Goal: Task Accomplishment & Management: Manage account settings

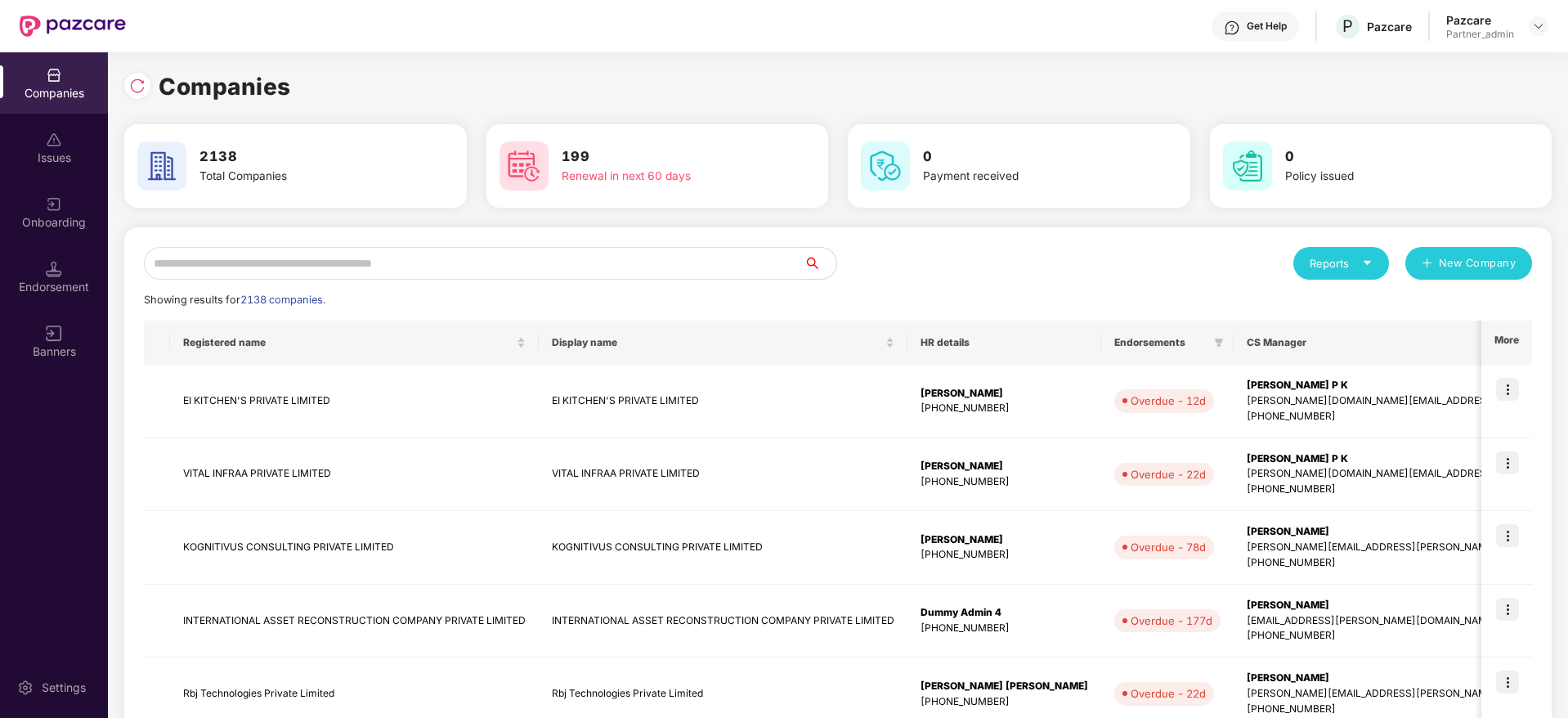
click at [445, 255] on input "text" at bounding box center [474, 263] width 660 height 33
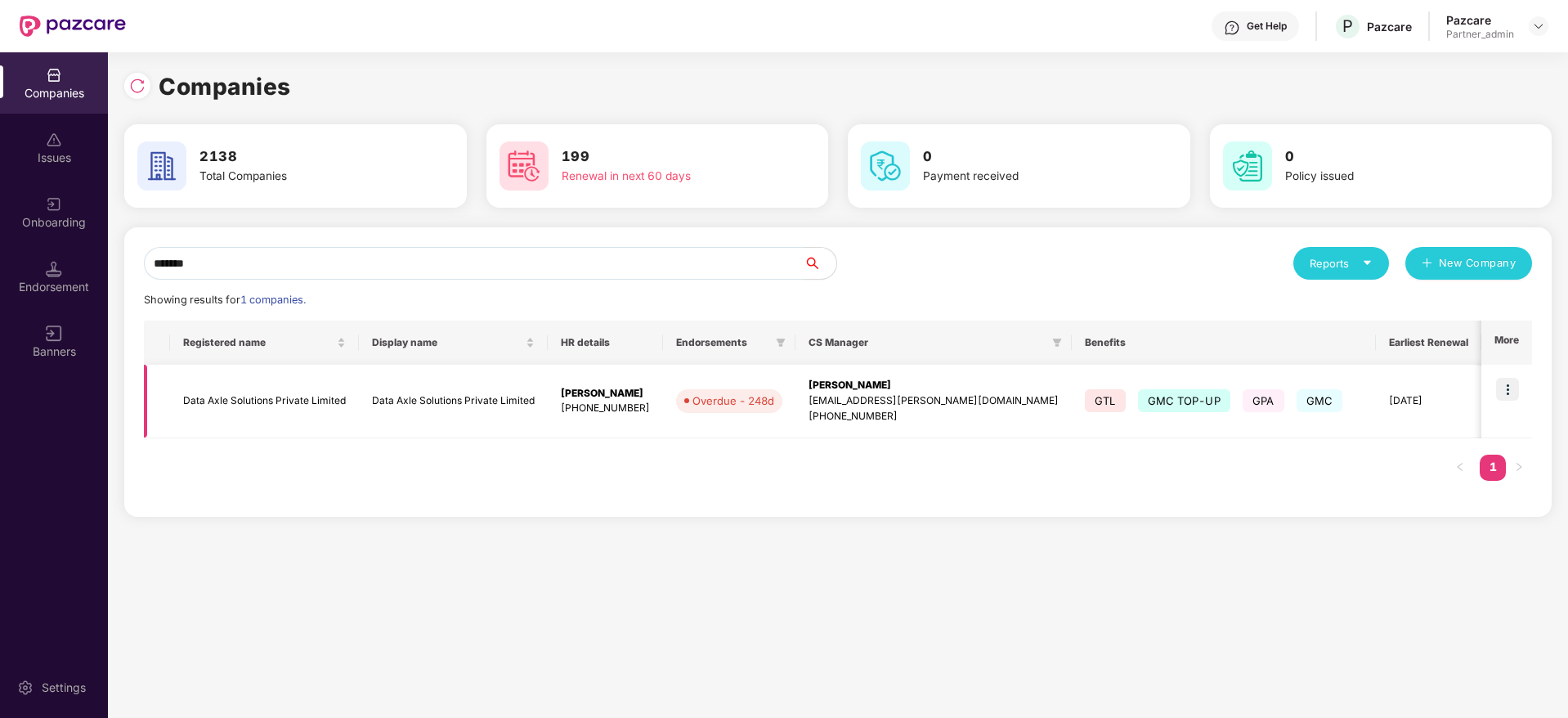
type input "*******"
click at [1511, 388] on img at bounding box center [1507, 389] width 23 height 23
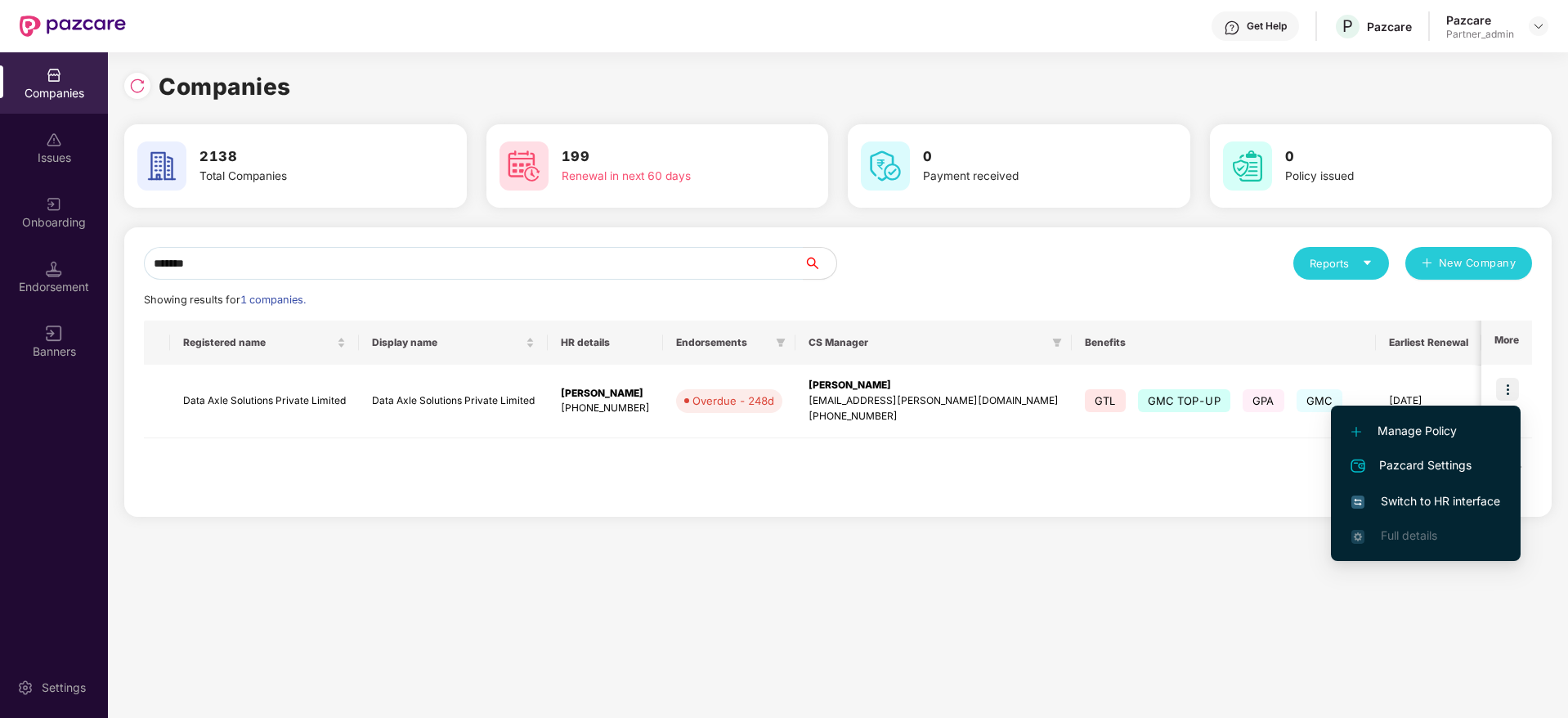
click at [1453, 499] on span "Switch to HR interface" at bounding box center [1425, 501] width 148 height 18
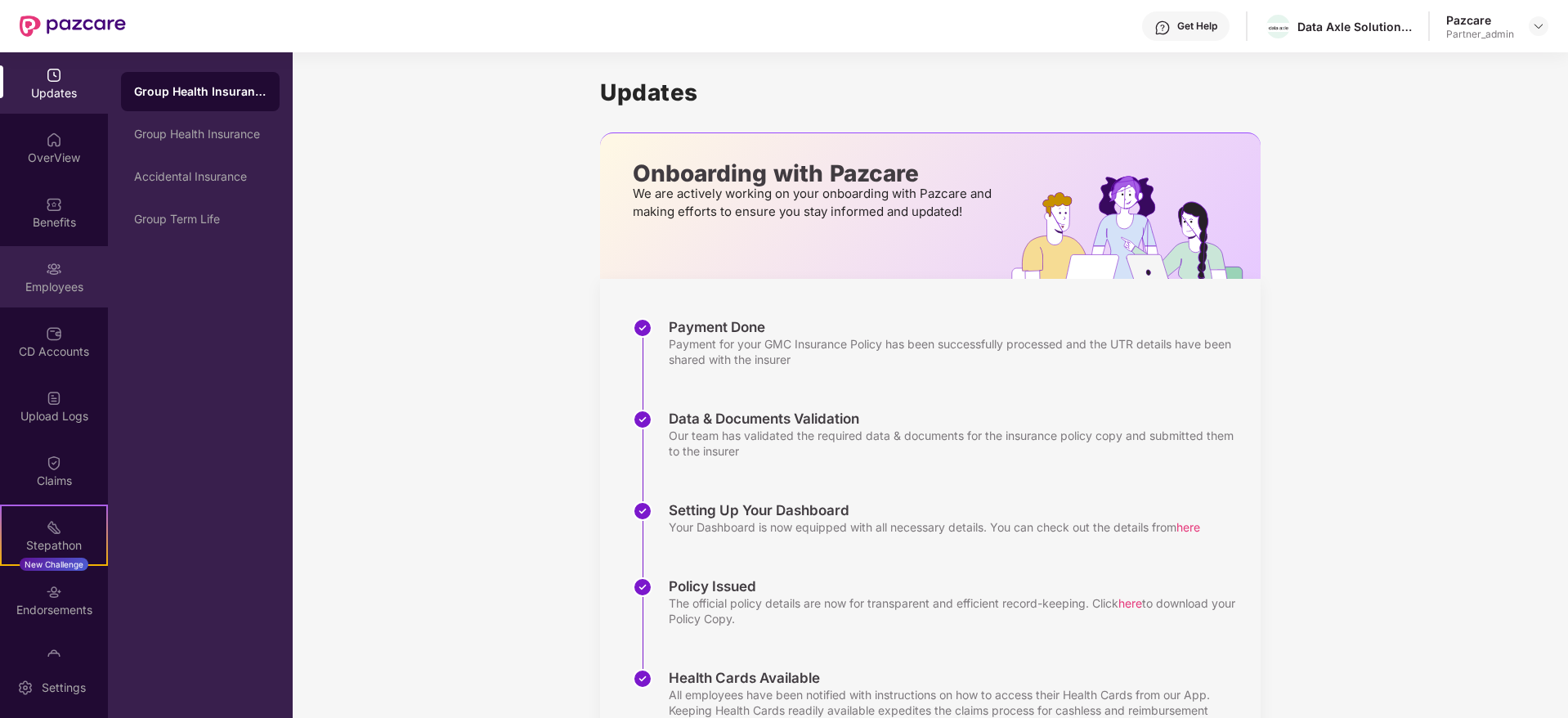
click at [46, 271] on img at bounding box center [53, 268] width 16 height 16
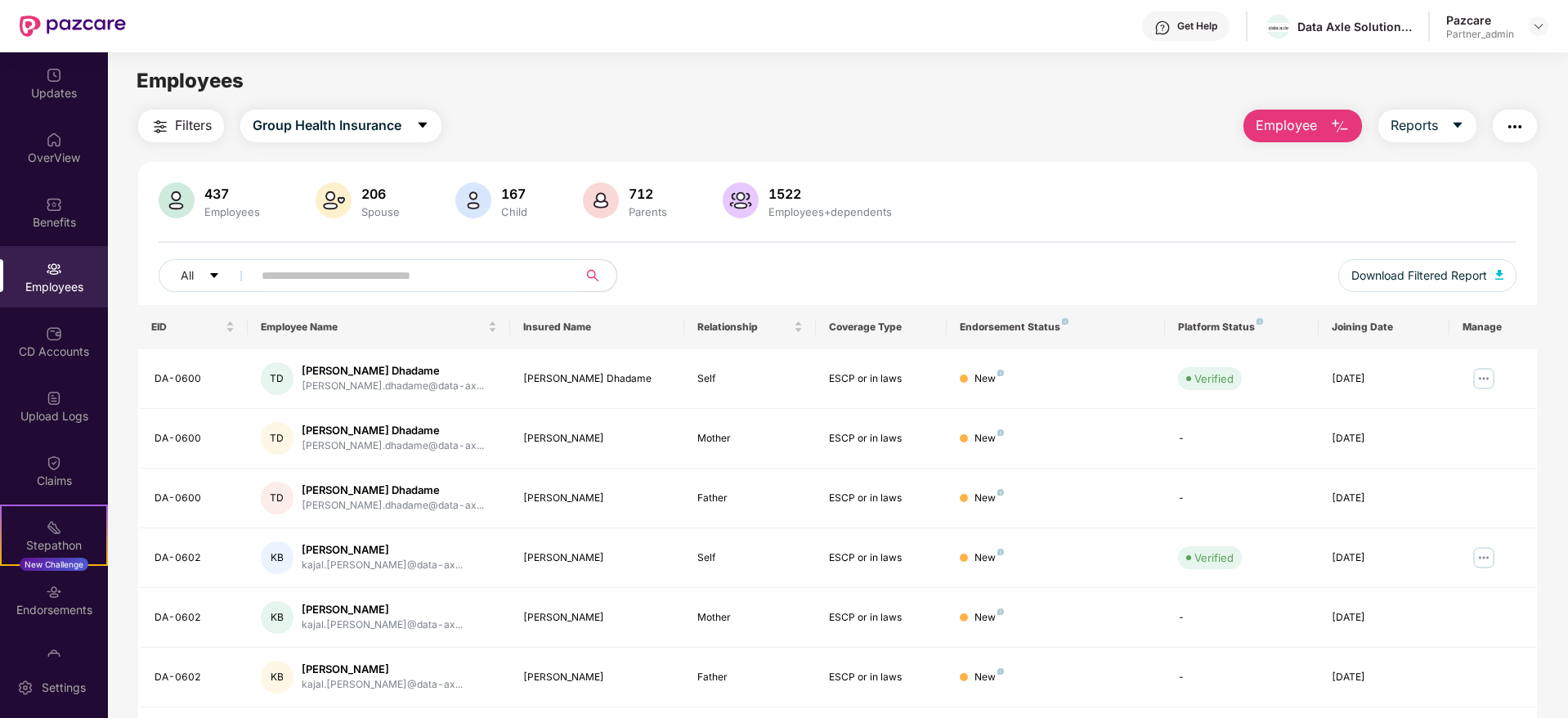
click at [1518, 120] on img "button" at bounding box center [1515, 127] width 19 height 19
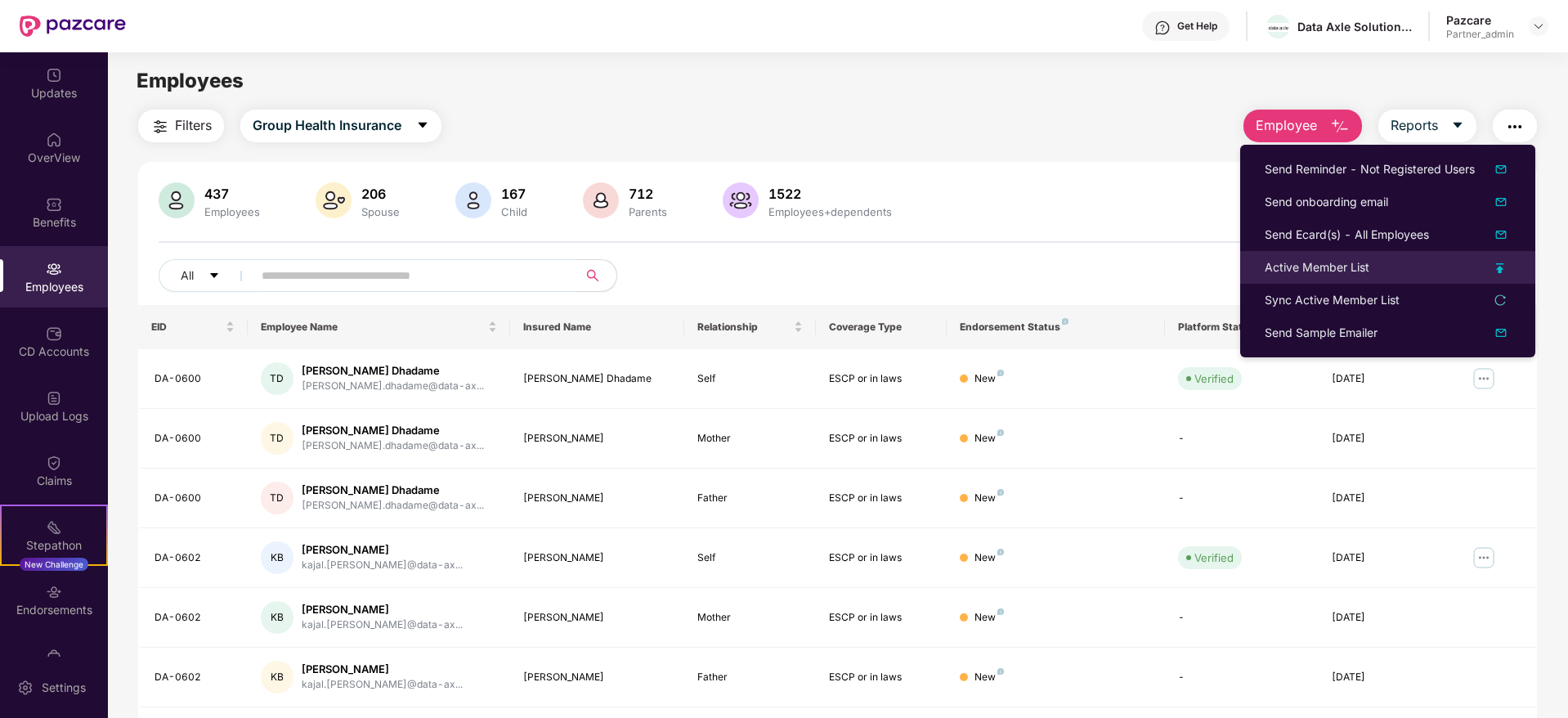
click at [1288, 269] on div "Active Member List" at bounding box center [1317, 267] width 105 height 18
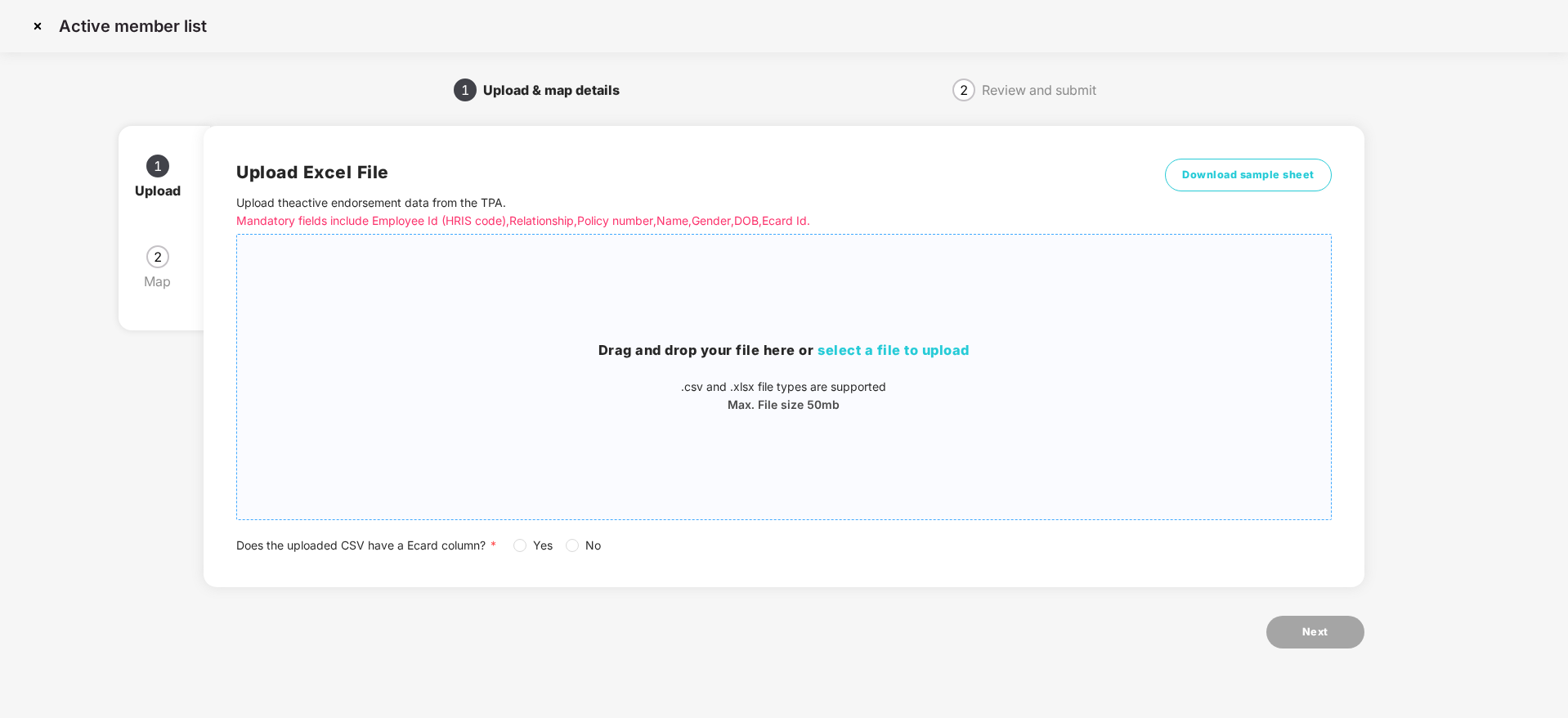
click at [970, 336] on div "Drag and drop your file here or select a file to upload .csv and .xlsx file typ…" at bounding box center [784, 377] width 1093 height 258
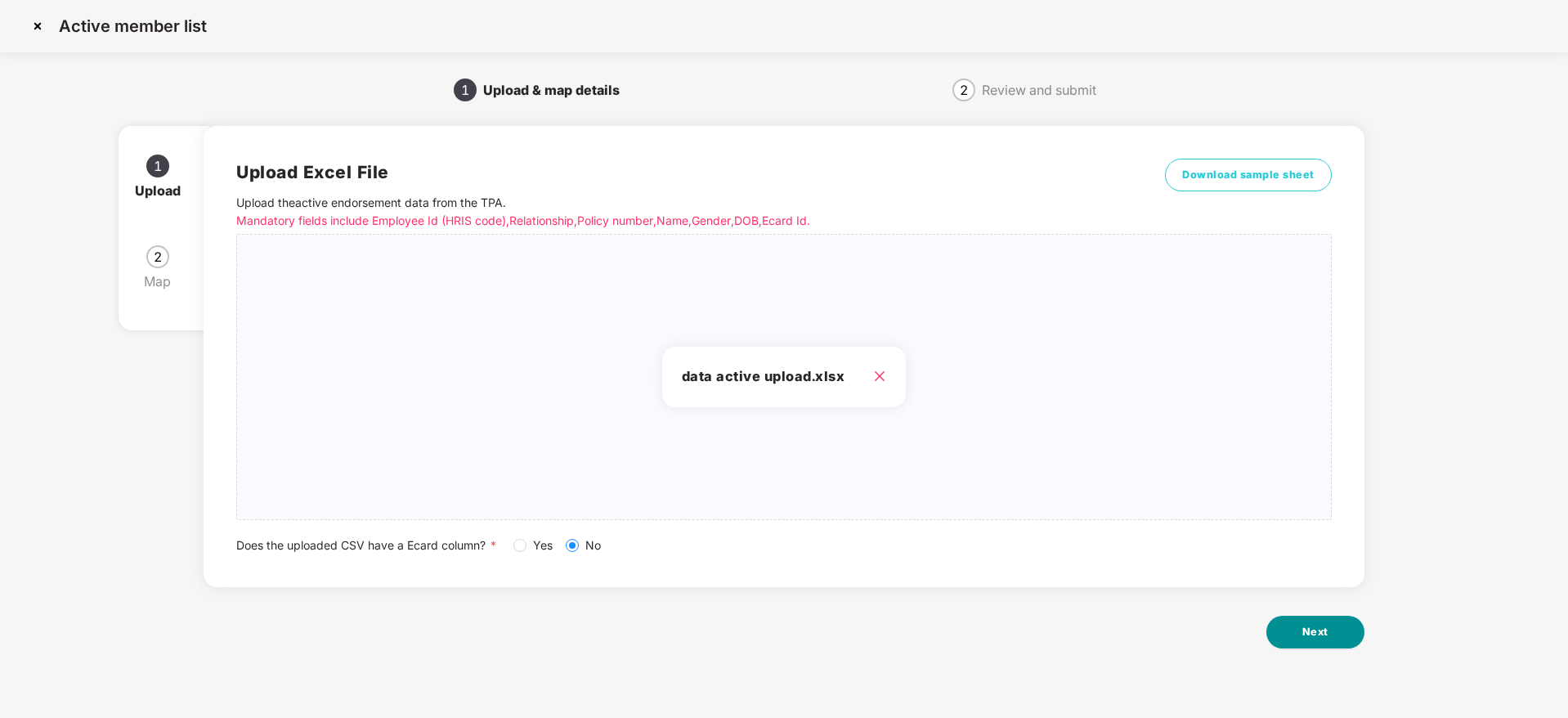
click at [1320, 634] on span "Next" at bounding box center [1315, 632] width 26 height 16
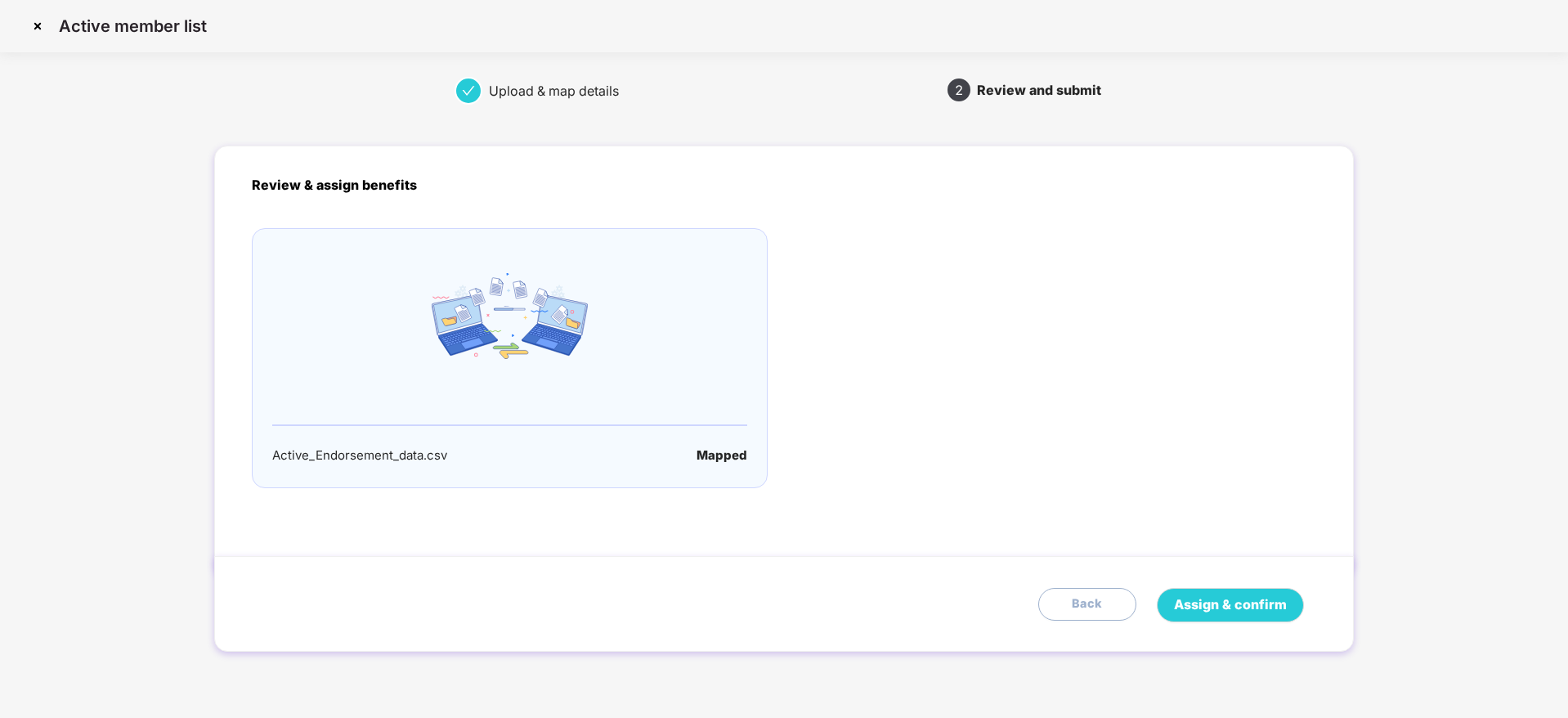
click at [1248, 626] on div "Assign & confirm Back" at bounding box center [784, 603] width 1139 height 95
click at [1231, 613] on span "Assign & confirm" at bounding box center [1231, 605] width 113 height 20
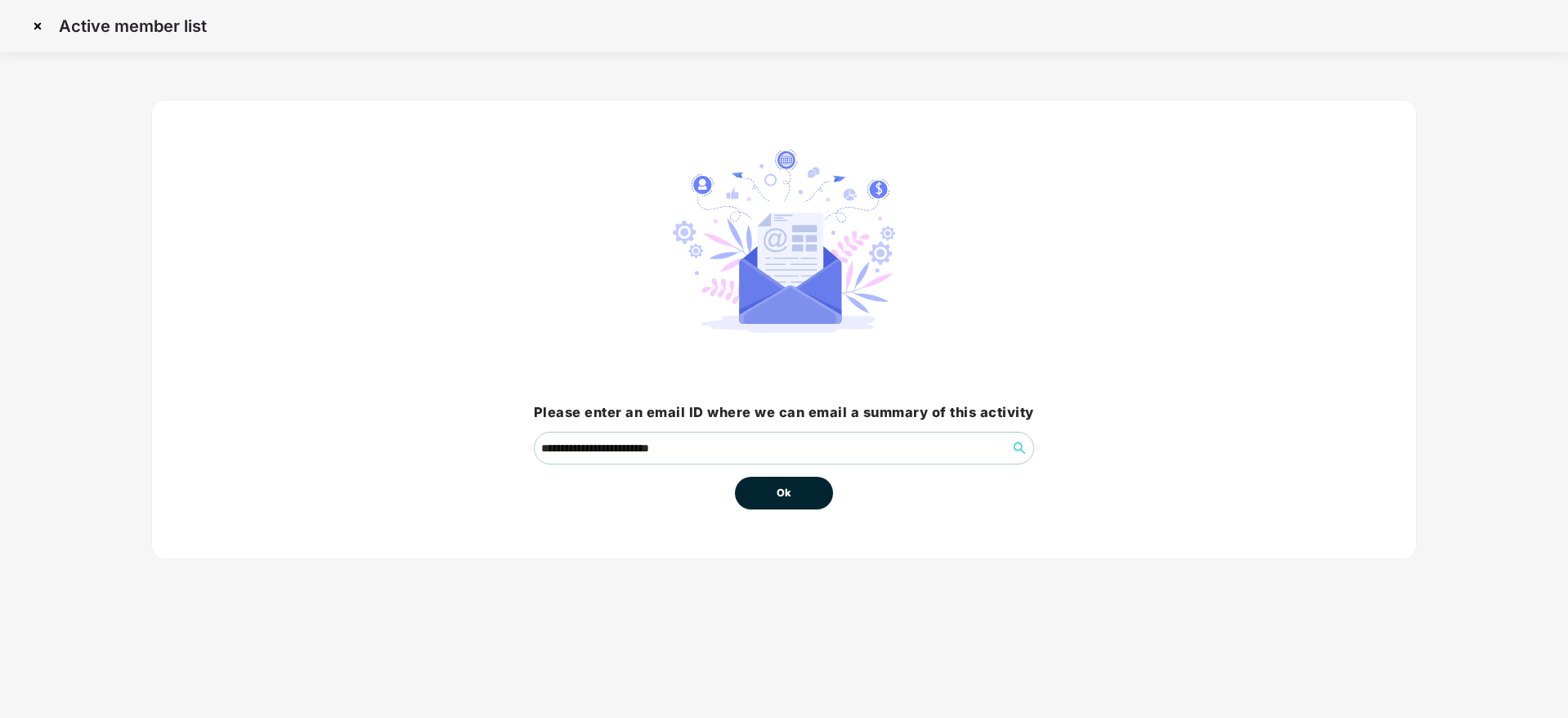
click at [781, 488] on span "Ok" at bounding box center [784, 493] width 14 height 16
click at [784, 494] on span "Ok" at bounding box center [784, 493] width 14 height 16
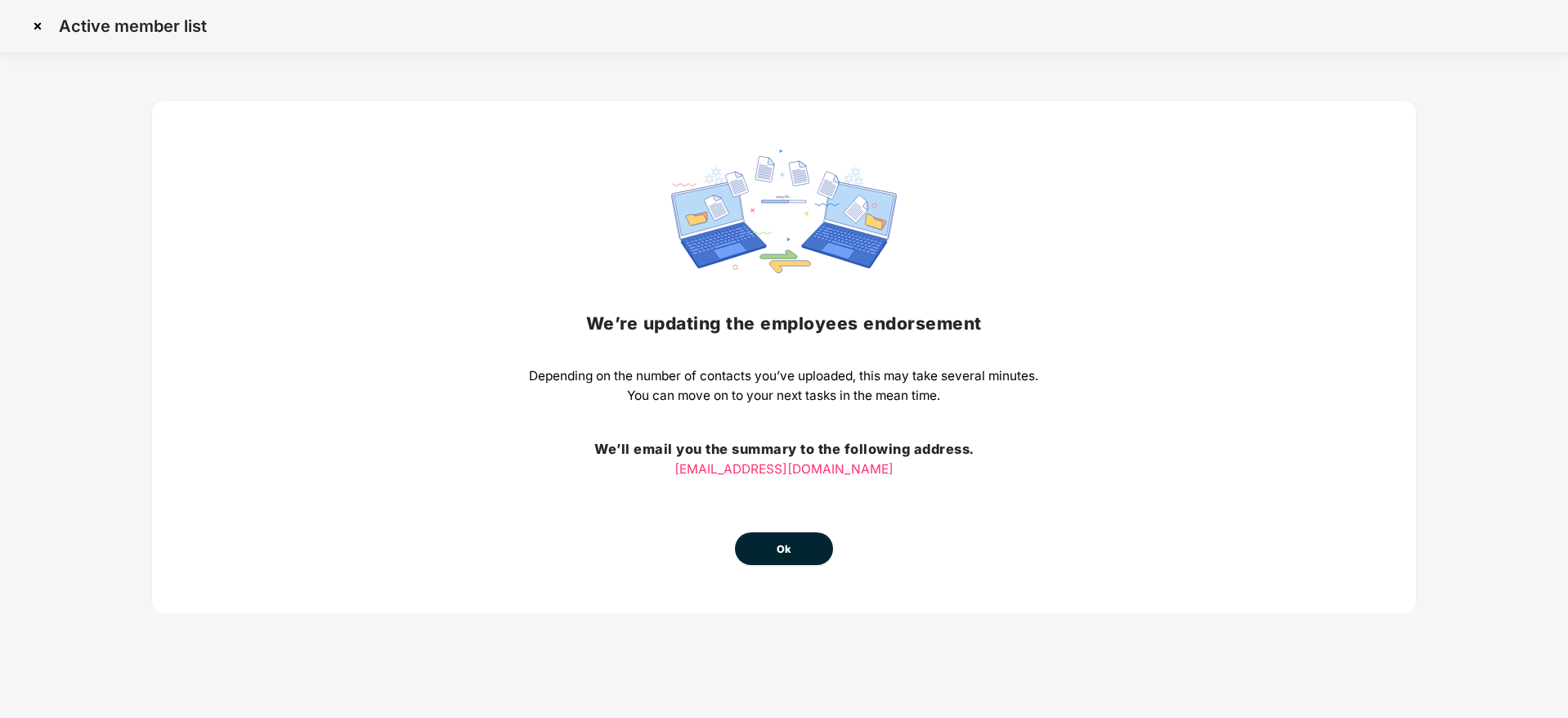
click at [768, 547] on button "Ok" at bounding box center [784, 548] width 98 height 33
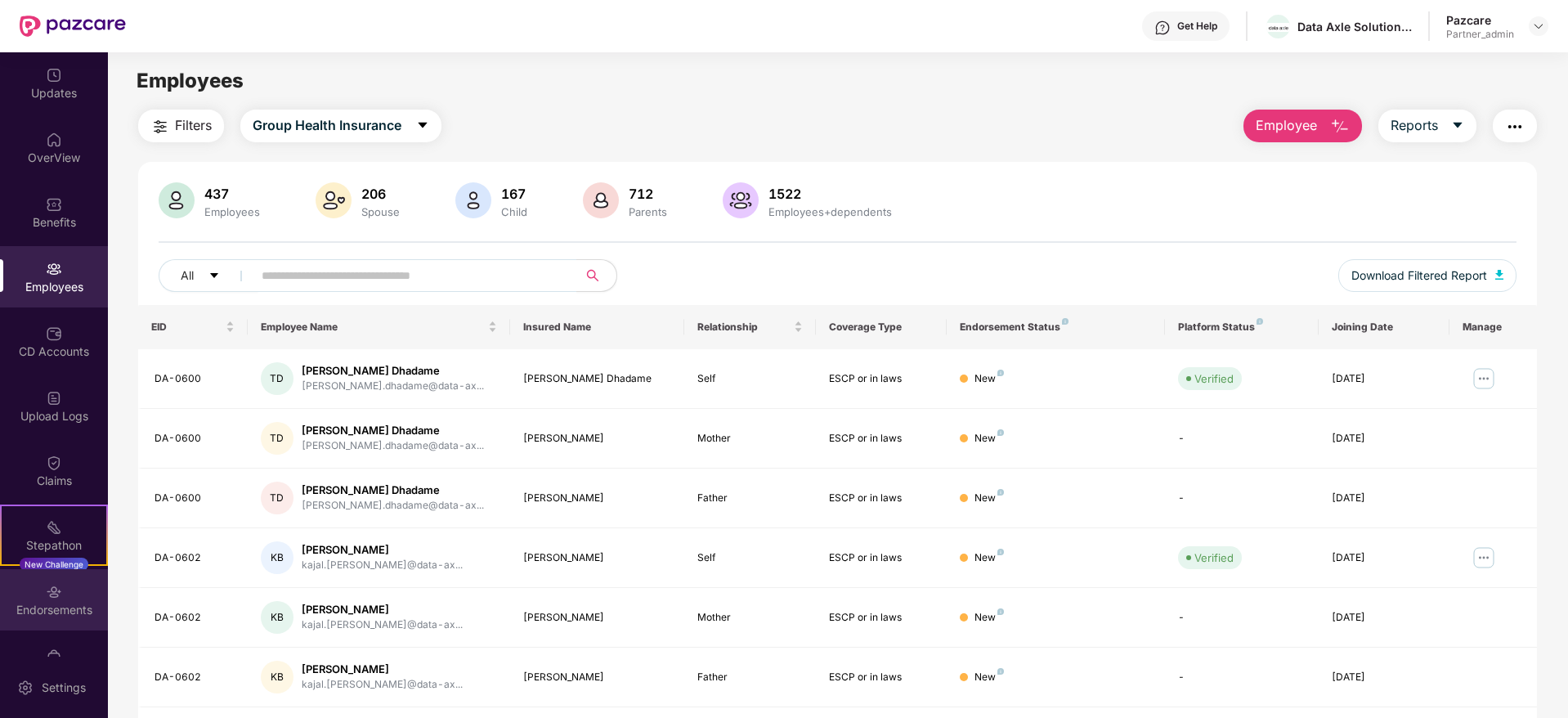
click at [52, 600] on img at bounding box center [53, 591] width 16 height 16
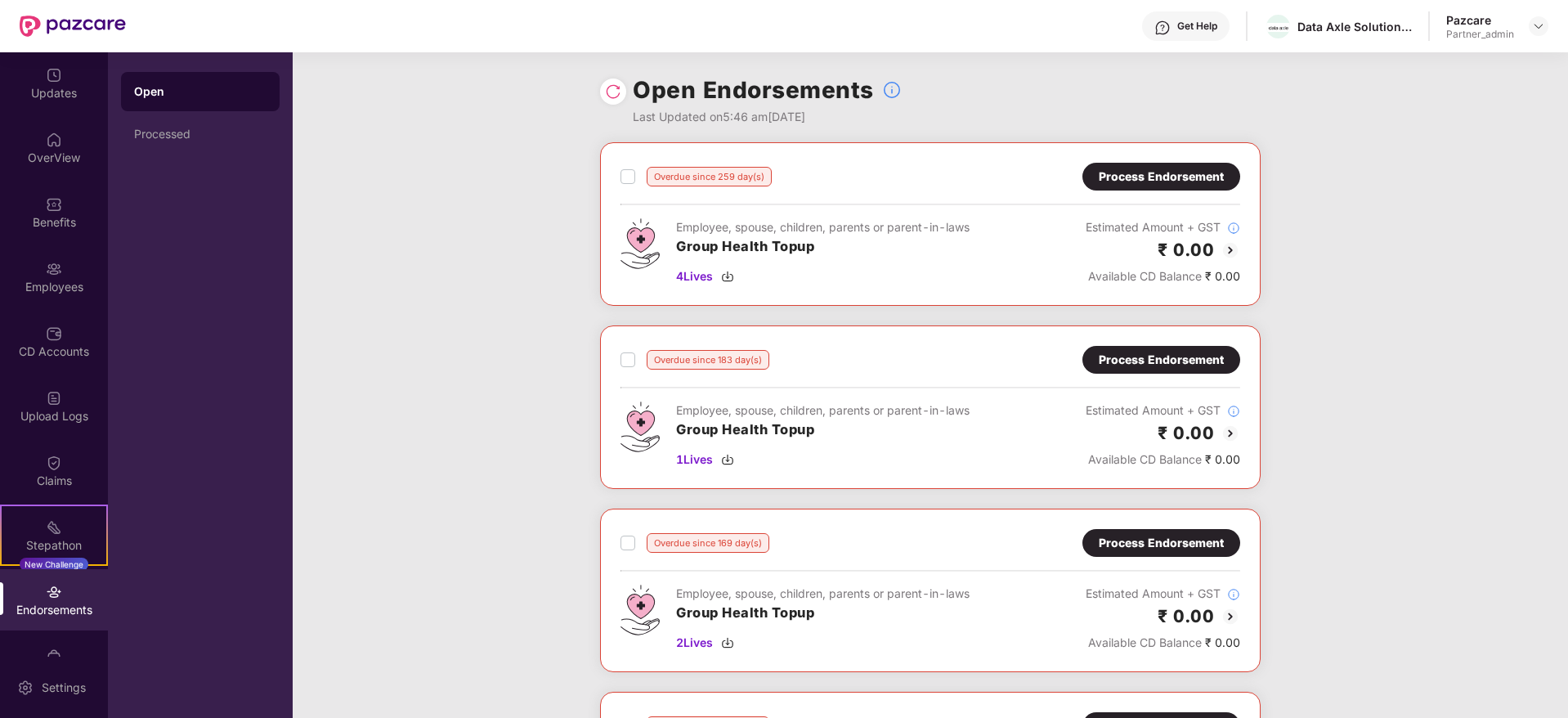
click at [46, 438] on div "Updates OverView Benefits Employees CD Accounts Upload Logs Claims Stepathon Ne…" at bounding box center [54, 354] width 108 height 604
click at [41, 414] on div "Upload Logs" at bounding box center [54, 416] width 108 height 16
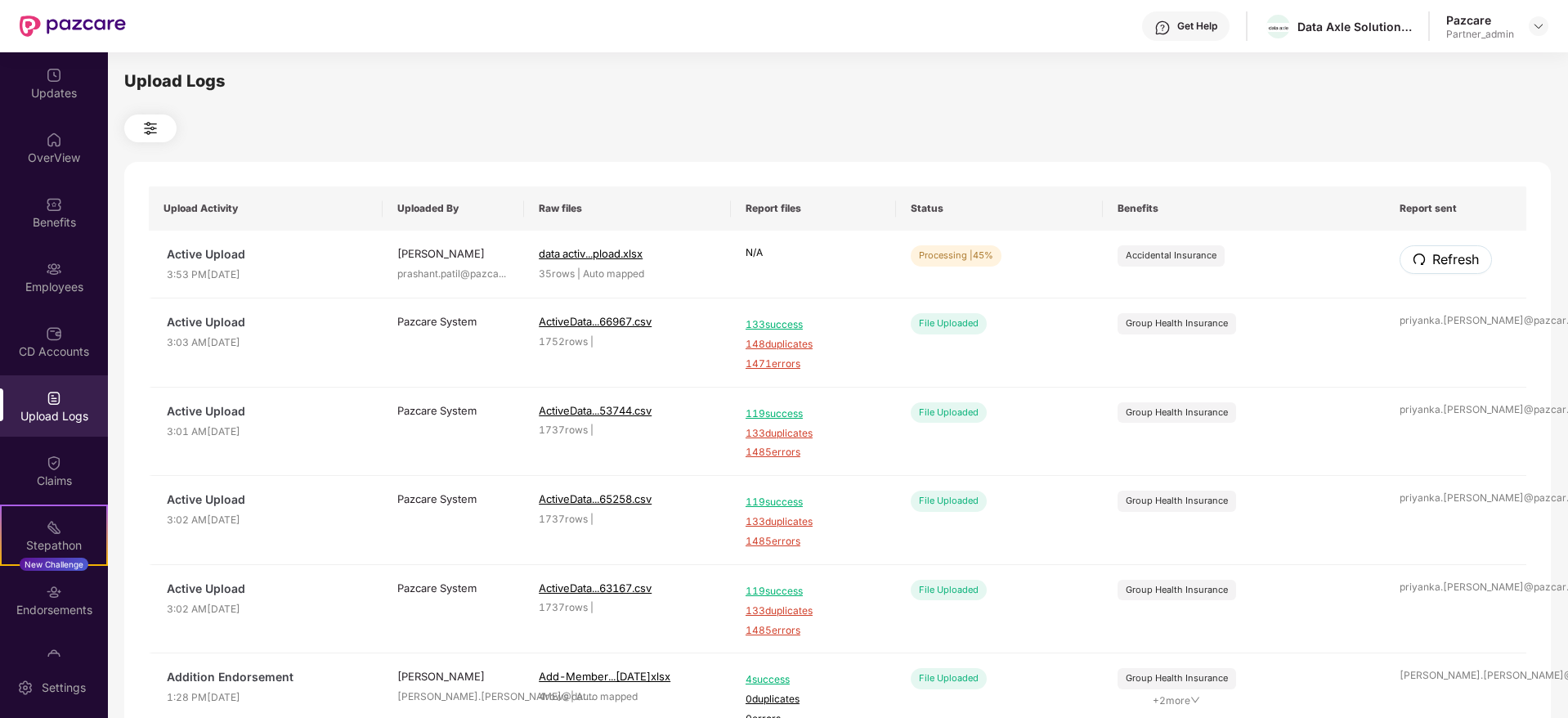
click at [1464, 262] on span "Refresh" at bounding box center [1455, 260] width 46 height 20
click at [1427, 255] on button "Refresh" at bounding box center [1446, 260] width 91 height 29
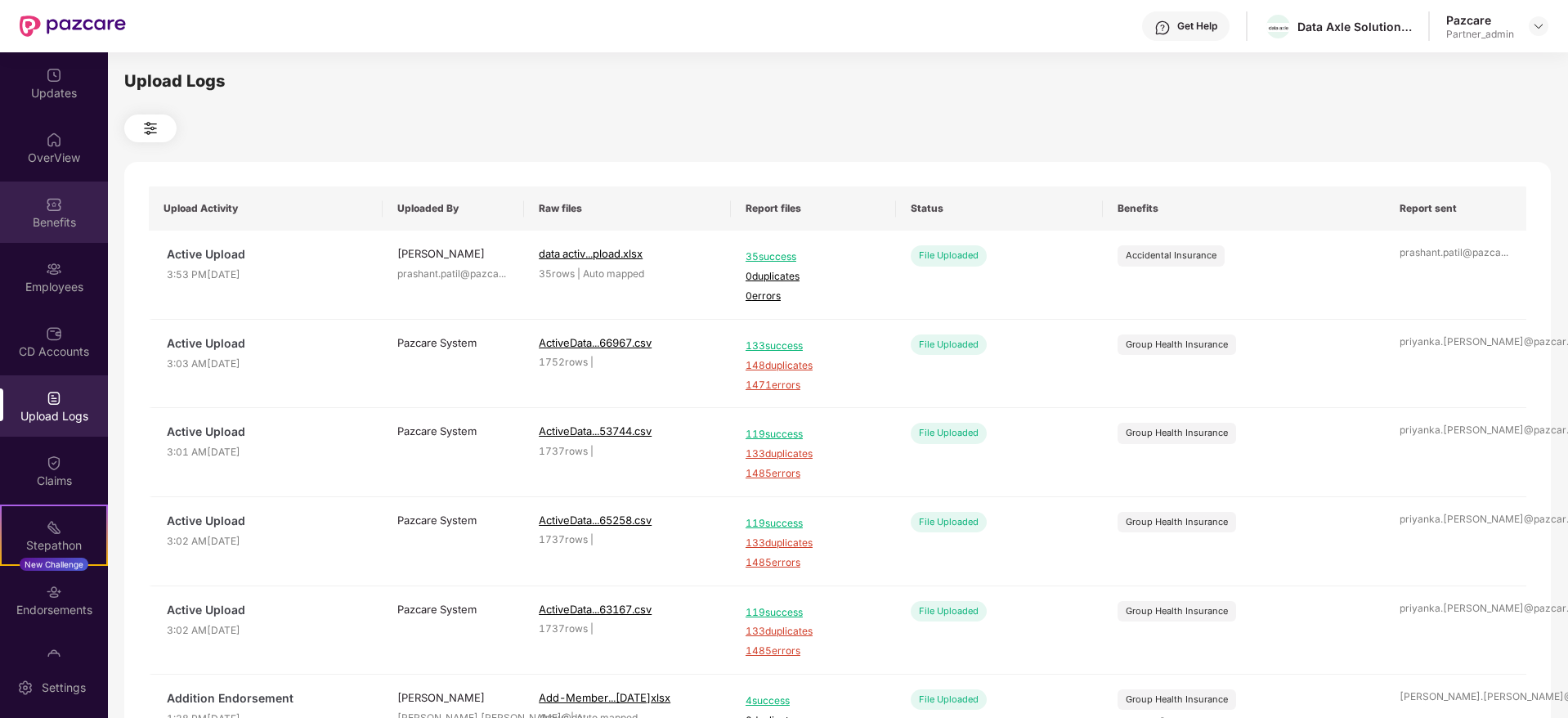
click at [64, 208] on div "Benefits" at bounding box center [54, 212] width 108 height 62
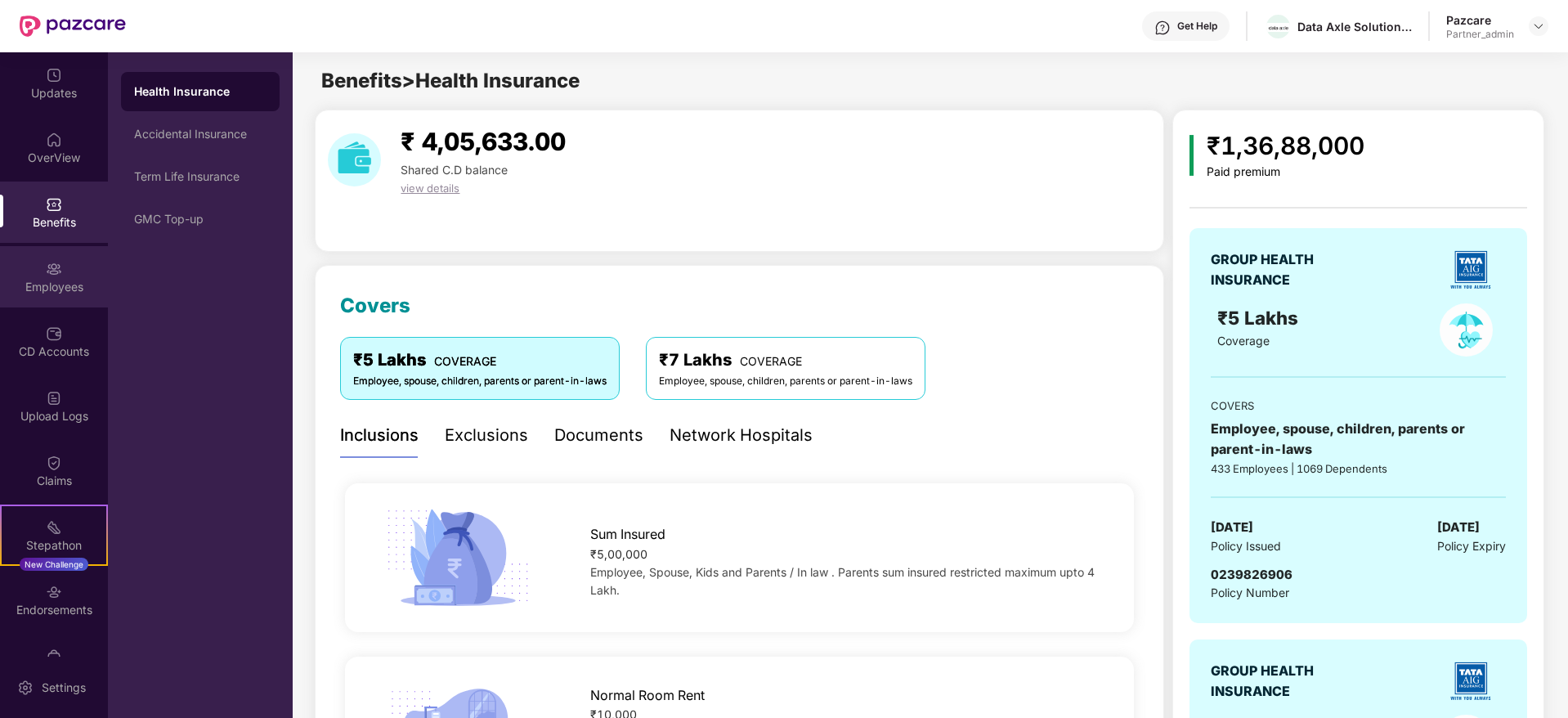
click at [35, 291] on div "Employees" at bounding box center [54, 287] width 108 height 16
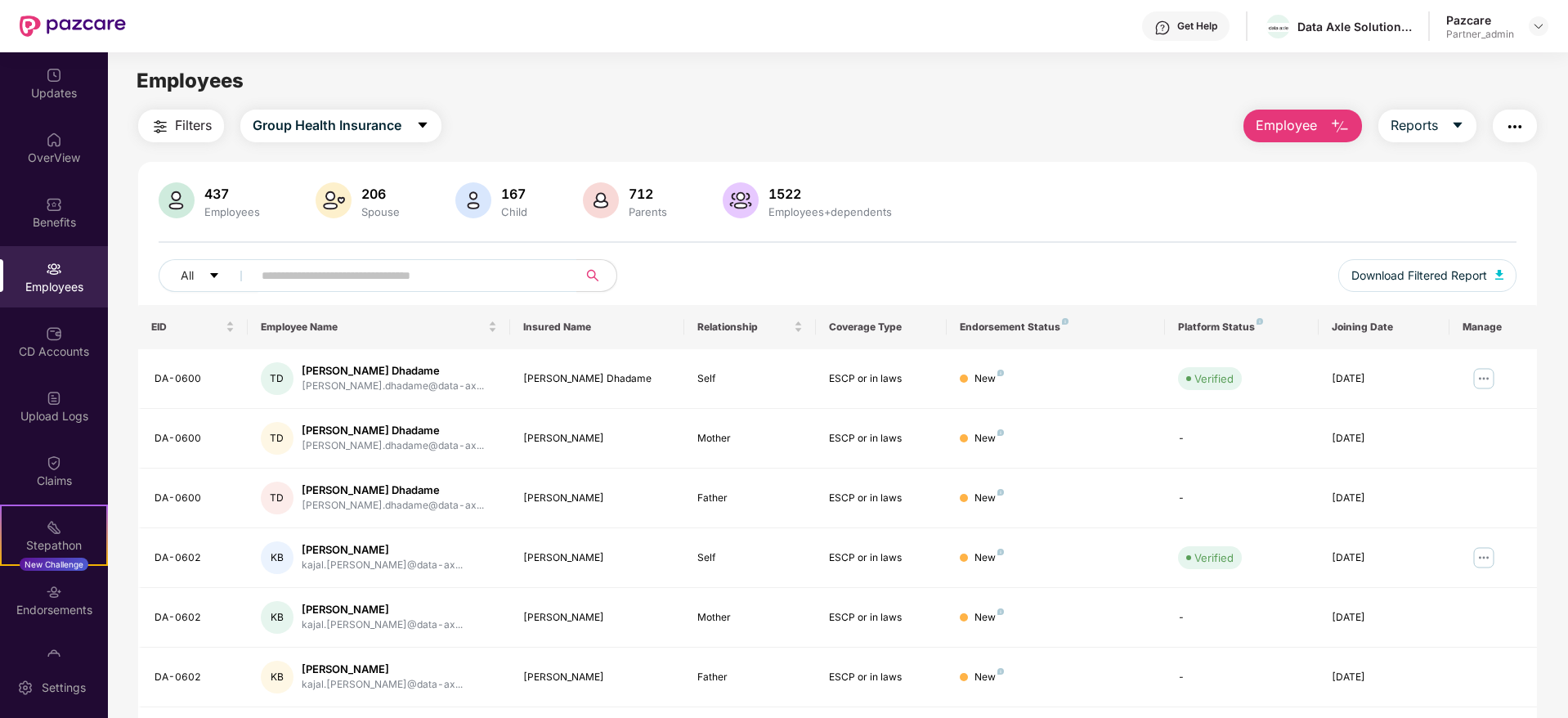
click at [1509, 129] on img "button" at bounding box center [1515, 127] width 19 height 19
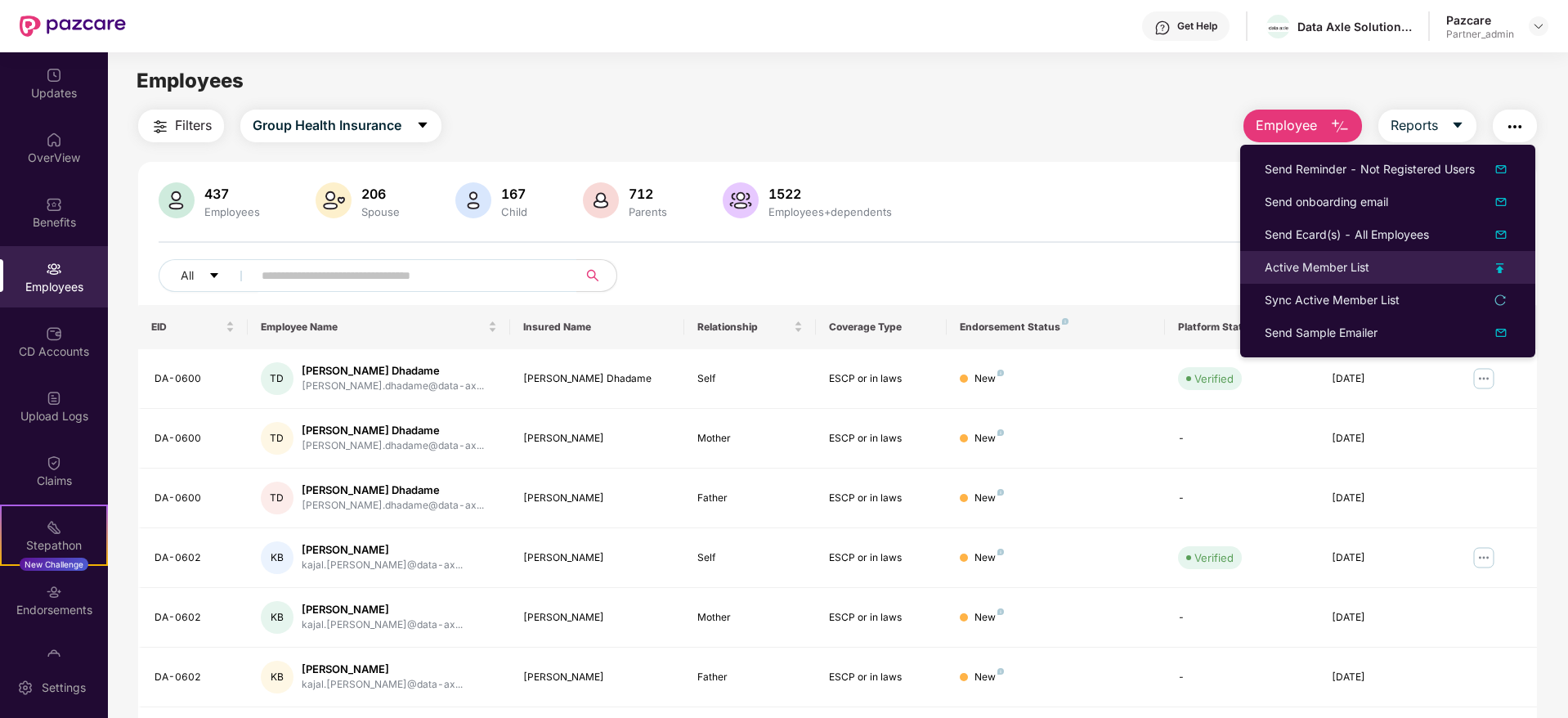
click at [1282, 266] on div "Active Member List" at bounding box center [1317, 267] width 105 height 18
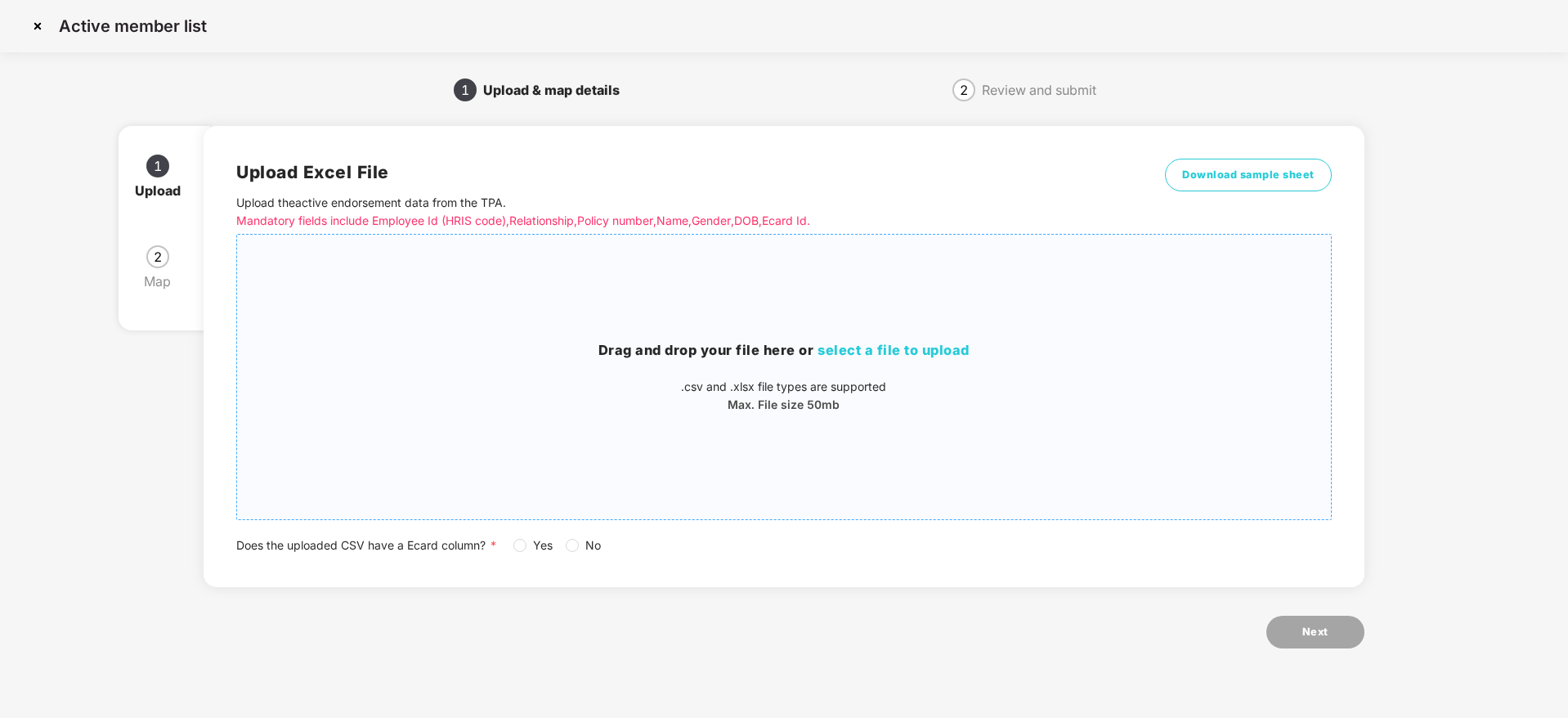
click at [923, 340] on h3 "Drag and drop your file here or select a file to upload" at bounding box center [784, 350] width 1093 height 21
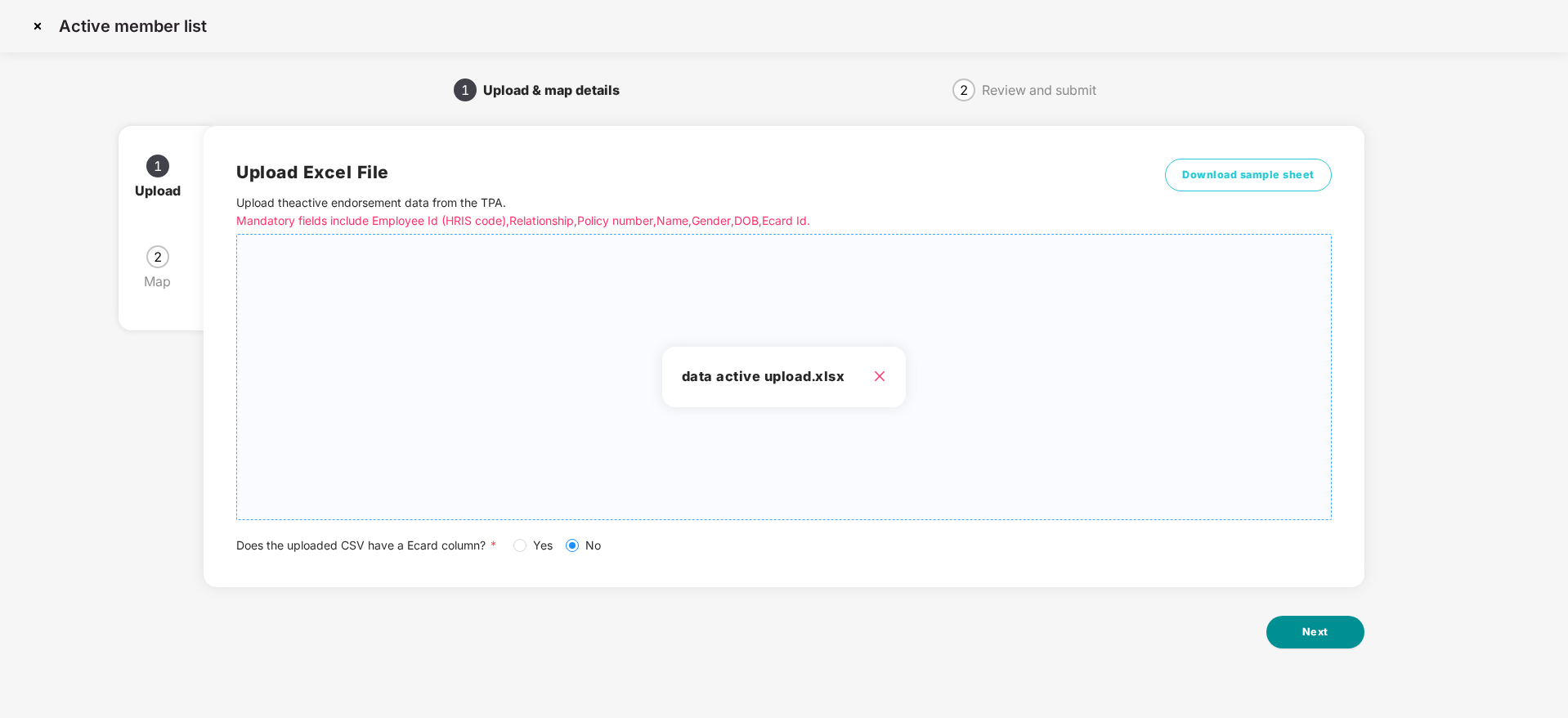
click at [1325, 637] on span "Next" at bounding box center [1315, 632] width 26 height 16
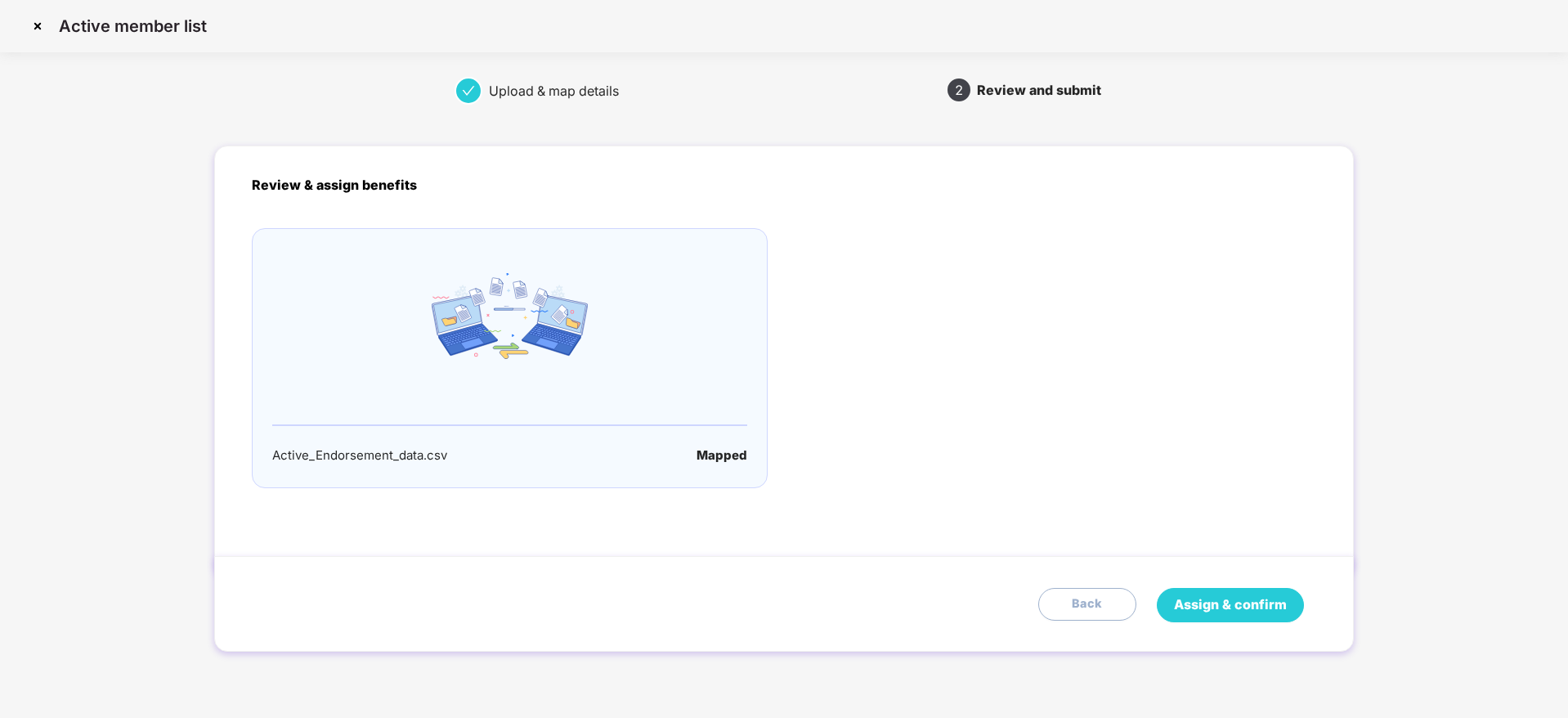
click at [1188, 605] on span "Assign & confirm" at bounding box center [1231, 605] width 113 height 20
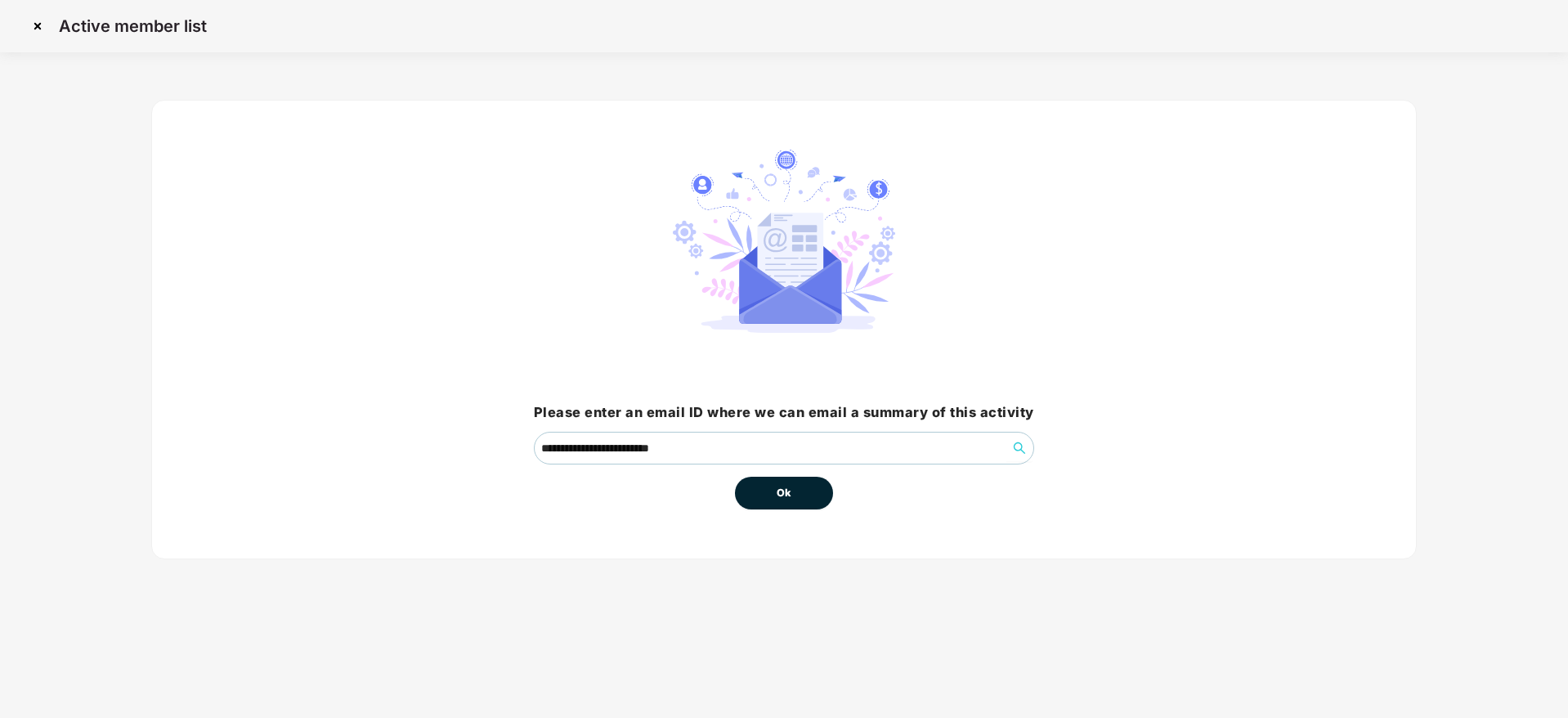
click at [783, 499] on button "Ok" at bounding box center [784, 493] width 98 height 33
click at [760, 472] on div "Ok" at bounding box center [784, 487] width 98 height 45
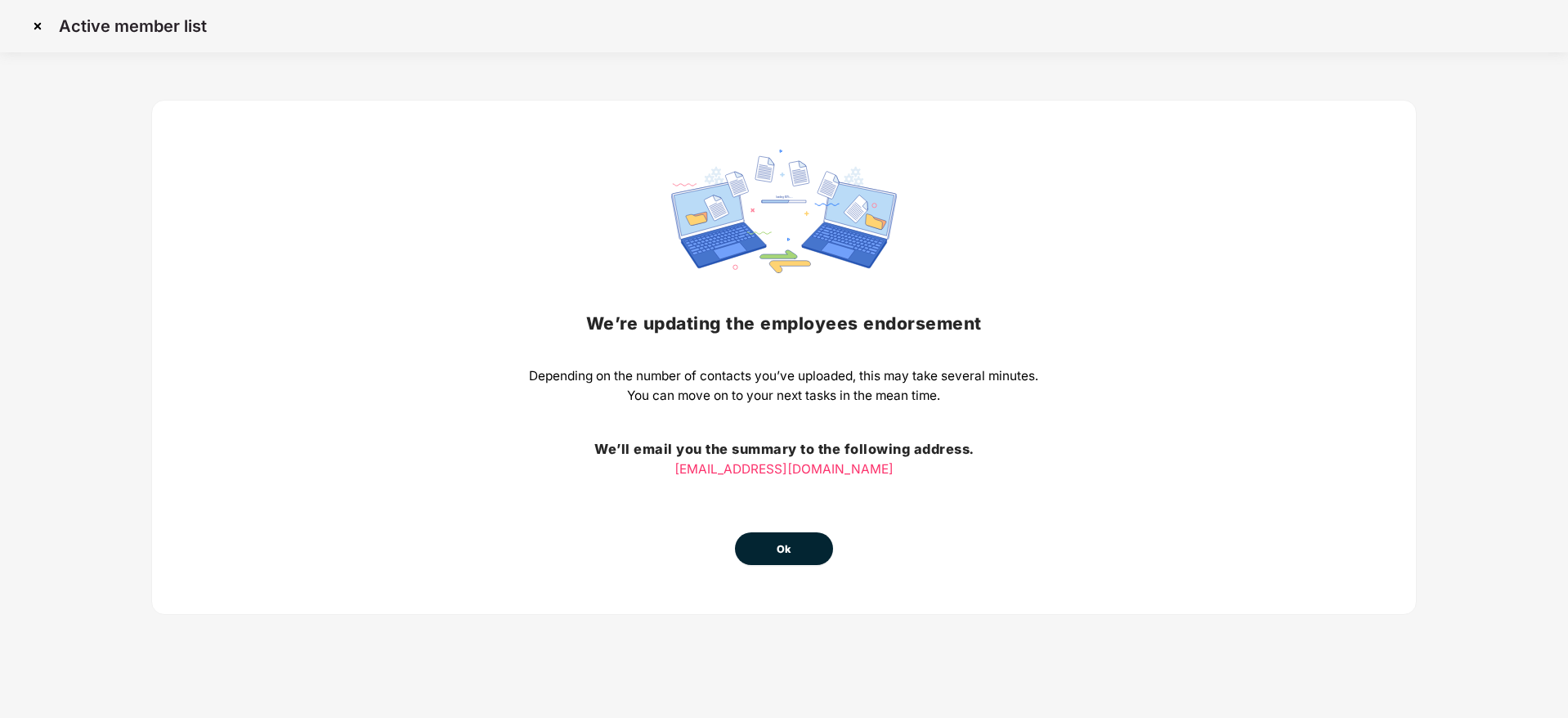
click at [785, 557] on button "Ok" at bounding box center [784, 548] width 98 height 33
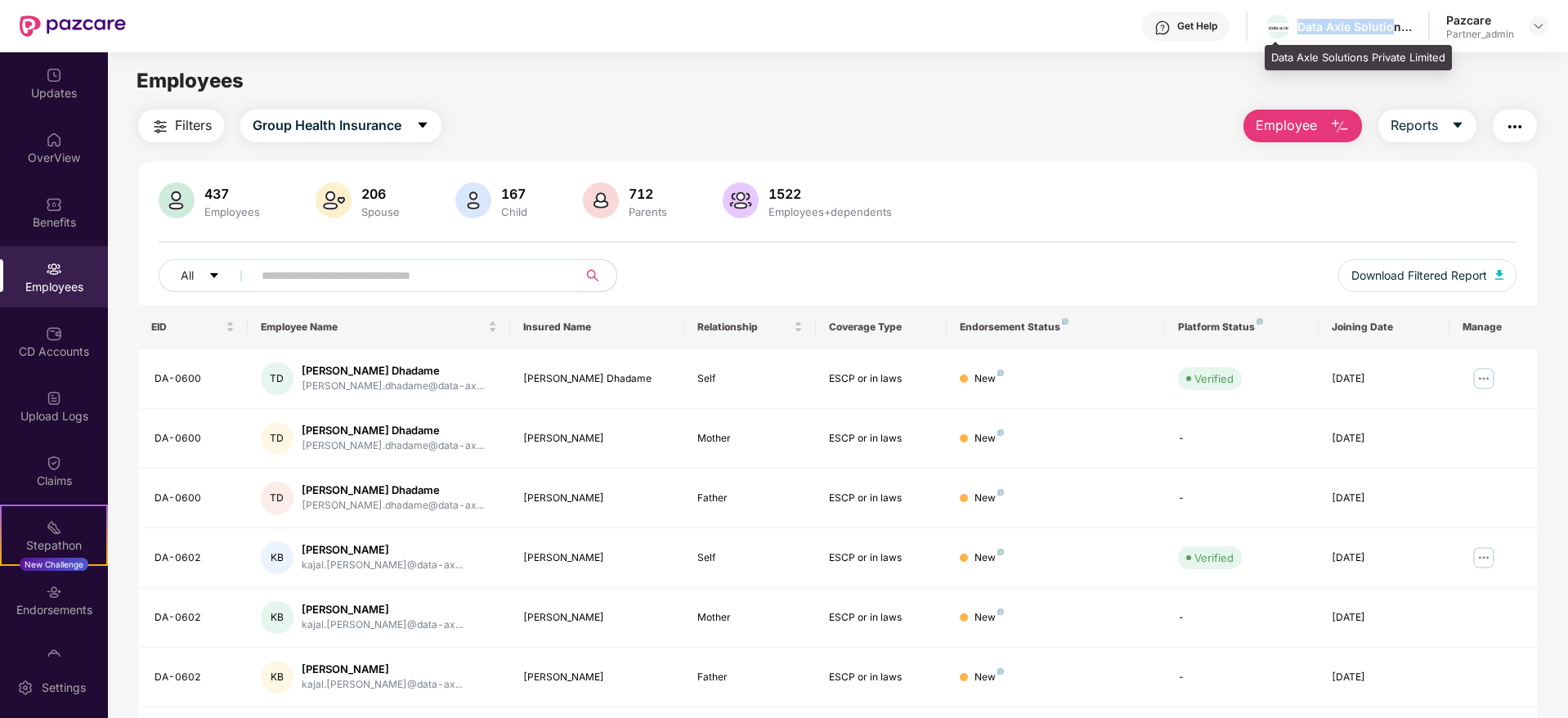
drag, startPoint x: 1301, startPoint y: 24, endPoint x: 1409, endPoint y: 30, distance: 108.2
click at [1398, 26] on div "Data Axle Solutions Private Limited" at bounding box center [1355, 26] width 115 height 15
copy div "Data Axle Solution"
click at [1541, 22] on img at bounding box center [1539, 26] width 13 height 13
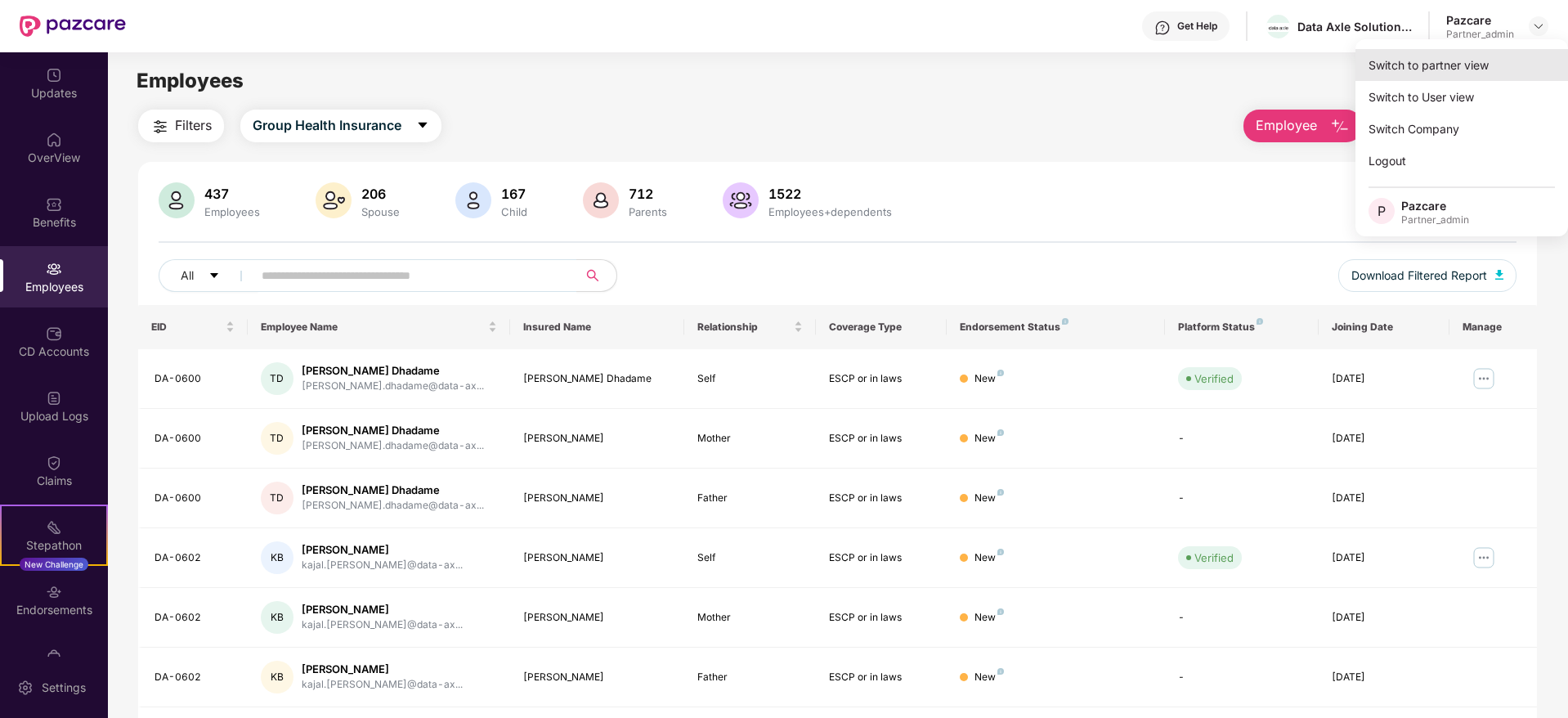
click at [1500, 58] on div "Switch to partner view" at bounding box center [1462, 65] width 213 height 32
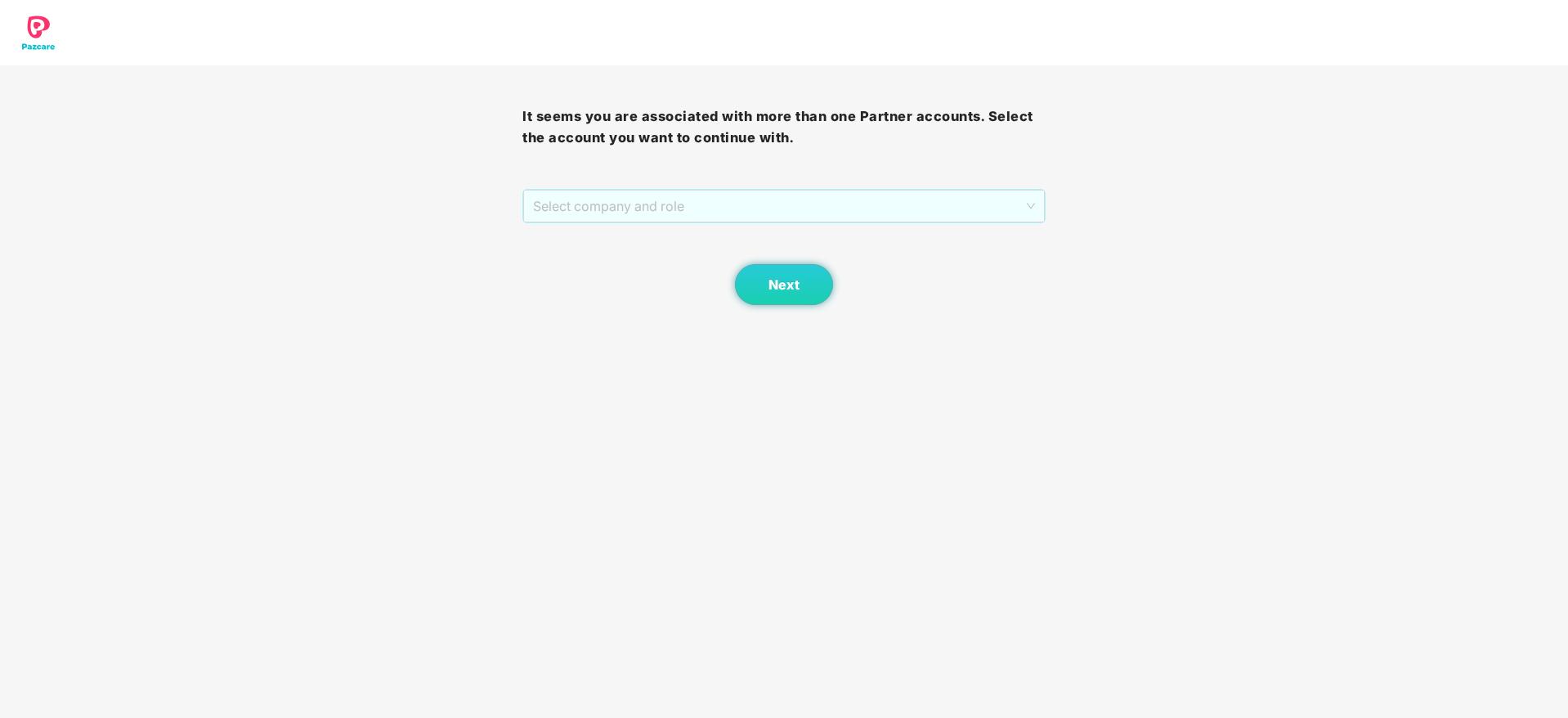
drag, startPoint x: 793, startPoint y: 205, endPoint x: 727, endPoint y: 236, distance: 72.9
click at [795, 205] on span "Select company and role" at bounding box center [784, 206] width 501 height 31
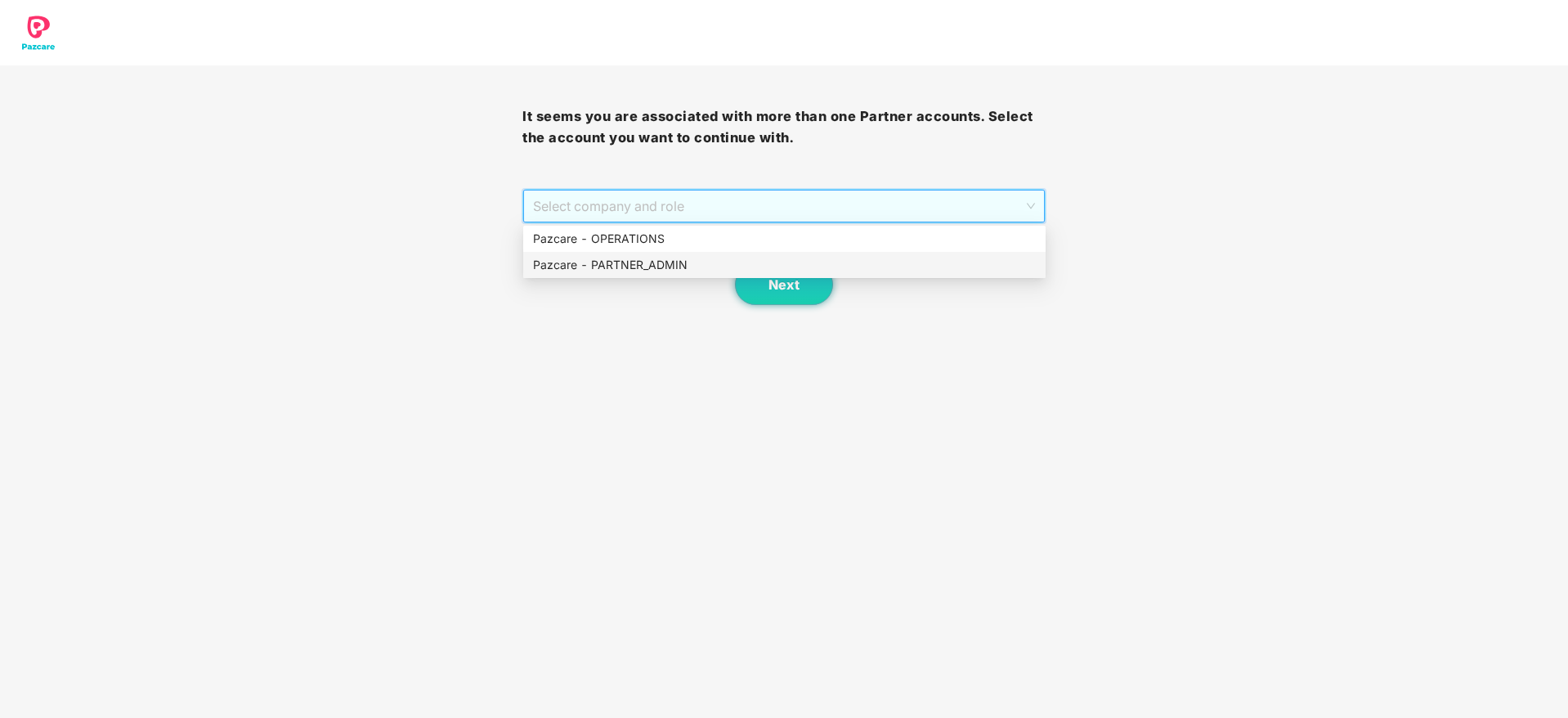
click at [682, 260] on div "Pazcare - PARTNER_ADMIN" at bounding box center [784, 264] width 503 height 18
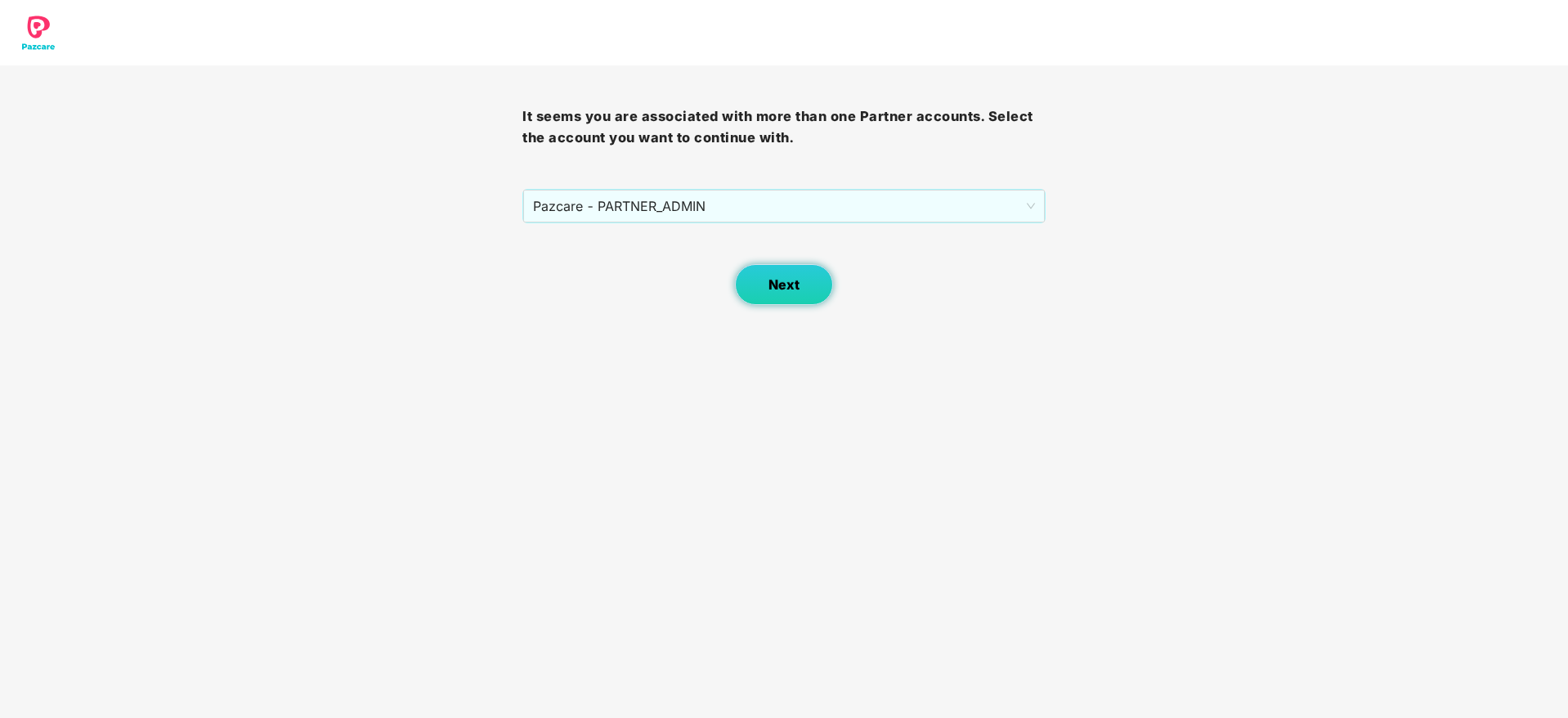
click at [757, 270] on button "Next" at bounding box center [784, 284] width 98 height 40
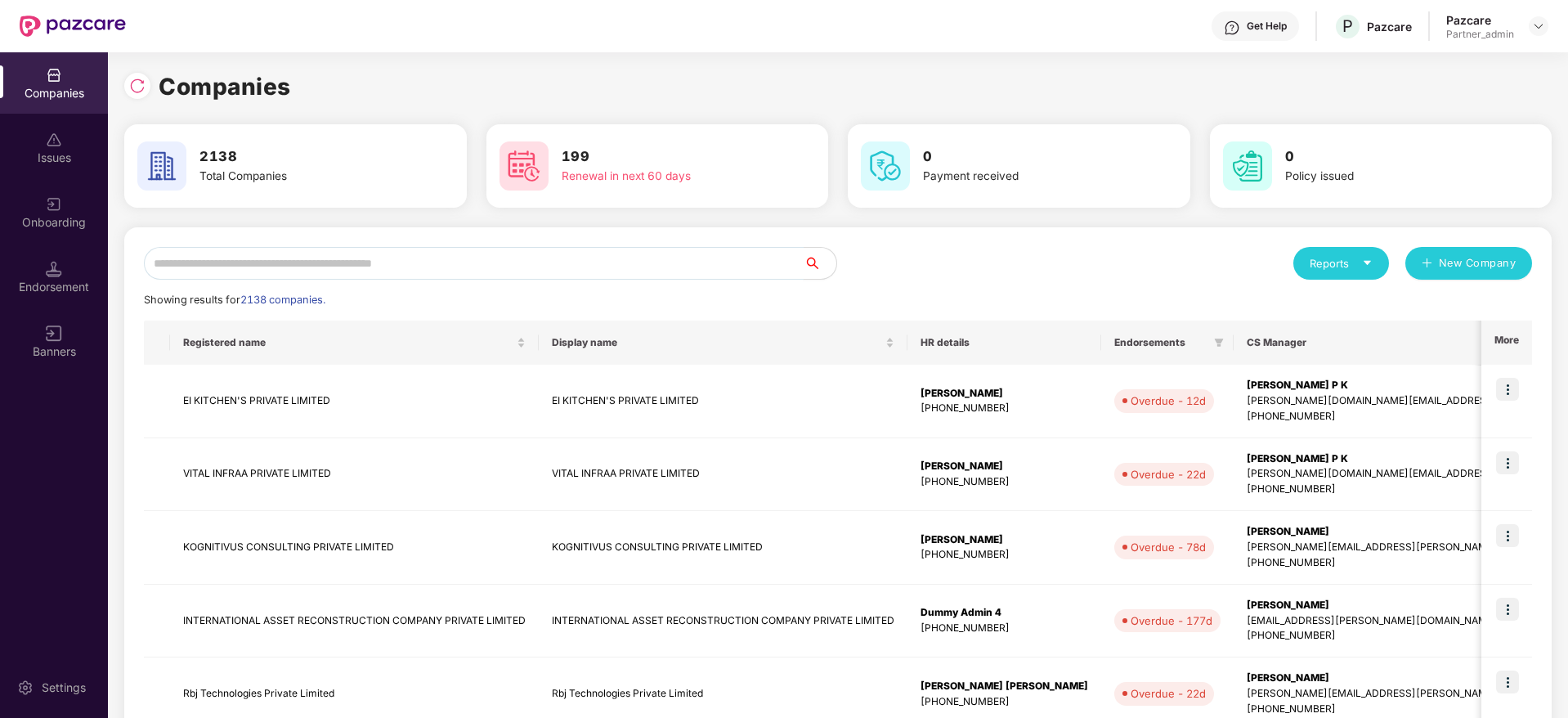
click at [654, 262] on input "text" at bounding box center [474, 263] width 660 height 33
paste input "**********"
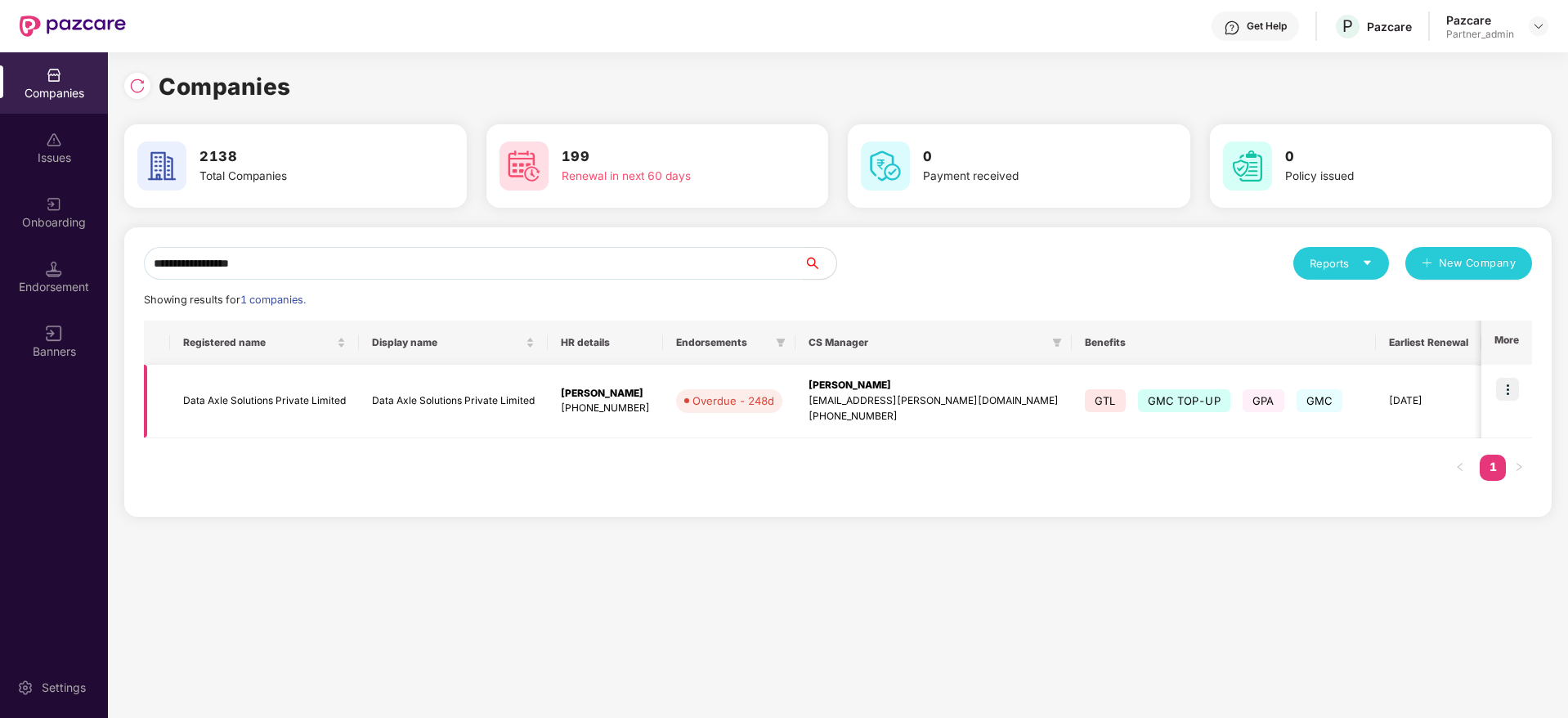
type input "**********"
click at [849, 381] on div "[PERSON_NAME]" at bounding box center [934, 386] width 251 height 15
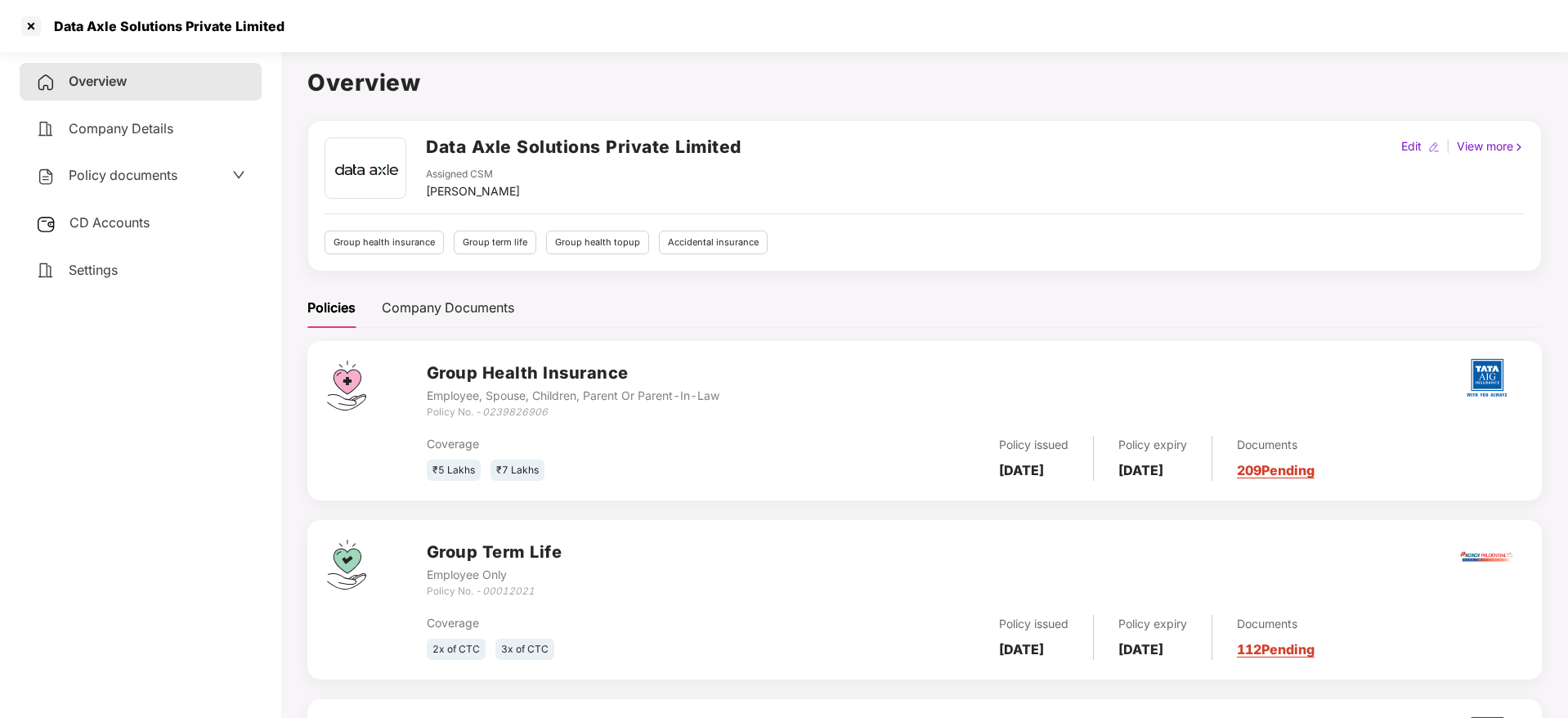
click at [1297, 472] on link "209 Pending" at bounding box center [1276, 470] width 78 height 16
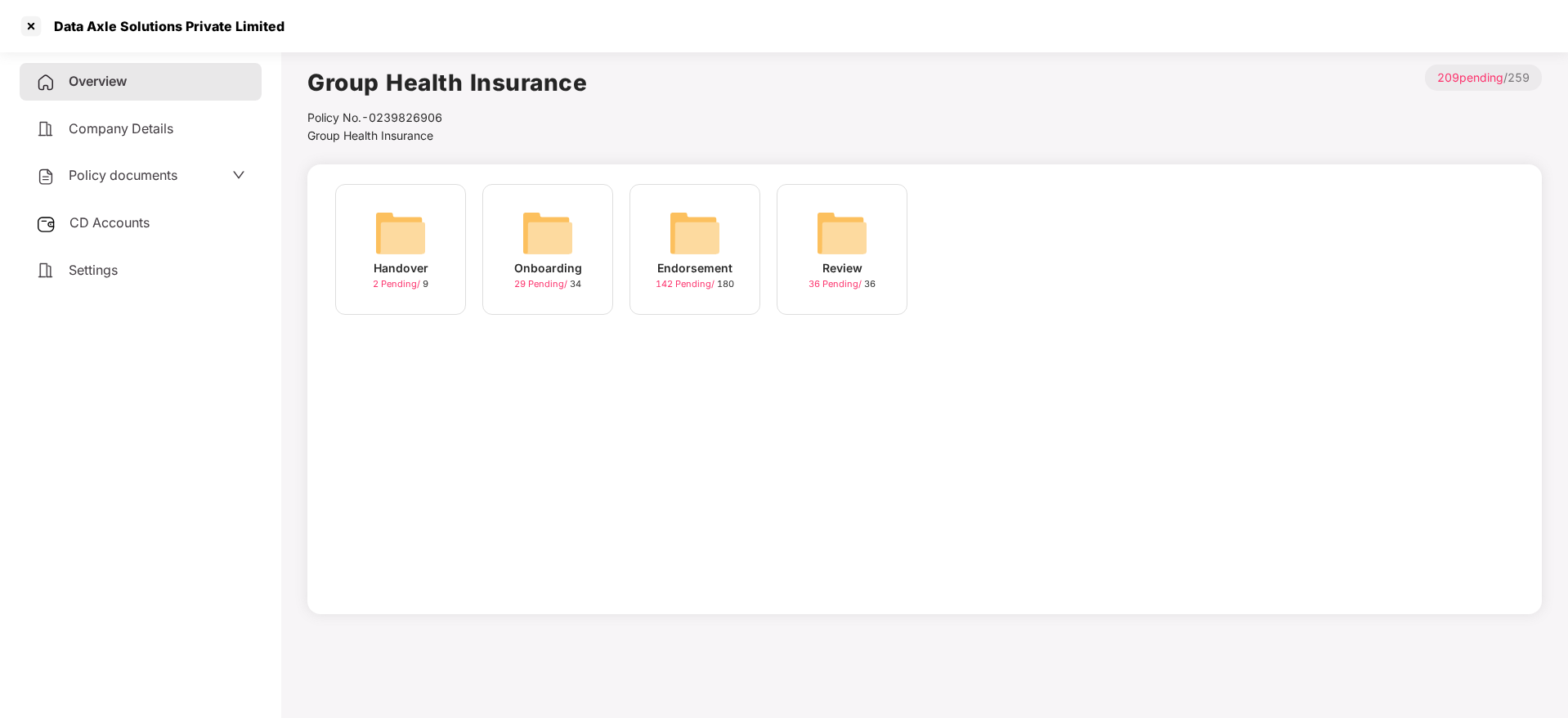
click at [703, 235] on img at bounding box center [695, 233] width 52 height 52
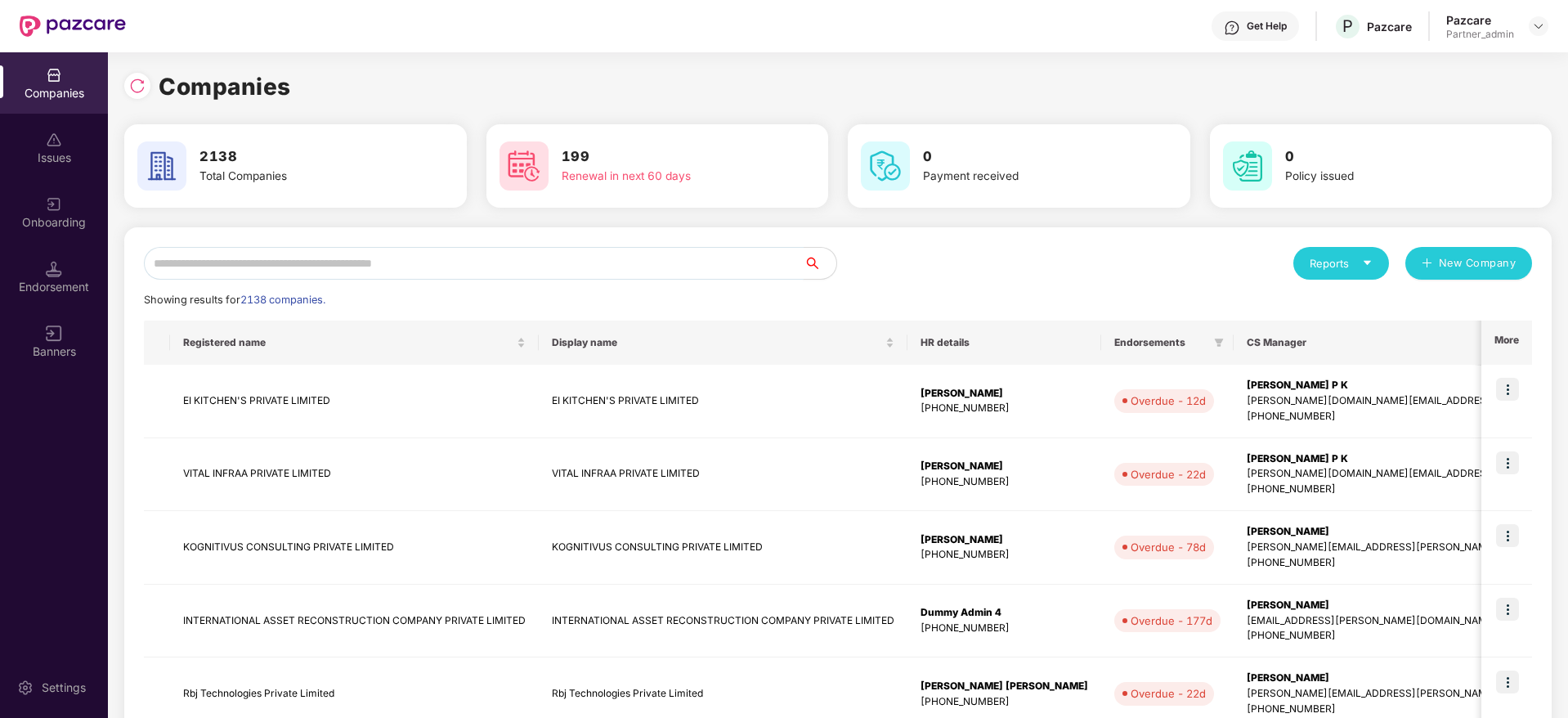
click at [498, 262] on input "text" at bounding box center [474, 263] width 660 height 33
paste input "**********"
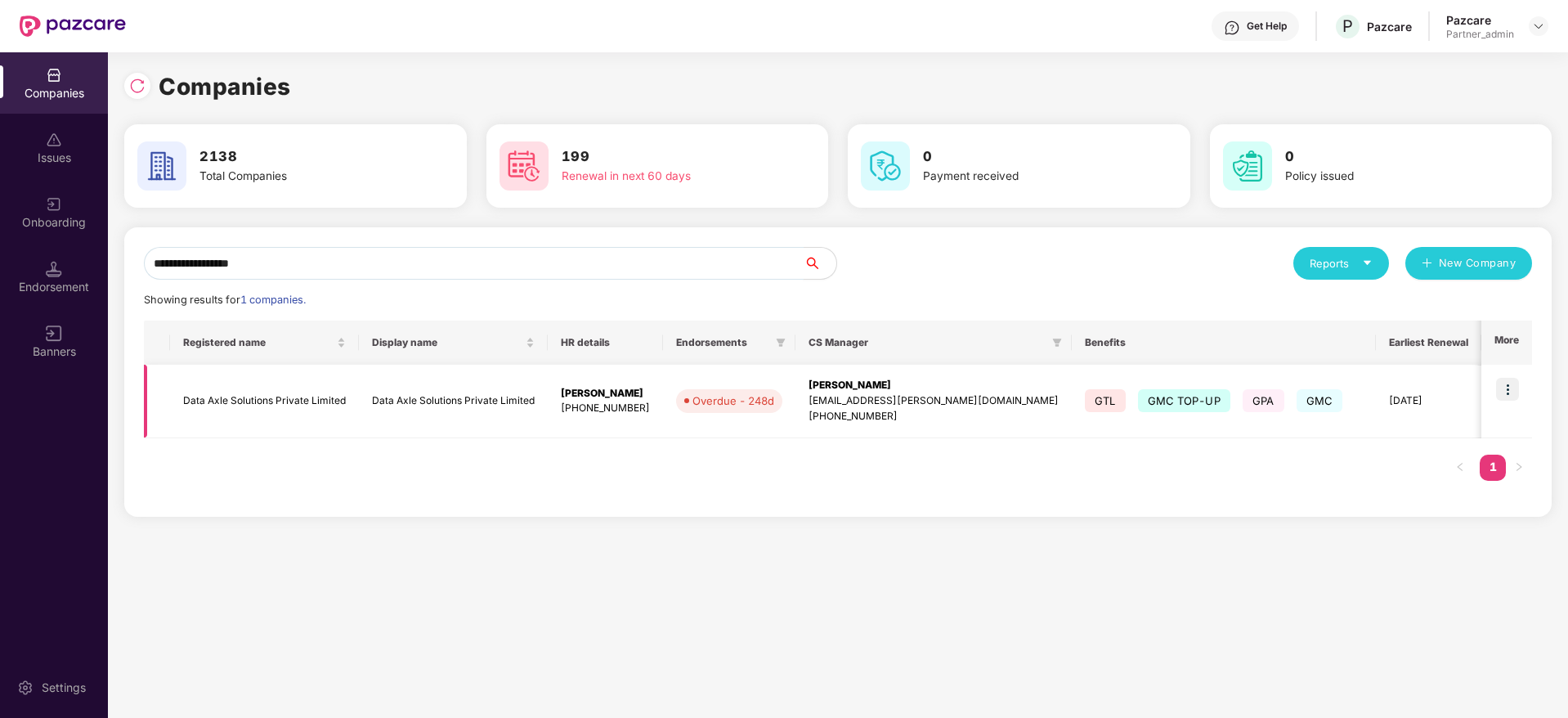
type input "**********"
click at [1516, 385] on img at bounding box center [1507, 389] width 23 height 23
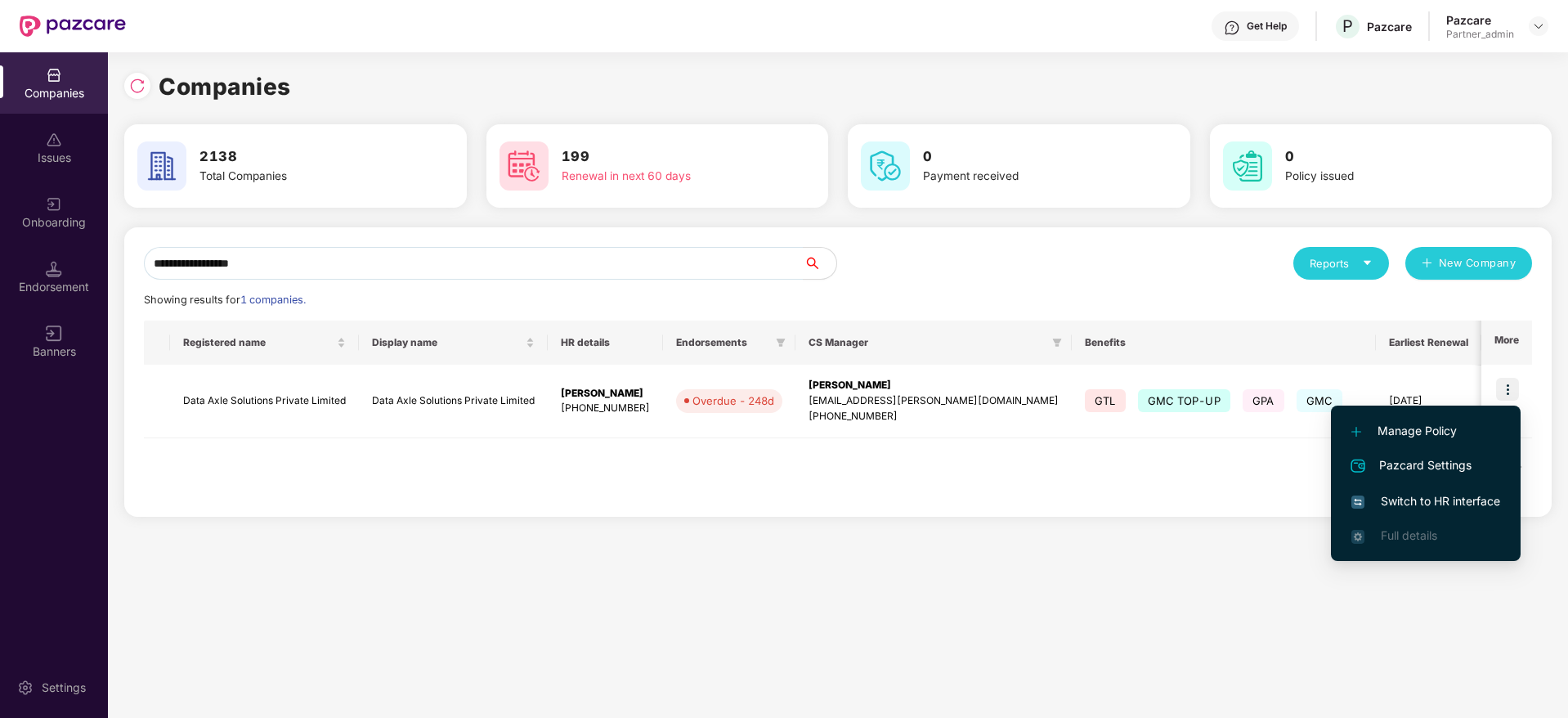
click at [1416, 499] on span "Switch to HR interface" at bounding box center [1425, 501] width 148 height 18
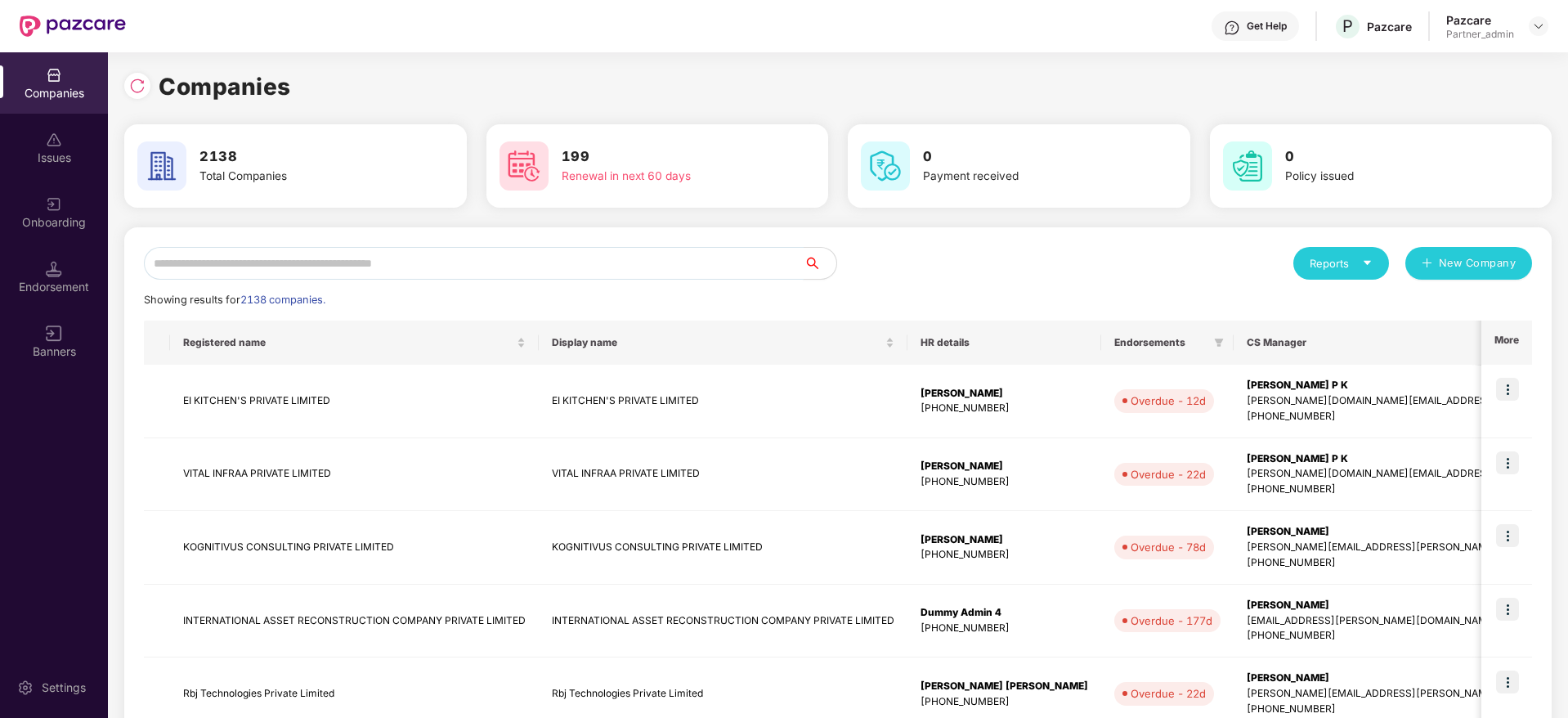
drag, startPoint x: 373, startPoint y: 269, endPoint x: 374, endPoint y: 259, distance: 10.0
click at [374, 267] on input "text" at bounding box center [474, 263] width 660 height 33
paste input "**********"
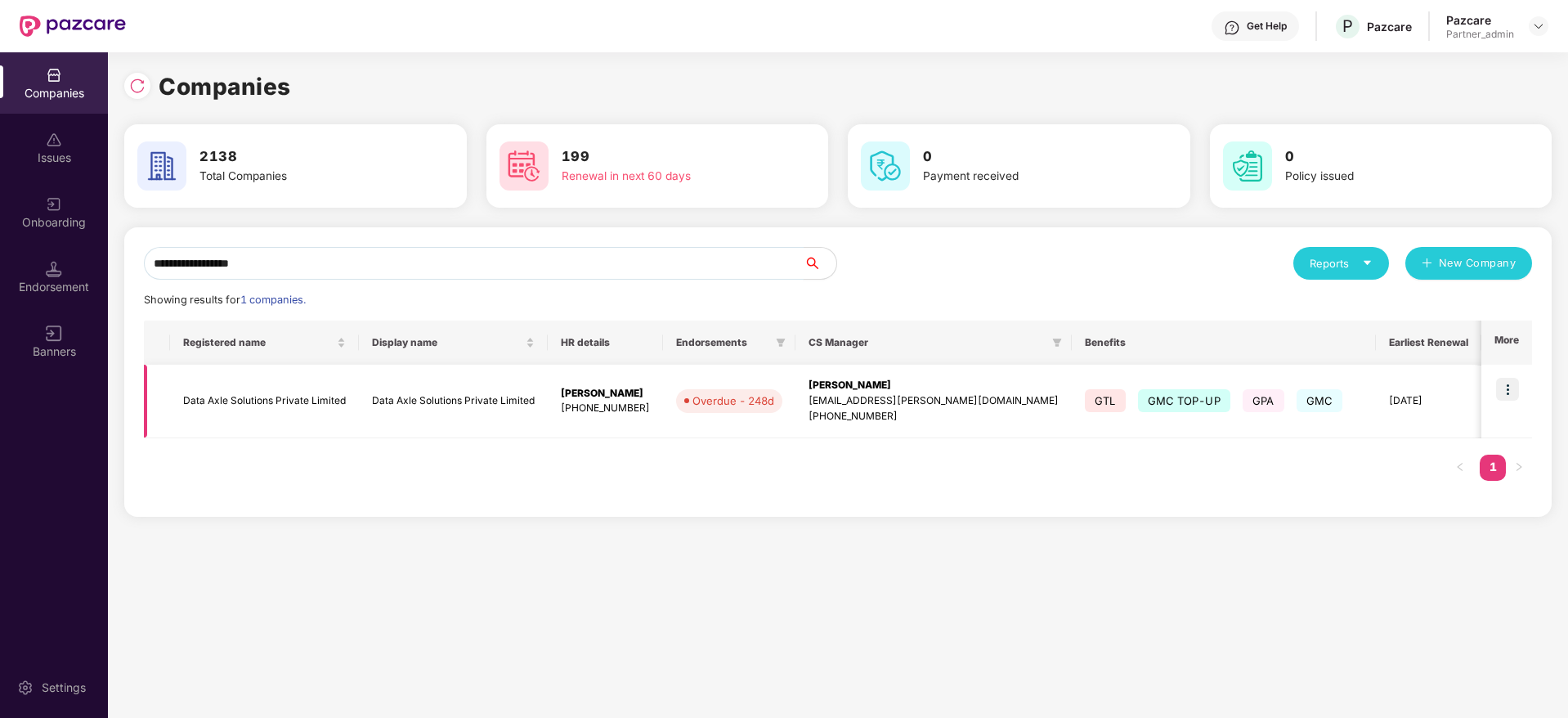
type input "**********"
click at [830, 397] on div "[EMAIL_ADDRESS][PERSON_NAME][DOMAIN_NAME]" at bounding box center [934, 401] width 251 height 15
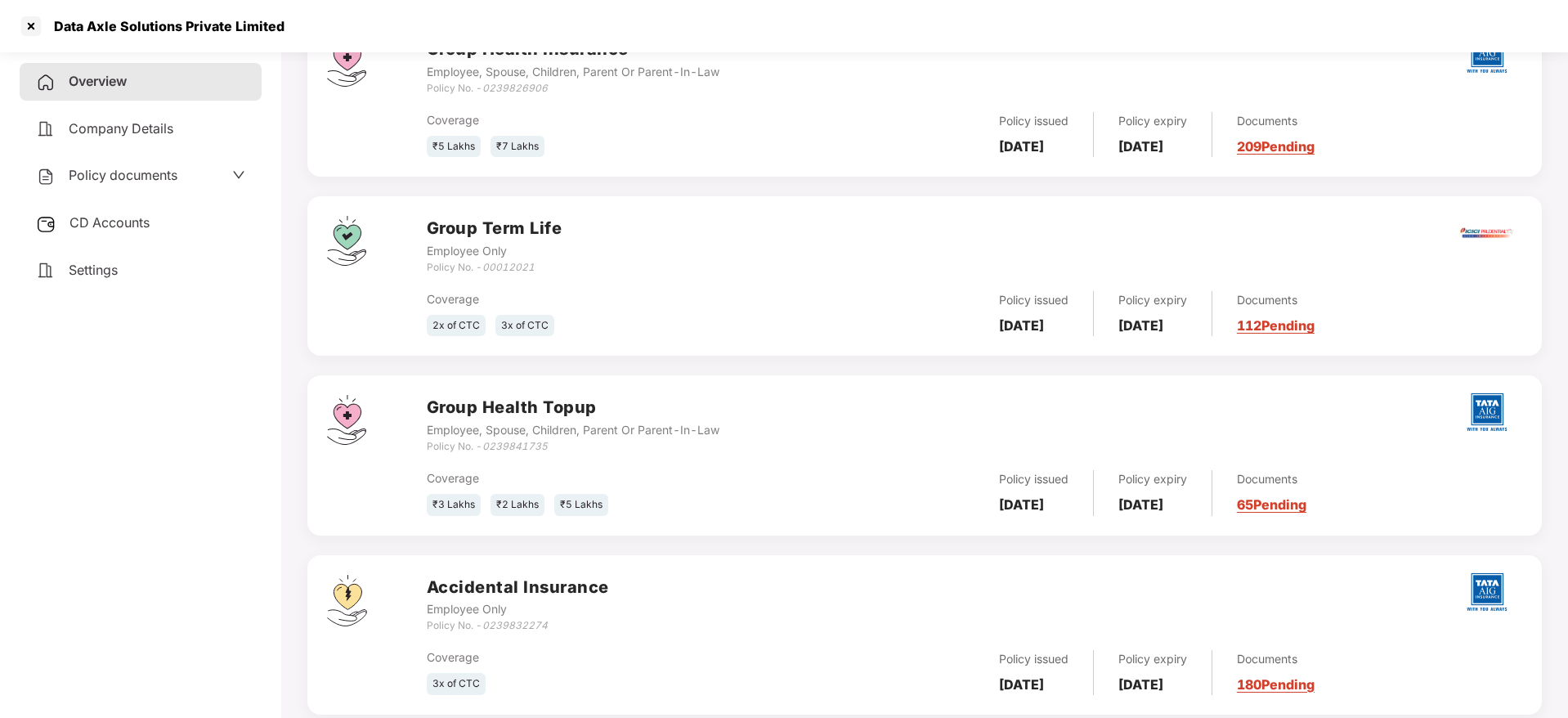
scroll to position [360, 0]
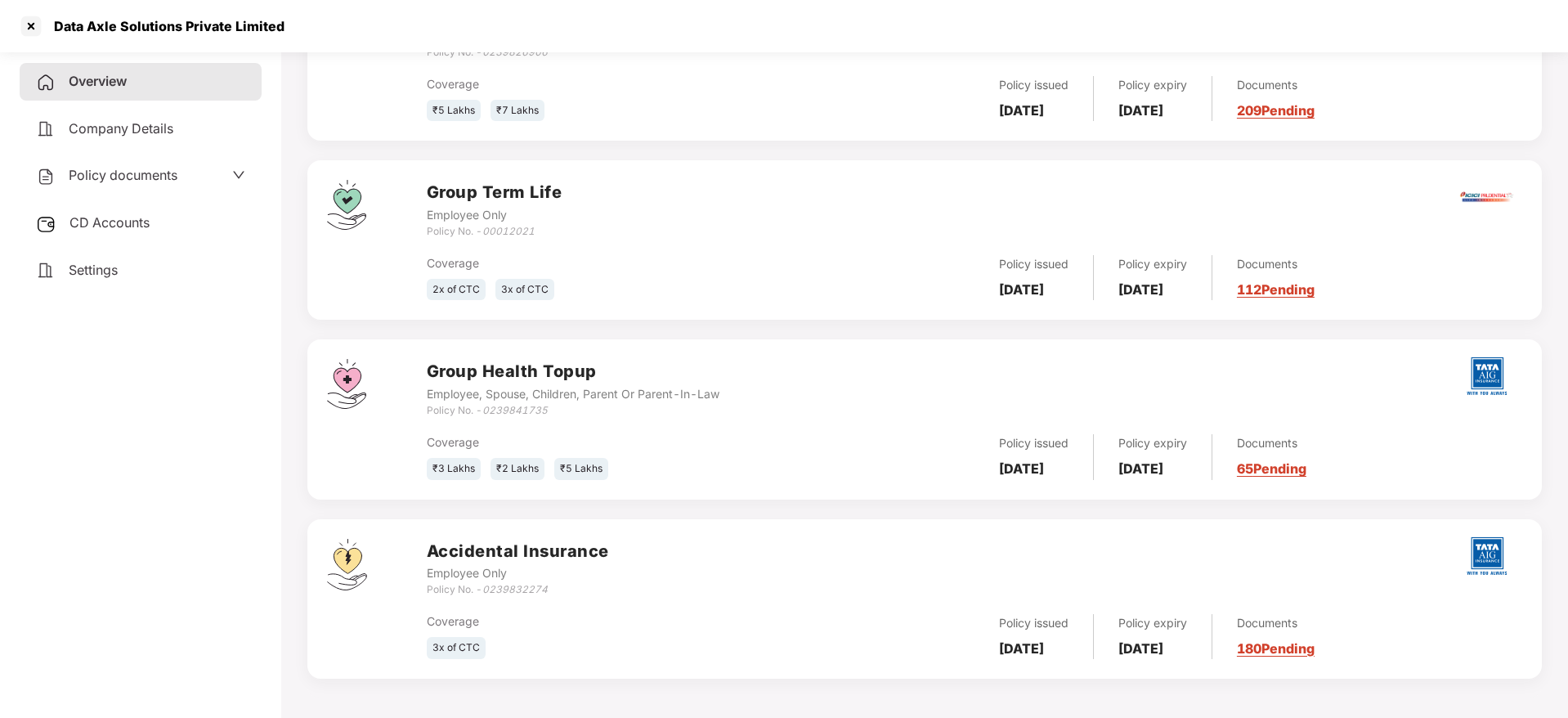
click at [1315, 285] on link "112 Pending" at bounding box center [1276, 289] width 78 height 16
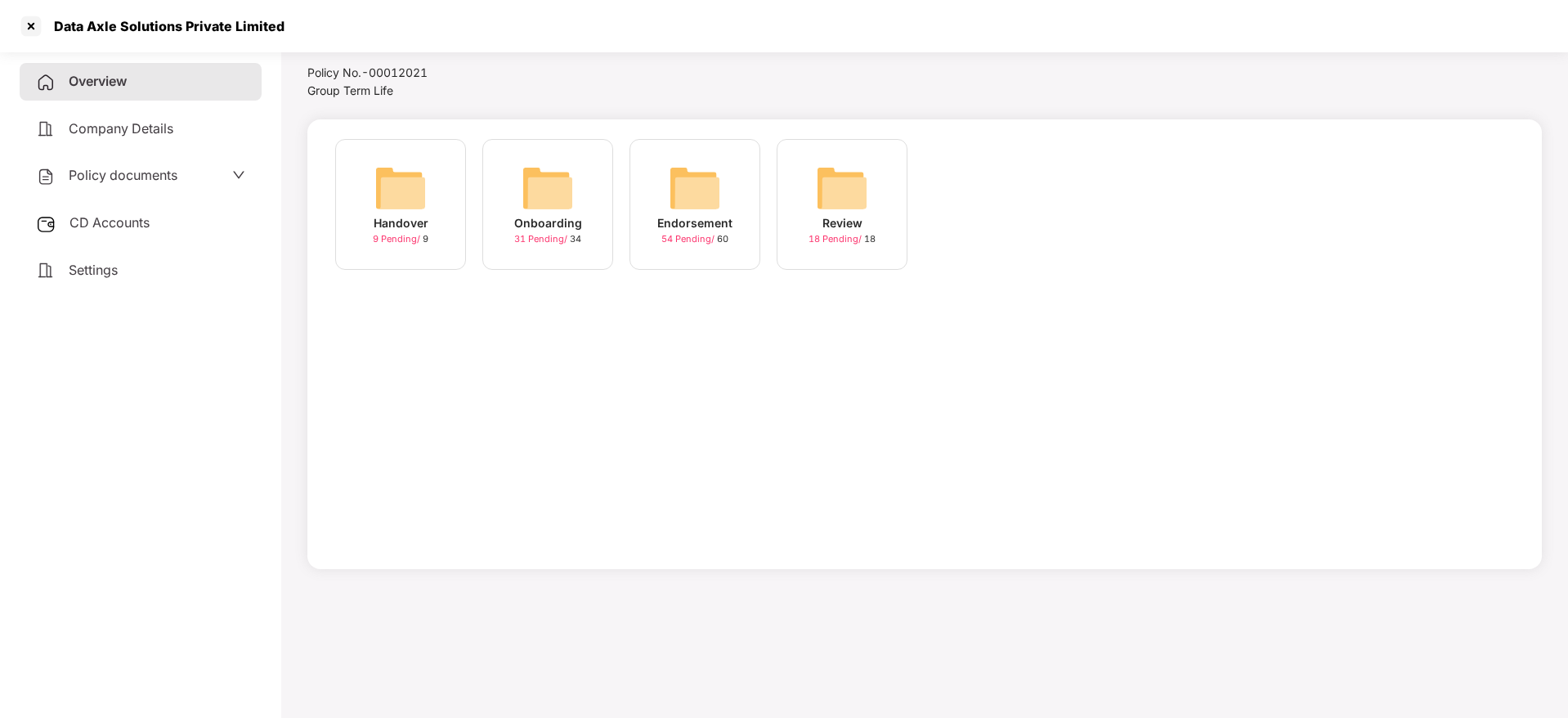
click at [700, 202] on img at bounding box center [695, 188] width 52 height 52
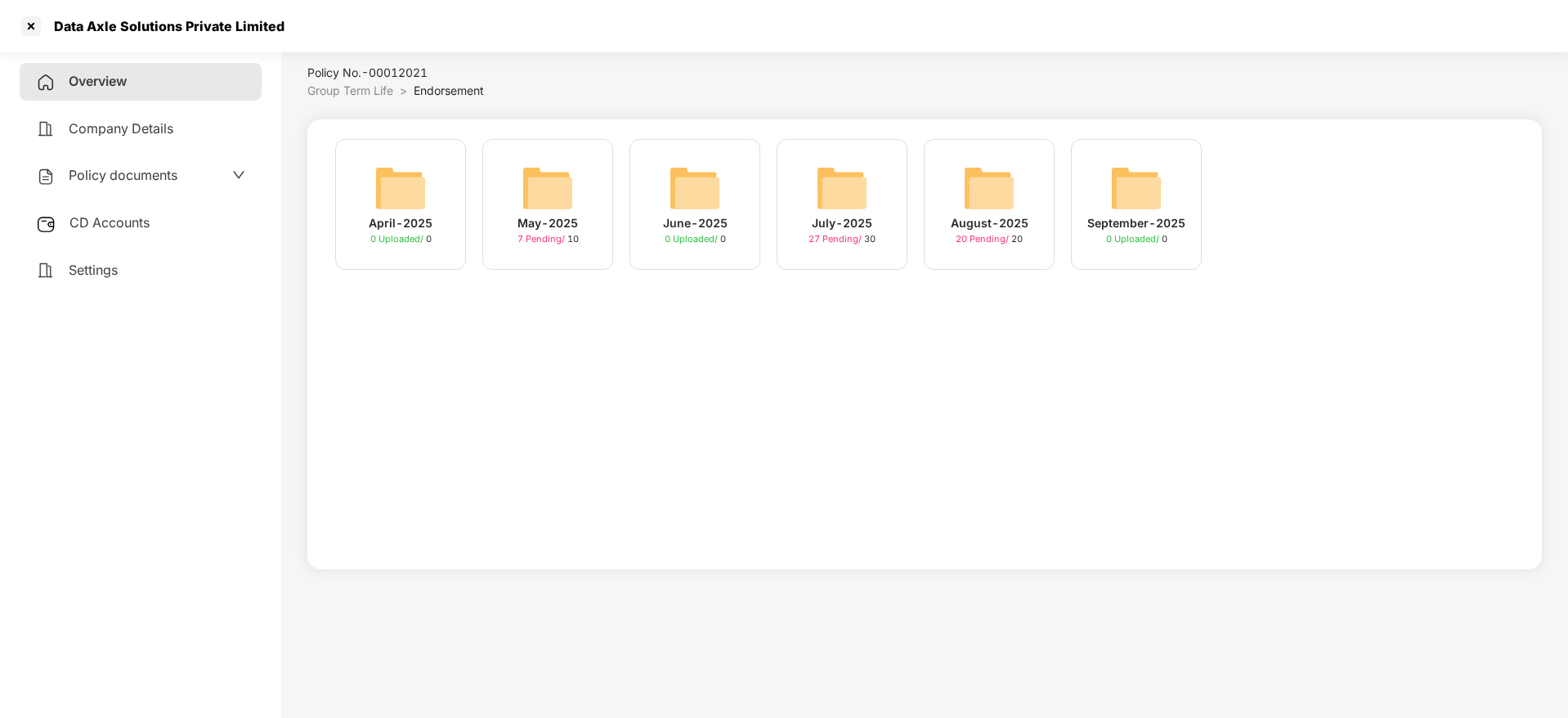
click at [964, 204] on img at bounding box center [989, 188] width 52 height 52
click at [973, 234] on span "20 Pending /" at bounding box center [983, 239] width 56 height 12
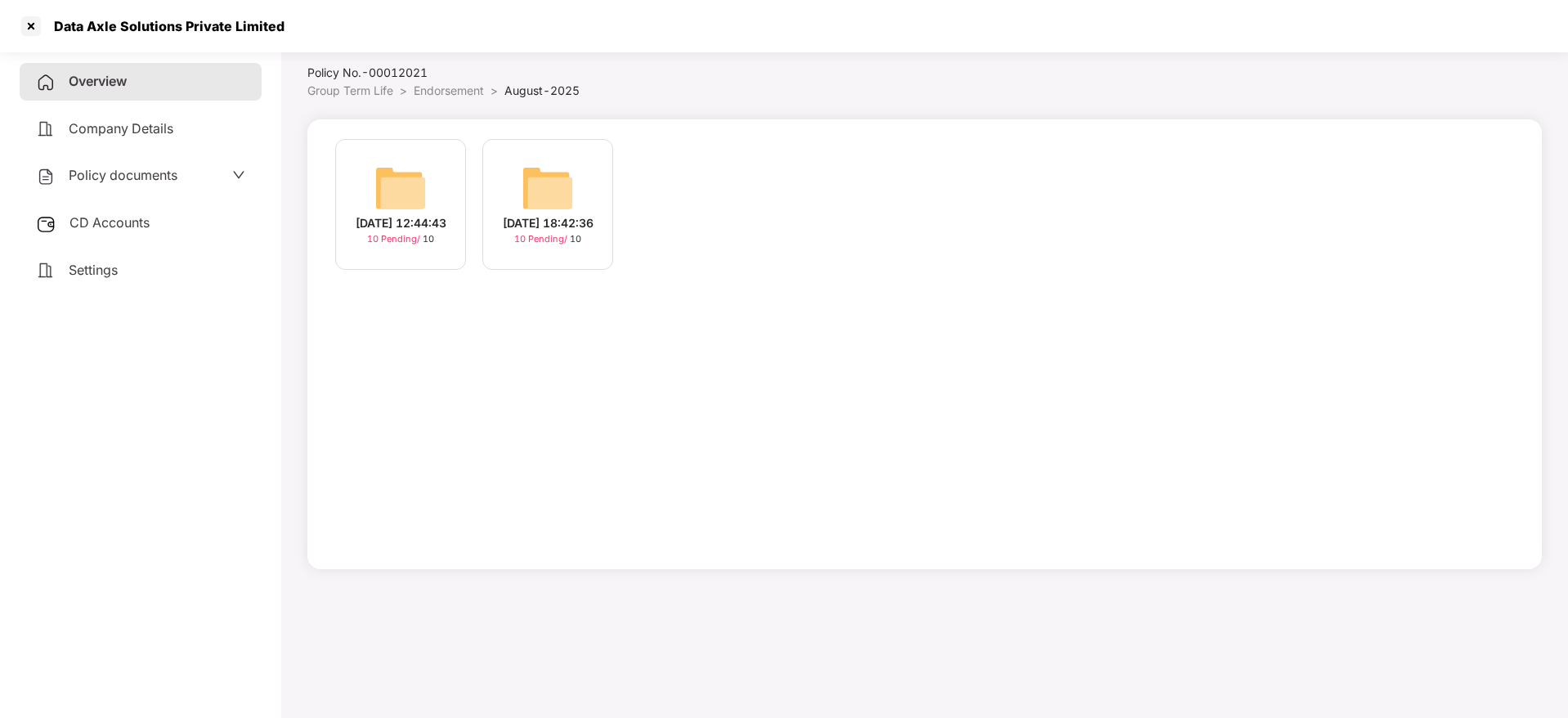
click at [398, 194] on img at bounding box center [401, 188] width 52 height 52
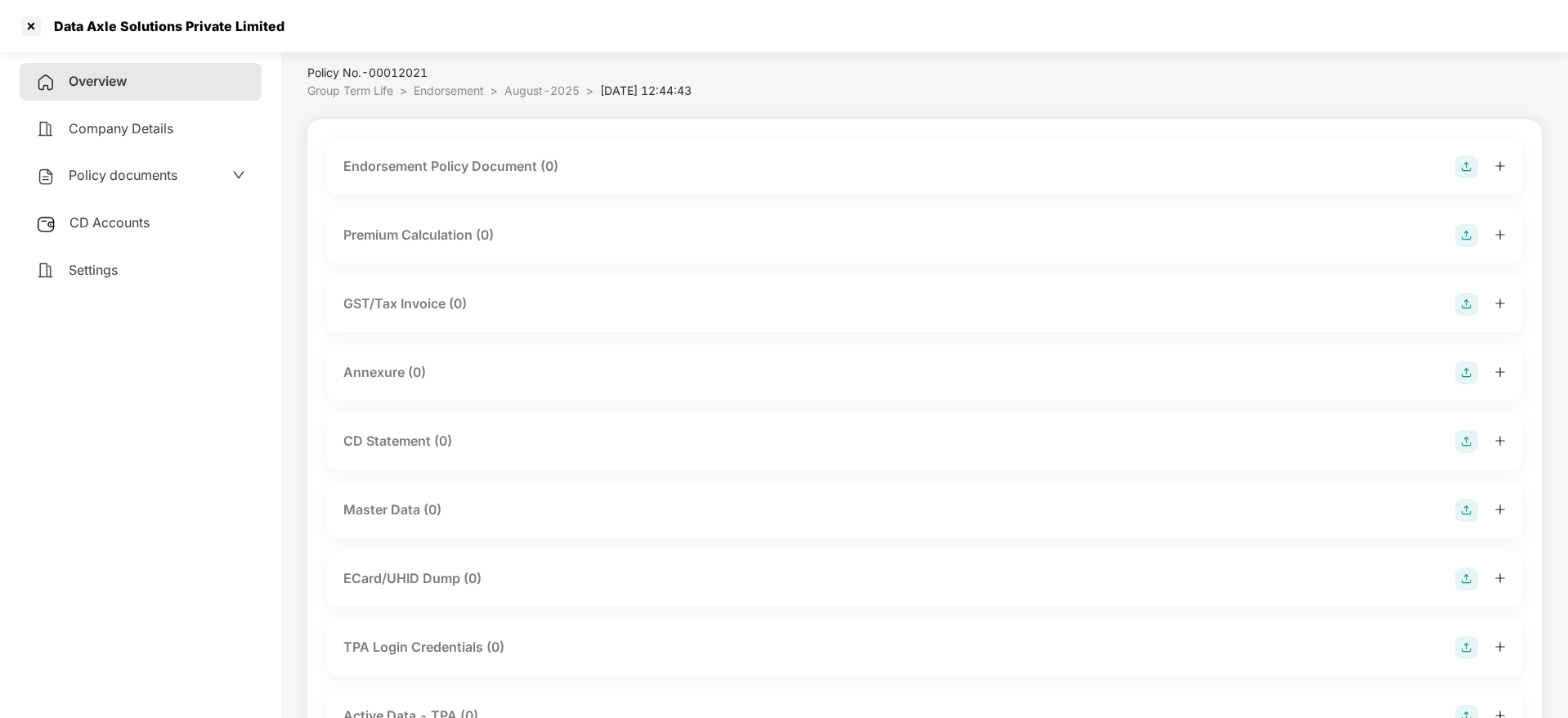
scroll to position [192, 0]
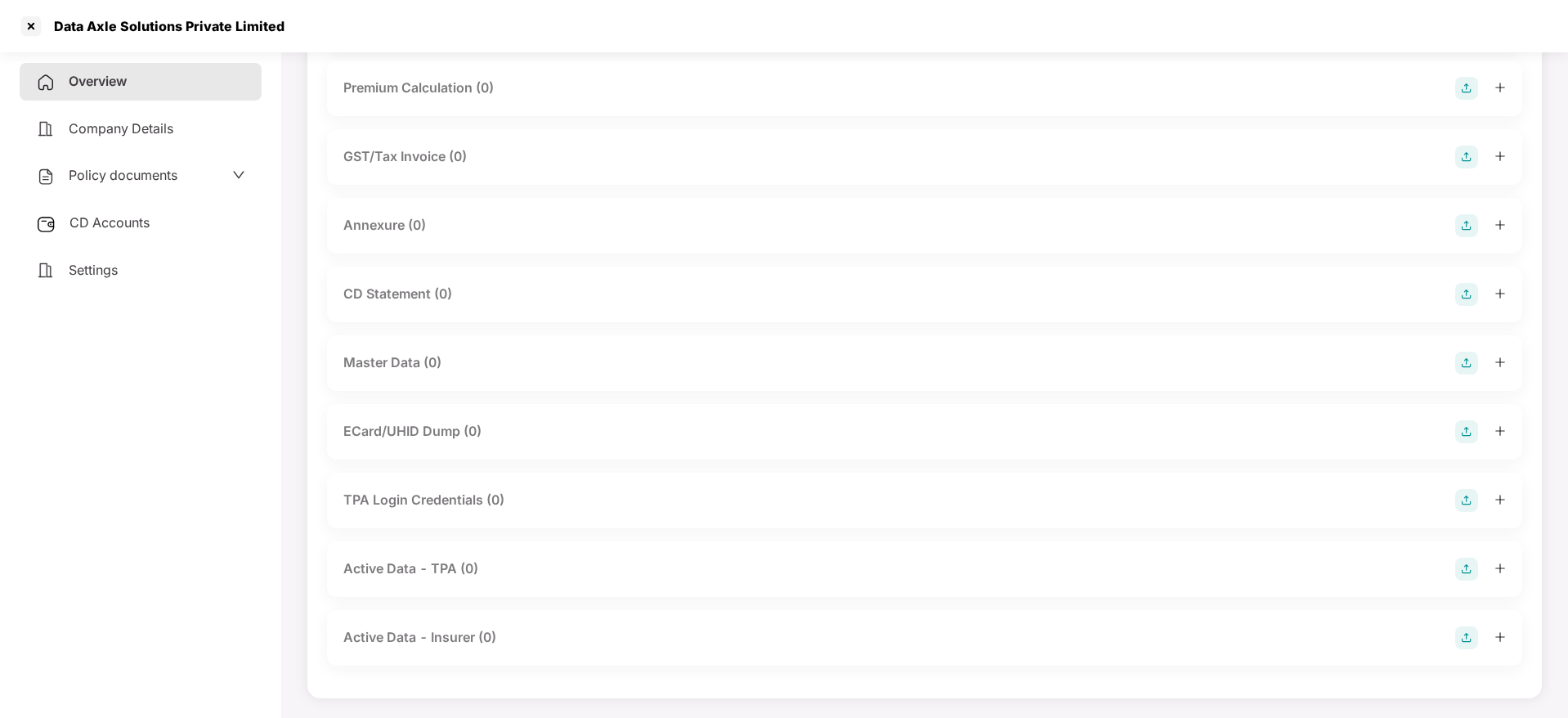
scroll to position [45, 0]
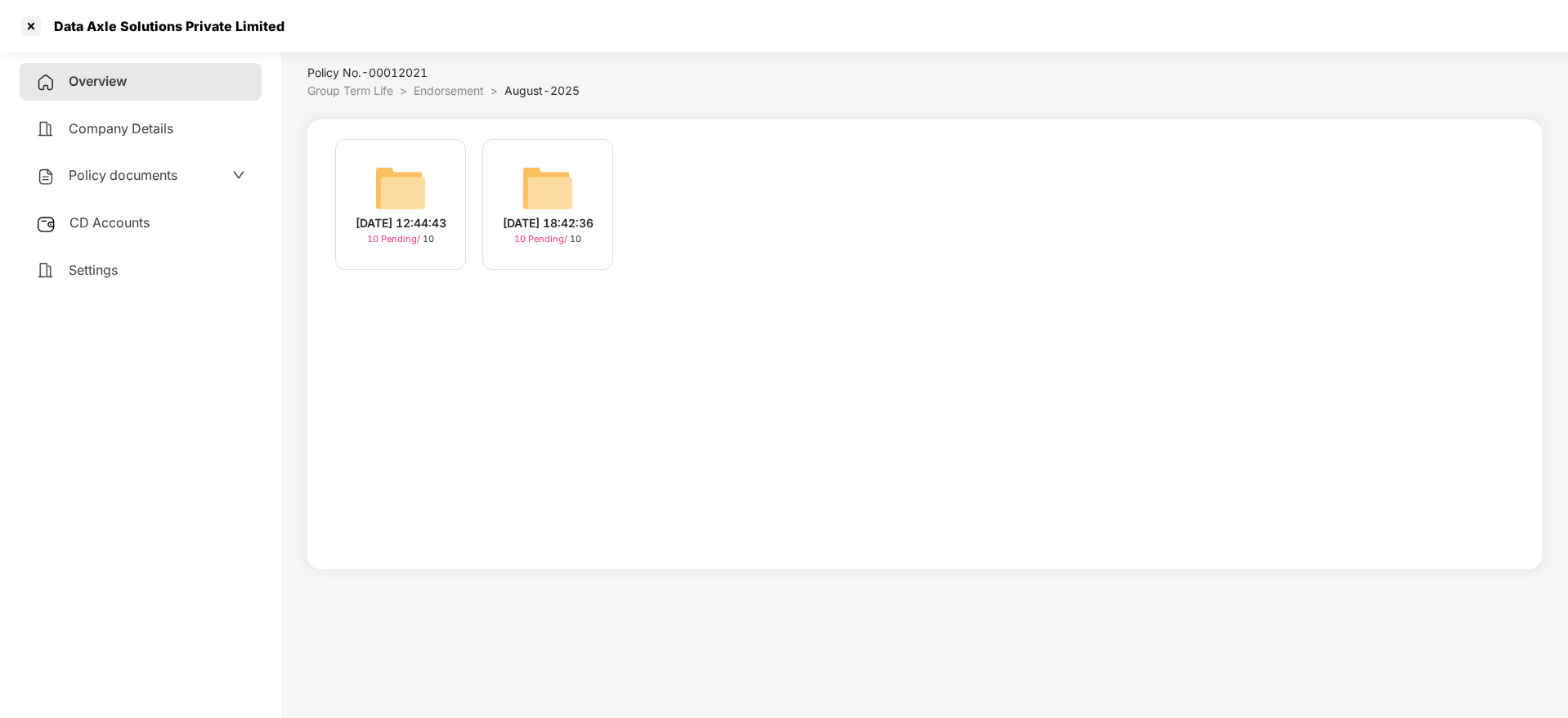
click at [547, 228] on div "[DATE] 18:42:36" at bounding box center [548, 223] width 91 height 18
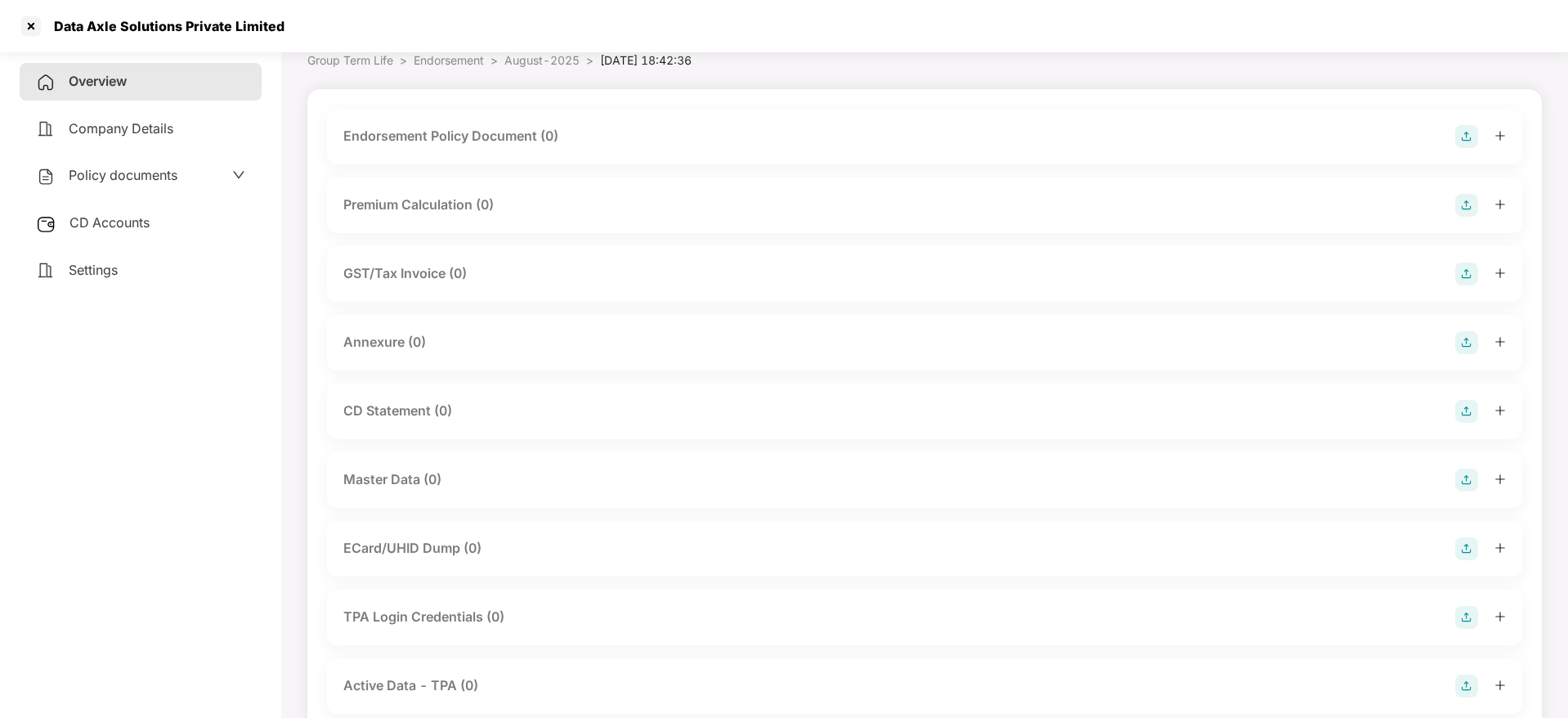
scroll to position [0, 0]
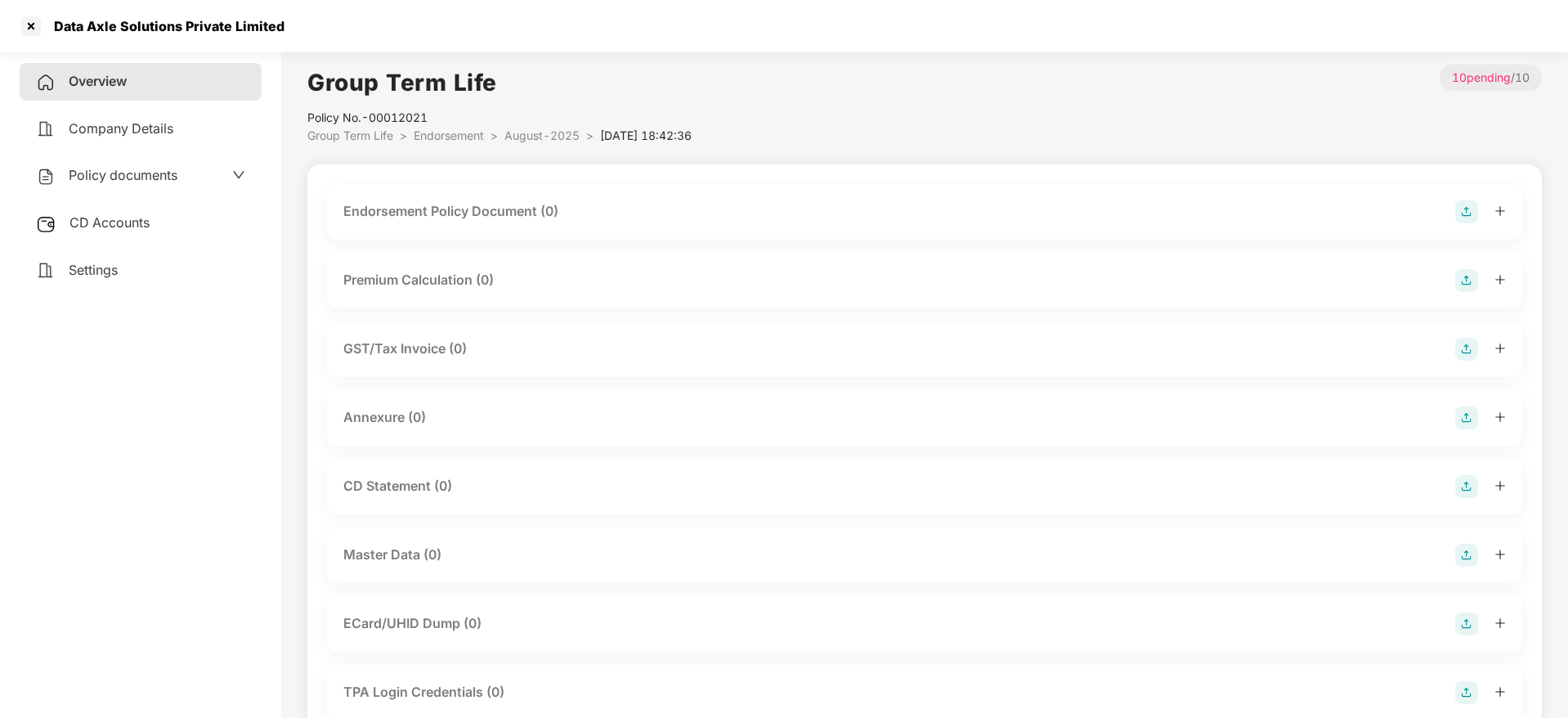
click at [1474, 217] on img at bounding box center [1466, 211] width 23 height 23
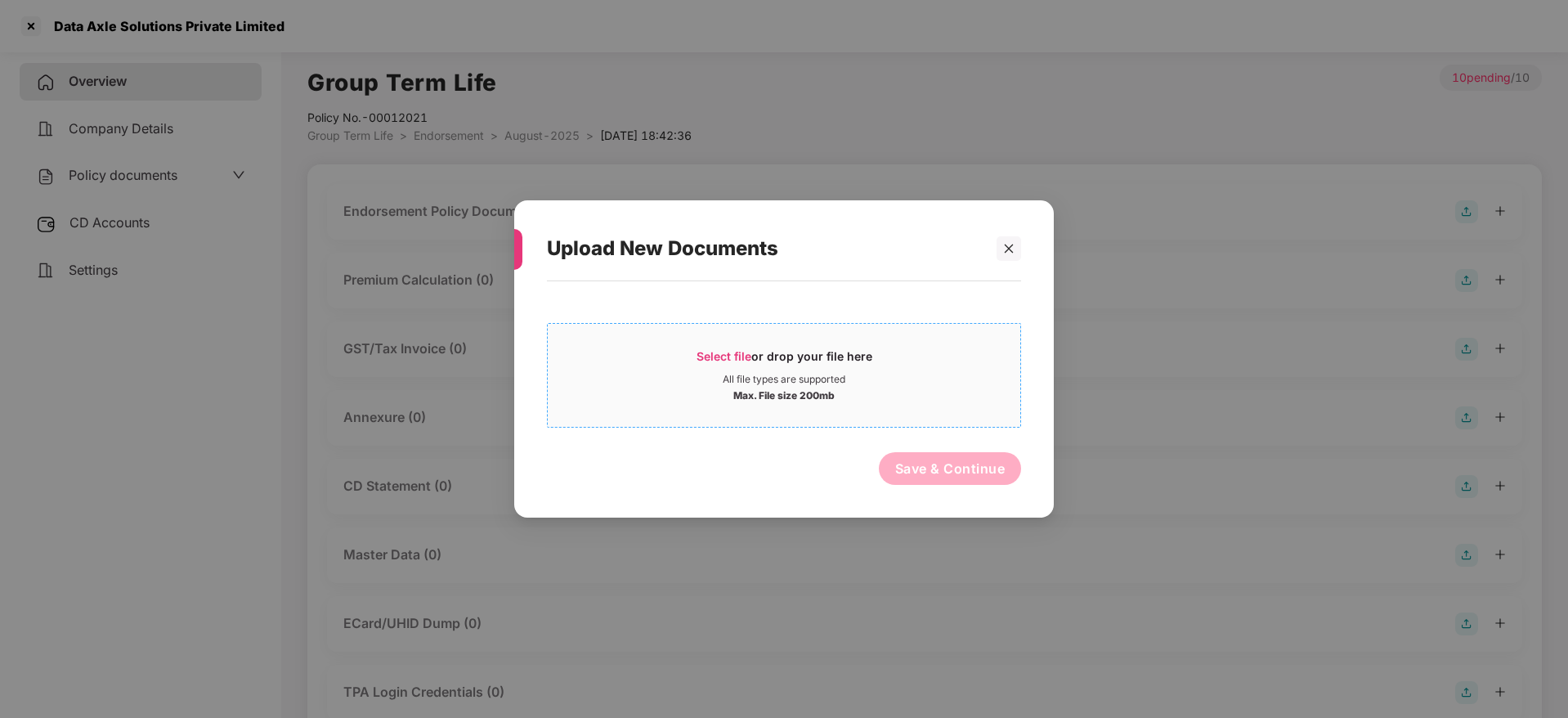
click at [740, 360] on span "Select file" at bounding box center [724, 356] width 55 height 13
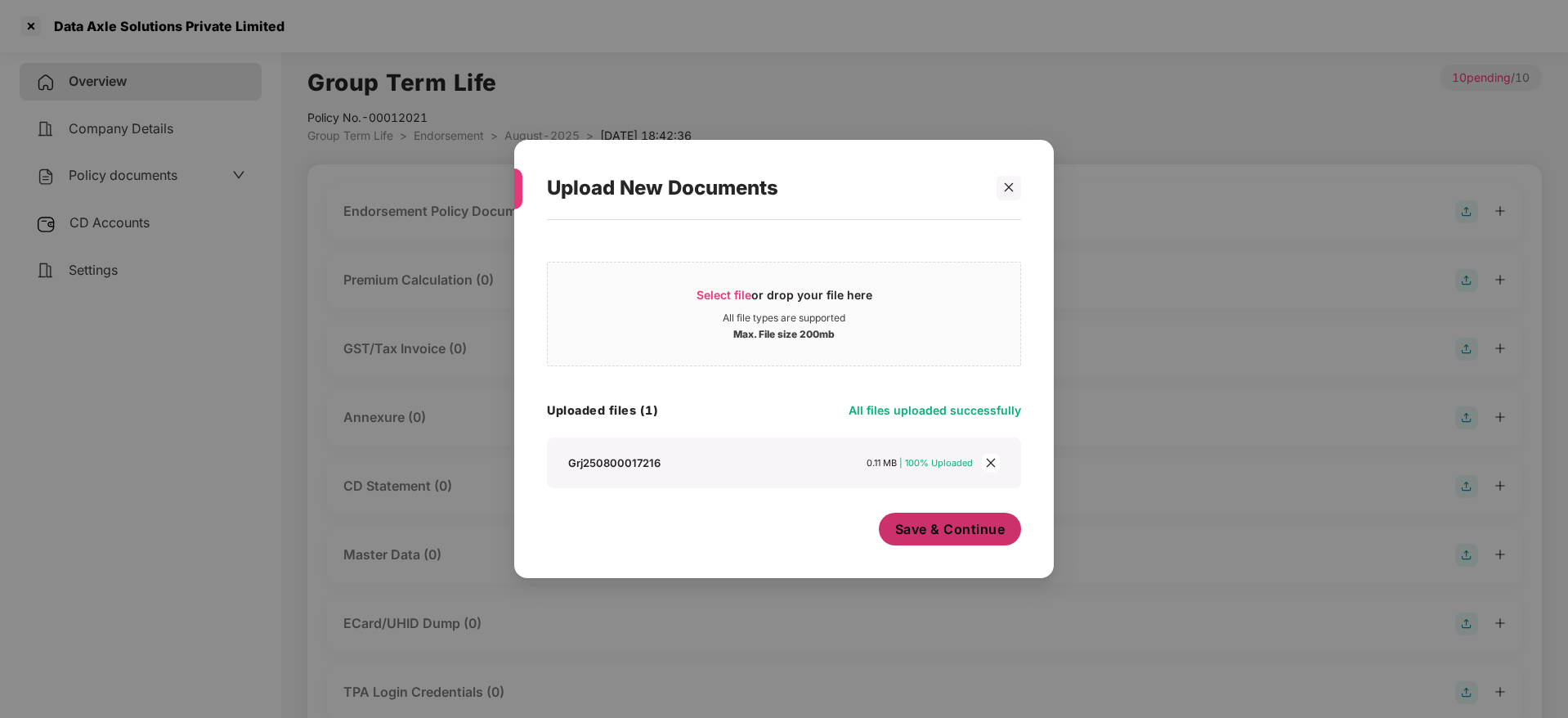
click at [947, 520] on button "Save & Continue" at bounding box center [951, 529] width 143 height 33
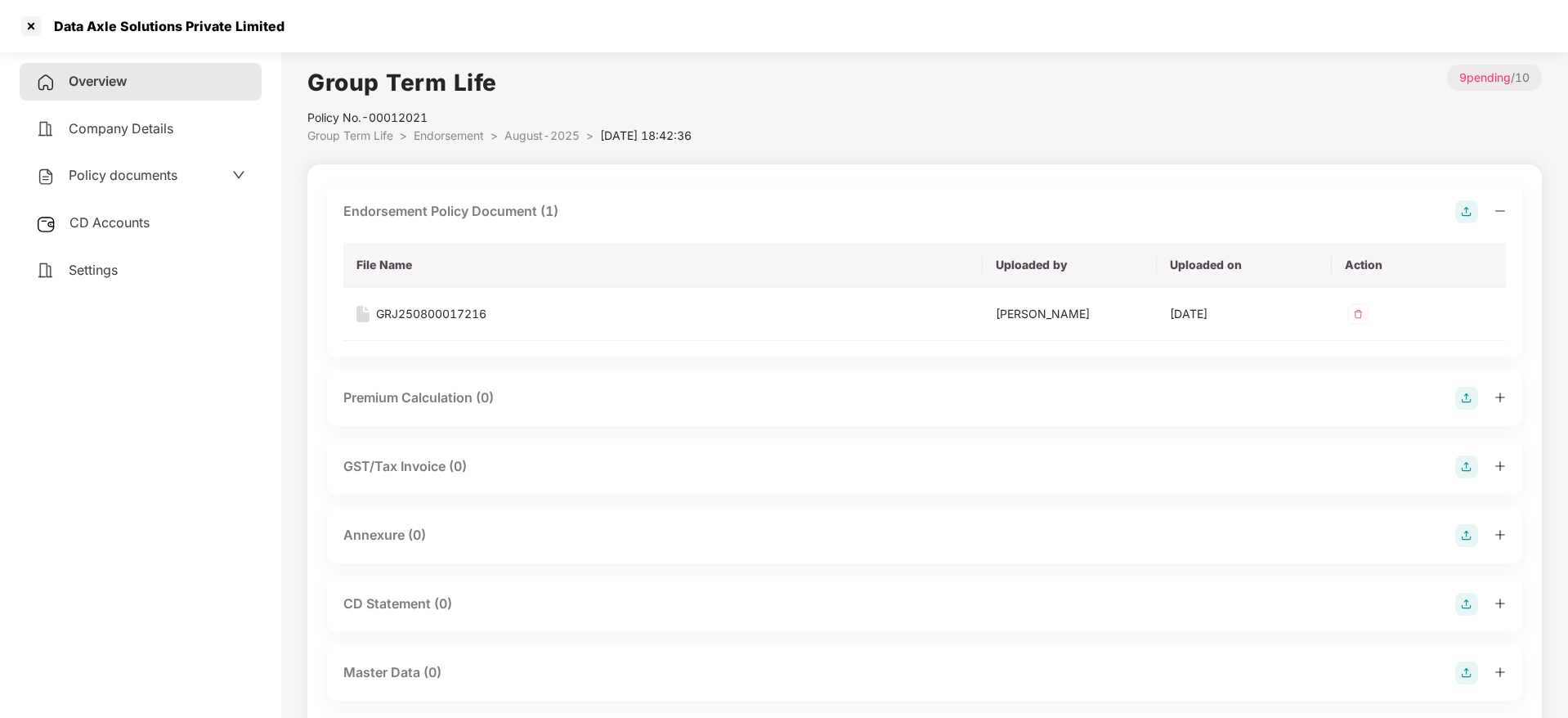
click at [1503, 205] on icon "minus" at bounding box center [1501, 211] width 12 height 12
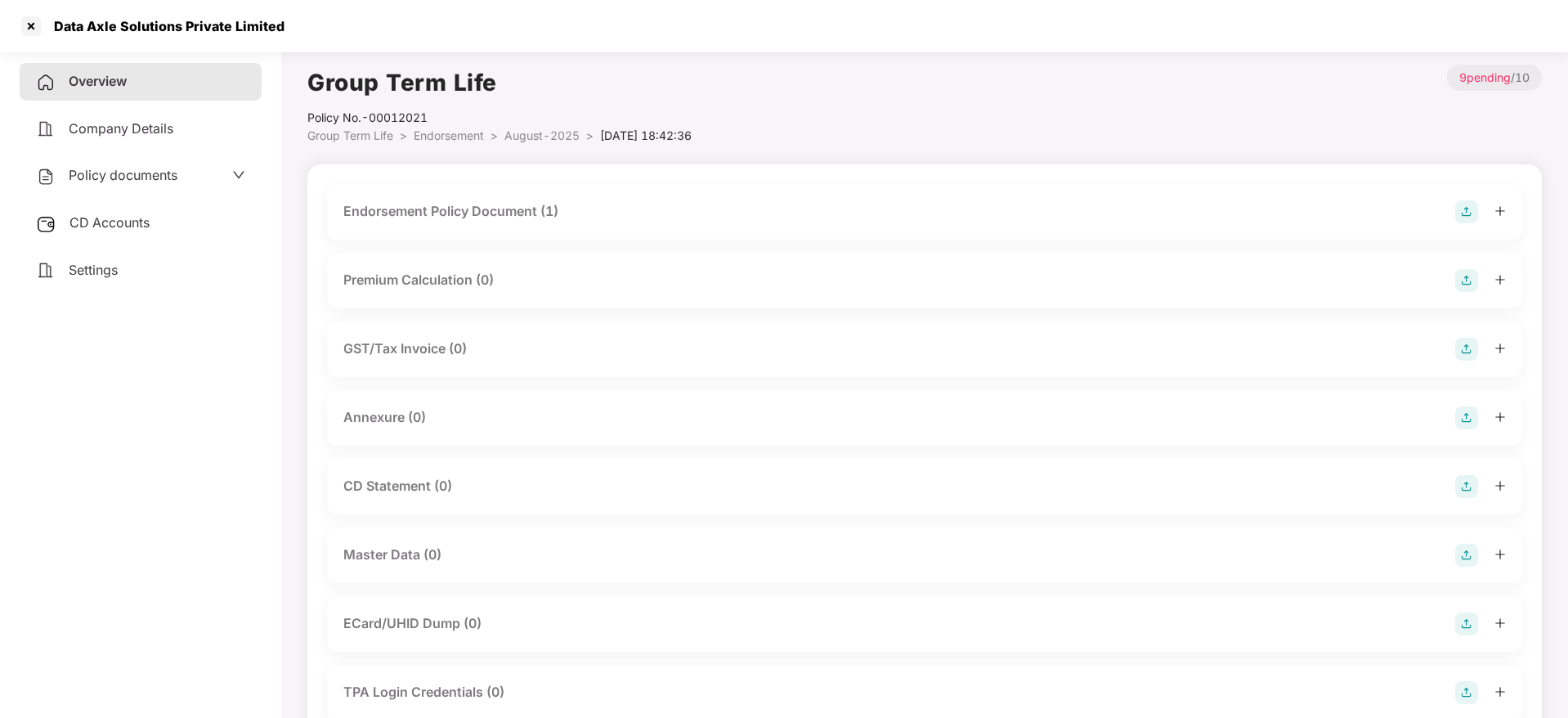
click at [1465, 422] on img at bounding box center [1466, 418] width 23 height 23
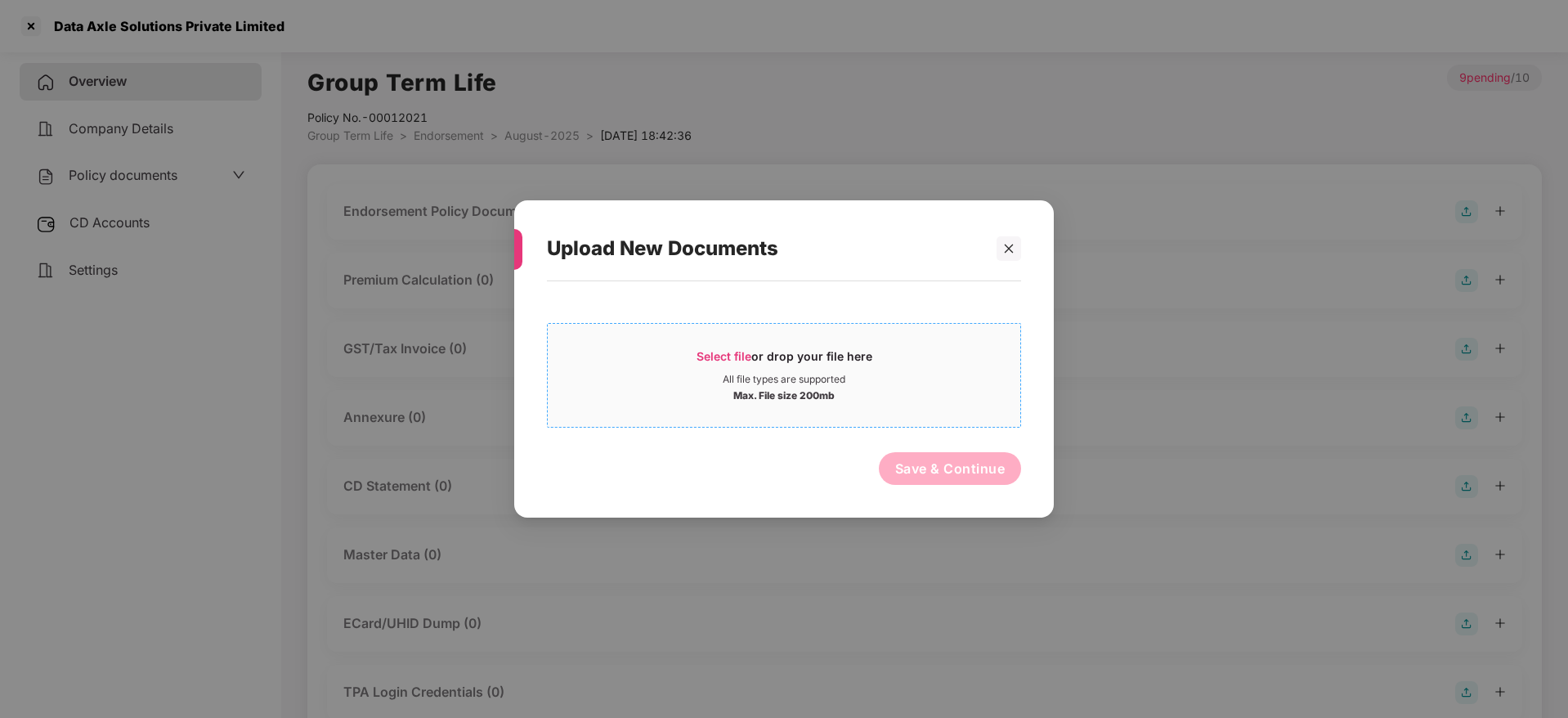
click at [764, 357] on div "Select file or drop your file here" at bounding box center [784, 360] width 175 height 24
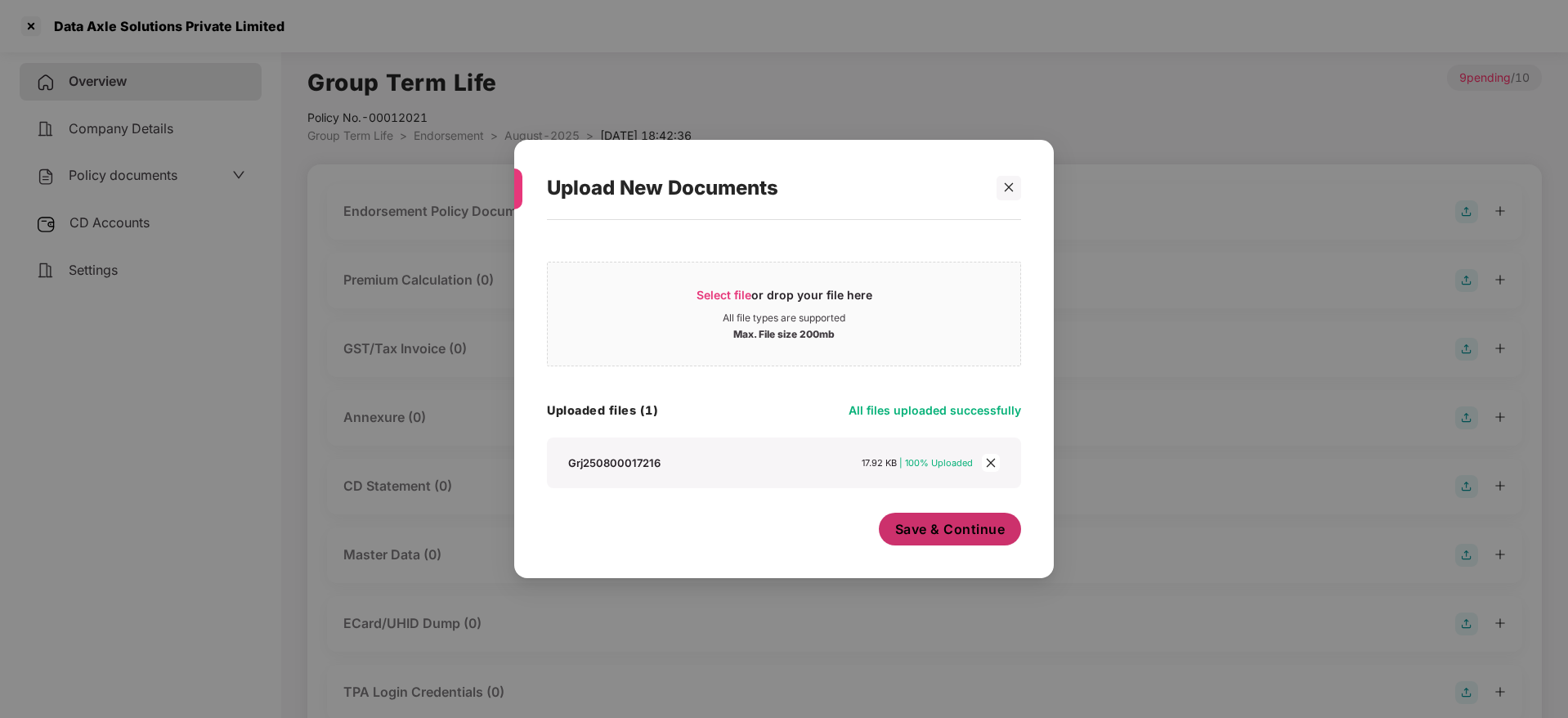
click at [1007, 532] on button "Save & Continue" at bounding box center [951, 529] width 143 height 33
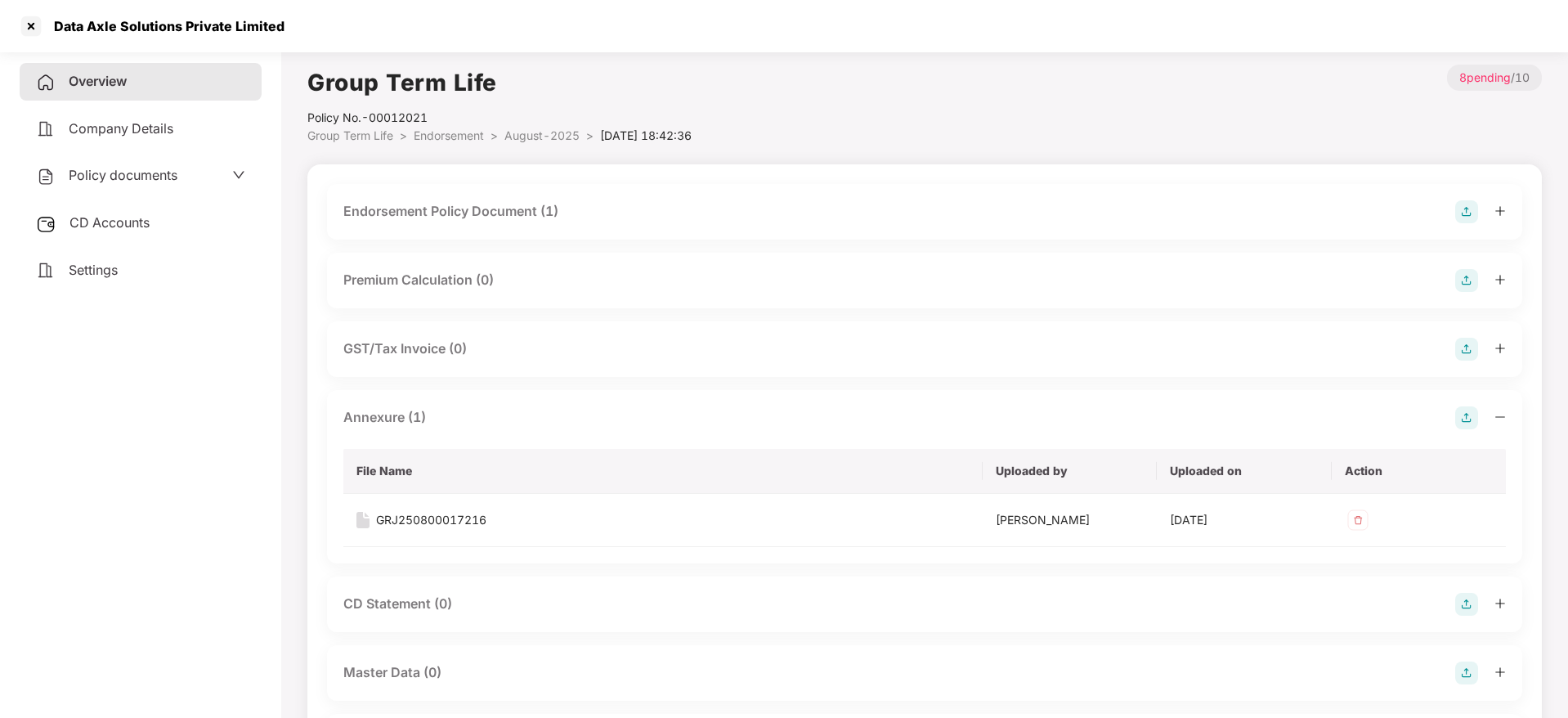
scroll to position [45, 0]
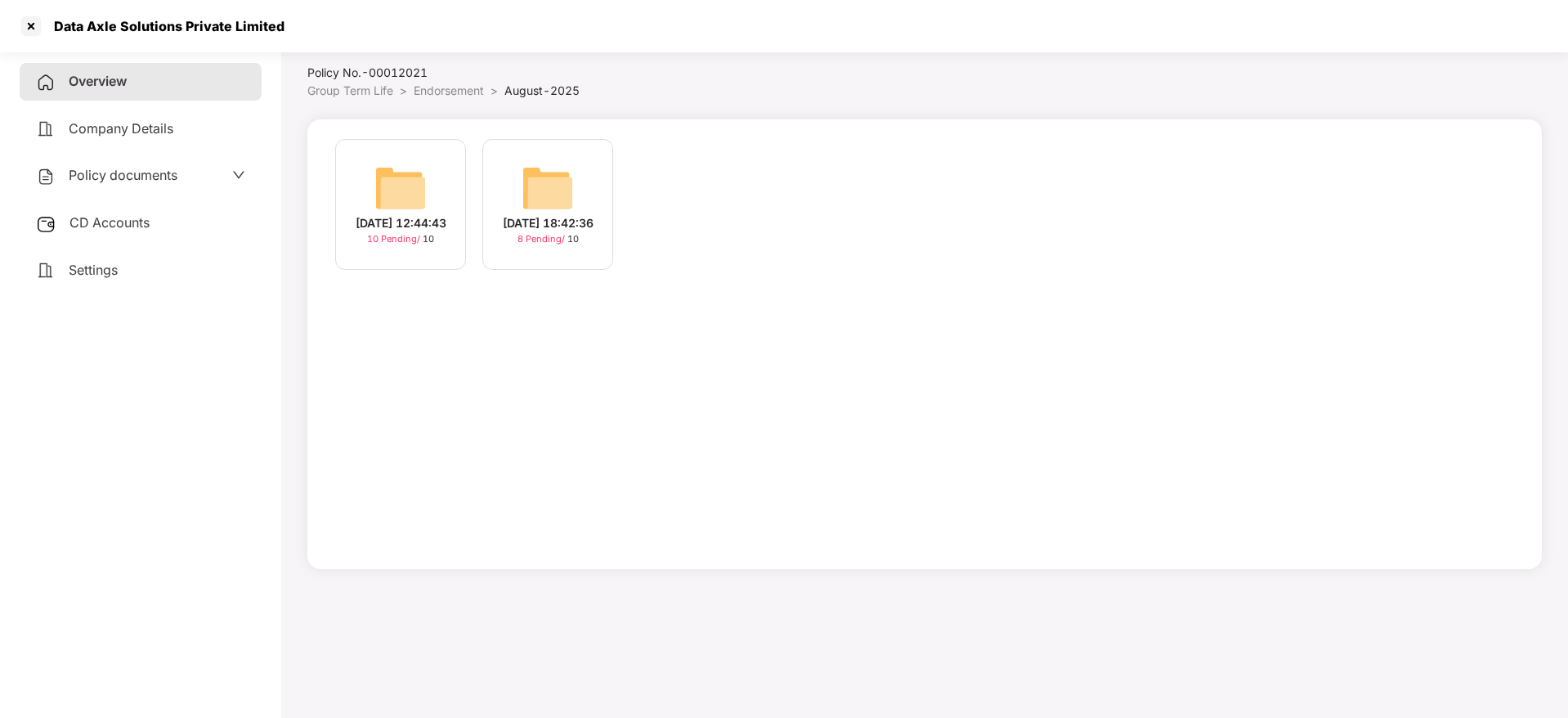
click at [401, 195] on img at bounding box center [401, 188] width 52 height 52
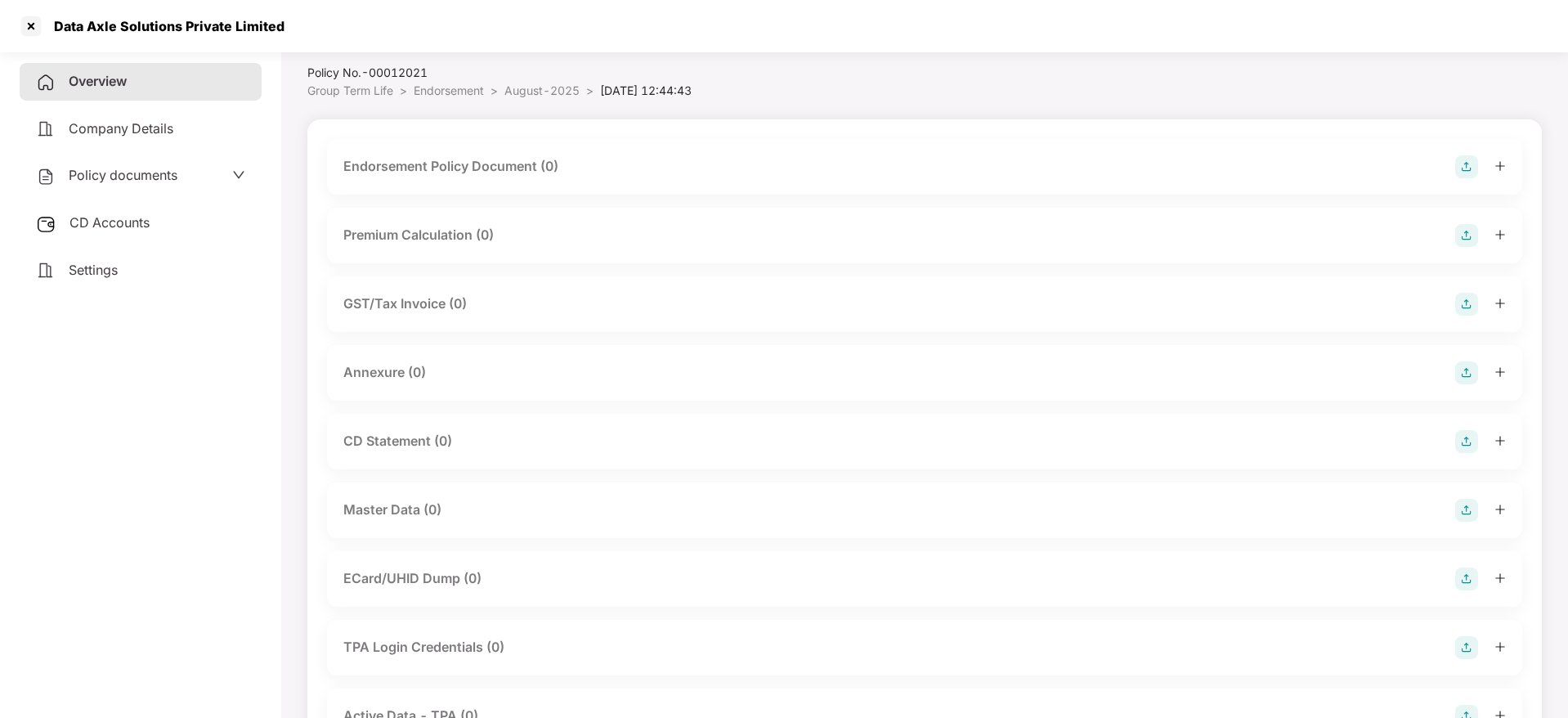
click at [1463, 160] on img at bounding box center [1466, 166] width 23 height 23
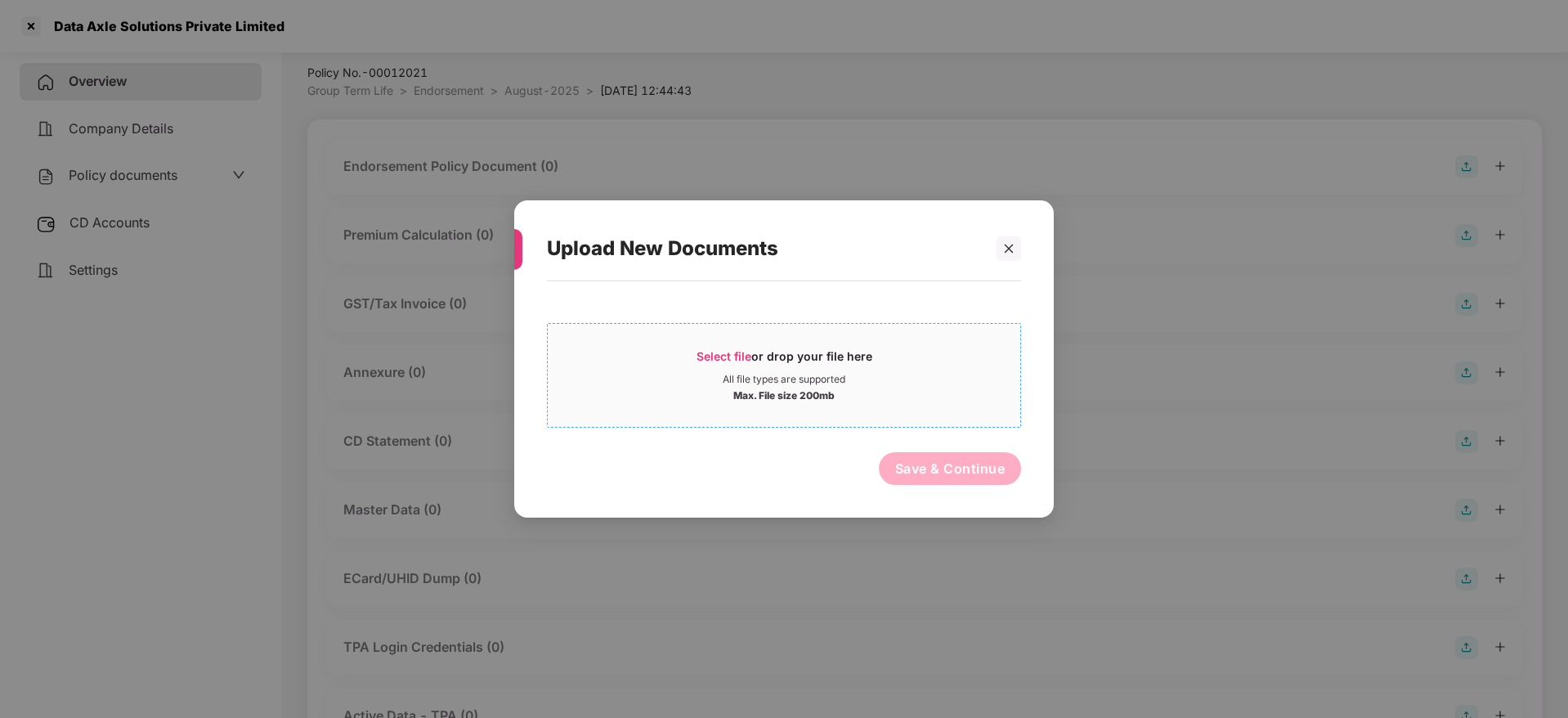
click at [722, 350] on span "Select file" at bounding box center [724, 356] width 55 height 13
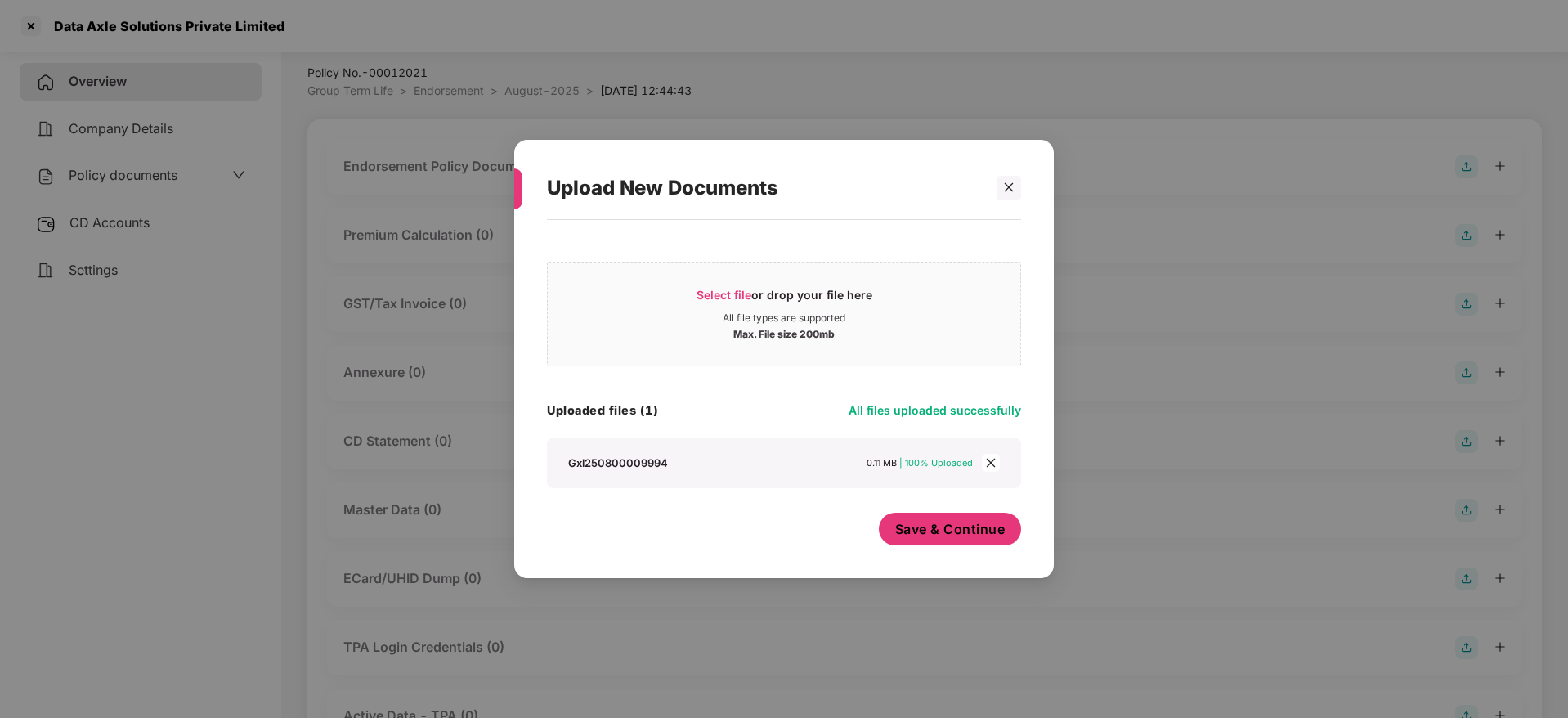
drag, startPoint x: 969, startPoint y: 532, endPoint x: 956, endPoint y: 513, distance: 23.0
click at [969, 532] on span "Save & Continue" at bounding box center [950, 529] width 110 height 18
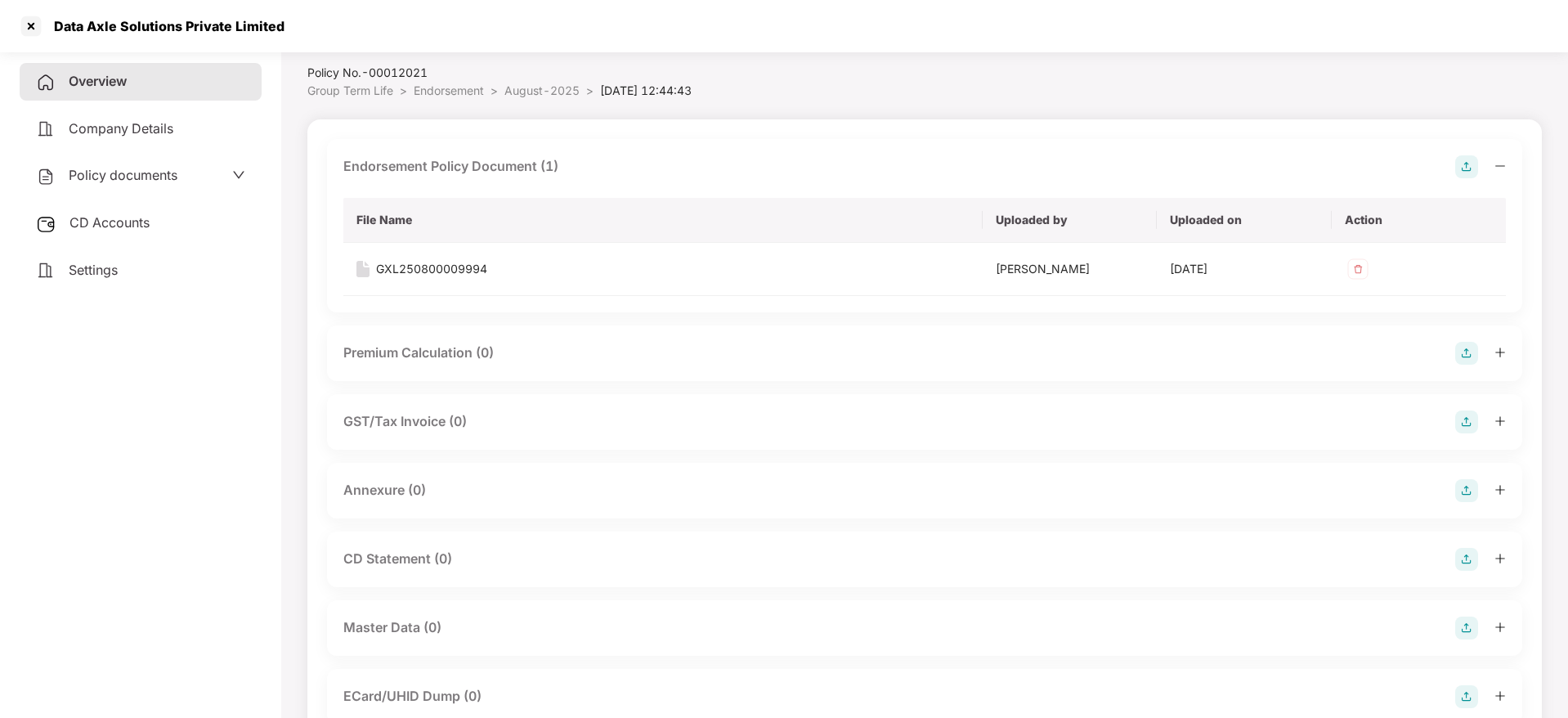
click at [1456, 359] on img at bounding box center [1466, 353] width 23 height 23
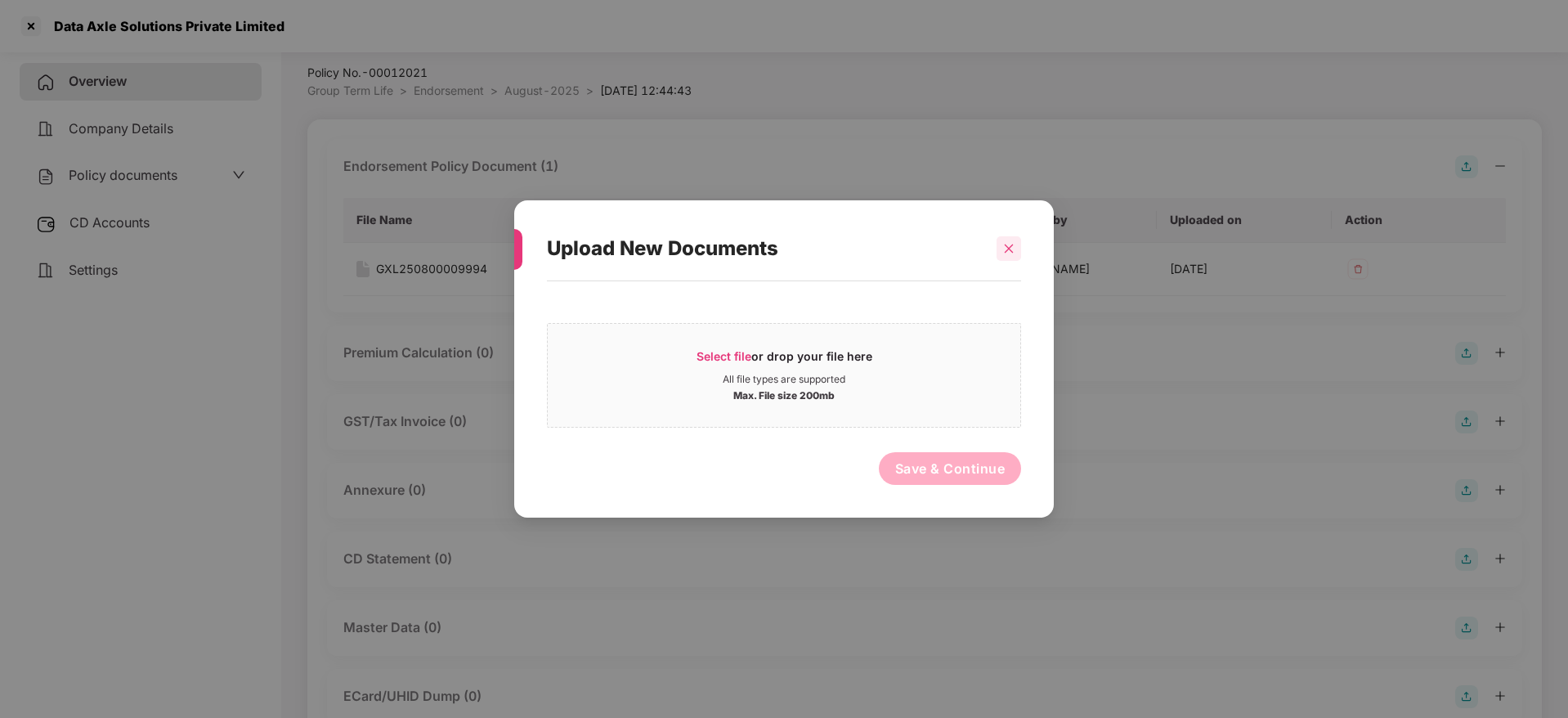
click at [1006, 260] on div at bounding box center [1009, 248] width 24 height 24
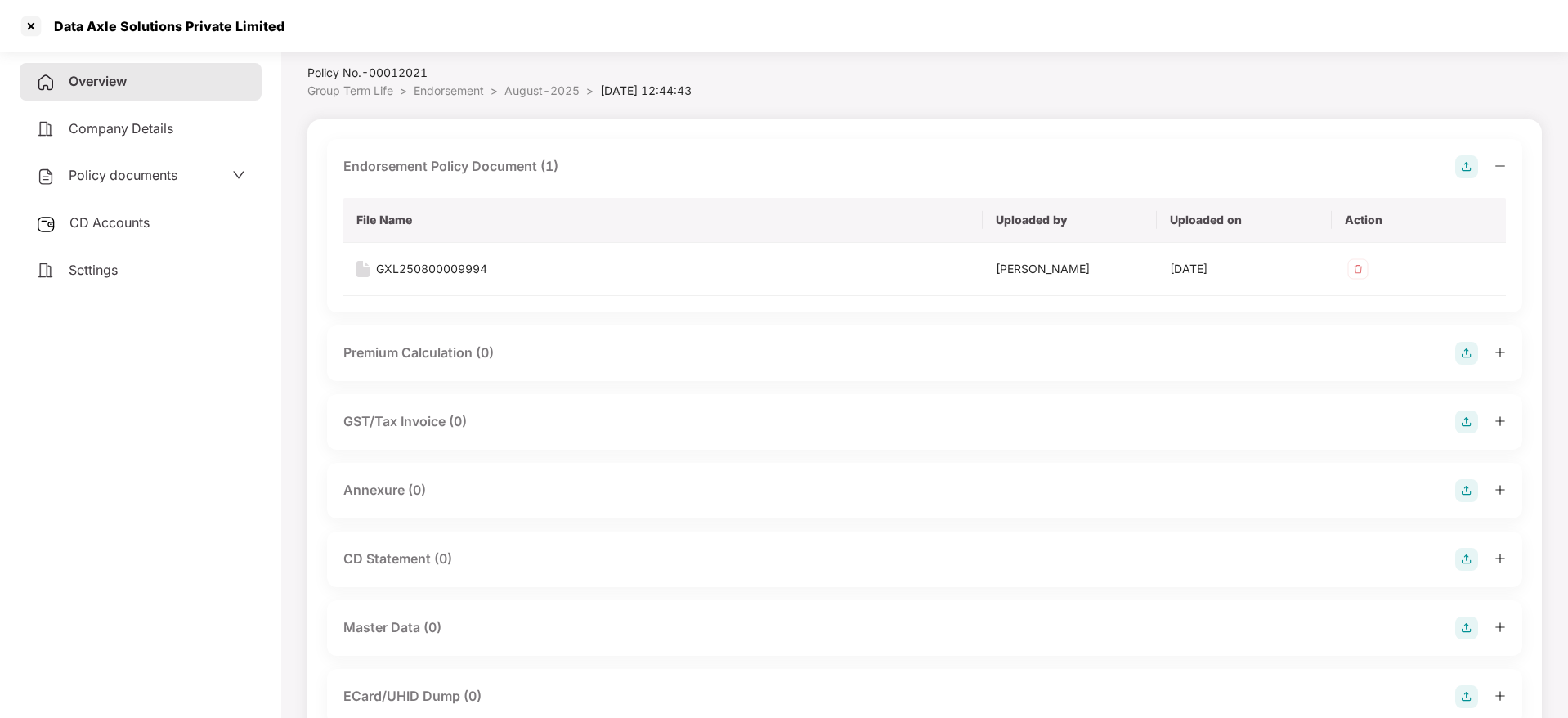
click at [1467, 489] on img at bounding box center [1466, 490] width 23 height 23
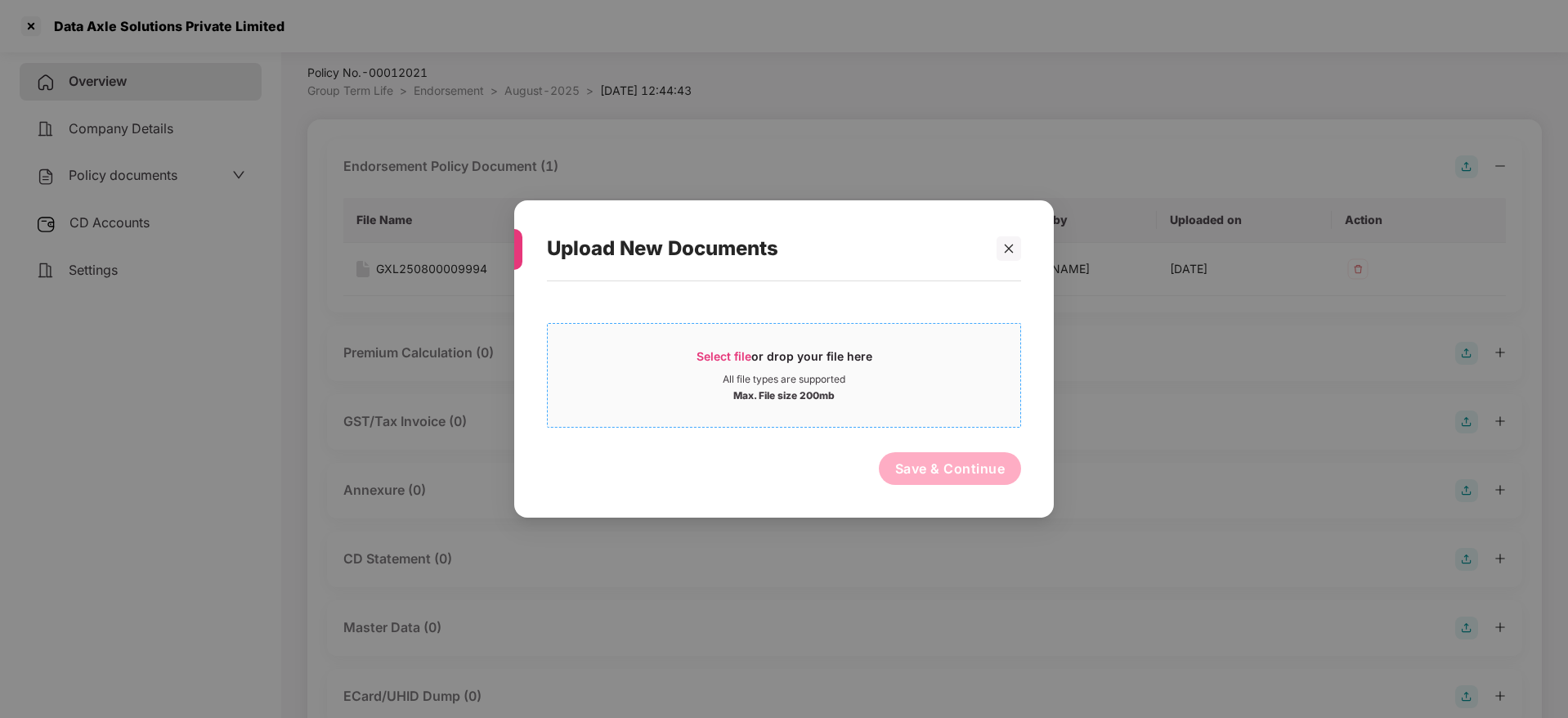
click at [746, 353] on span "Select file" at bounding box center [724, 356] width 55 height 13
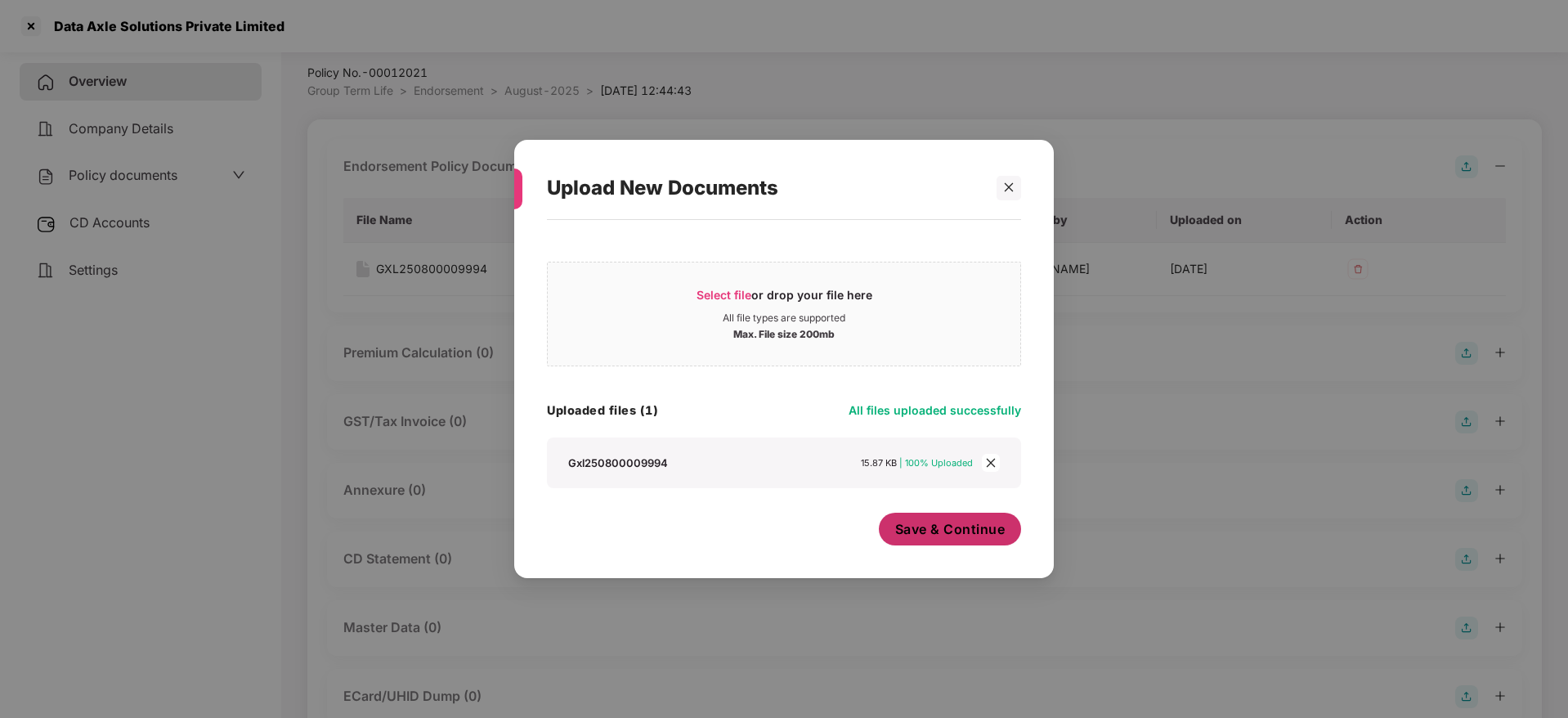
click at [952, 535] on span "Save & Continue" at bounding box center [950, 529] width 110 height 18
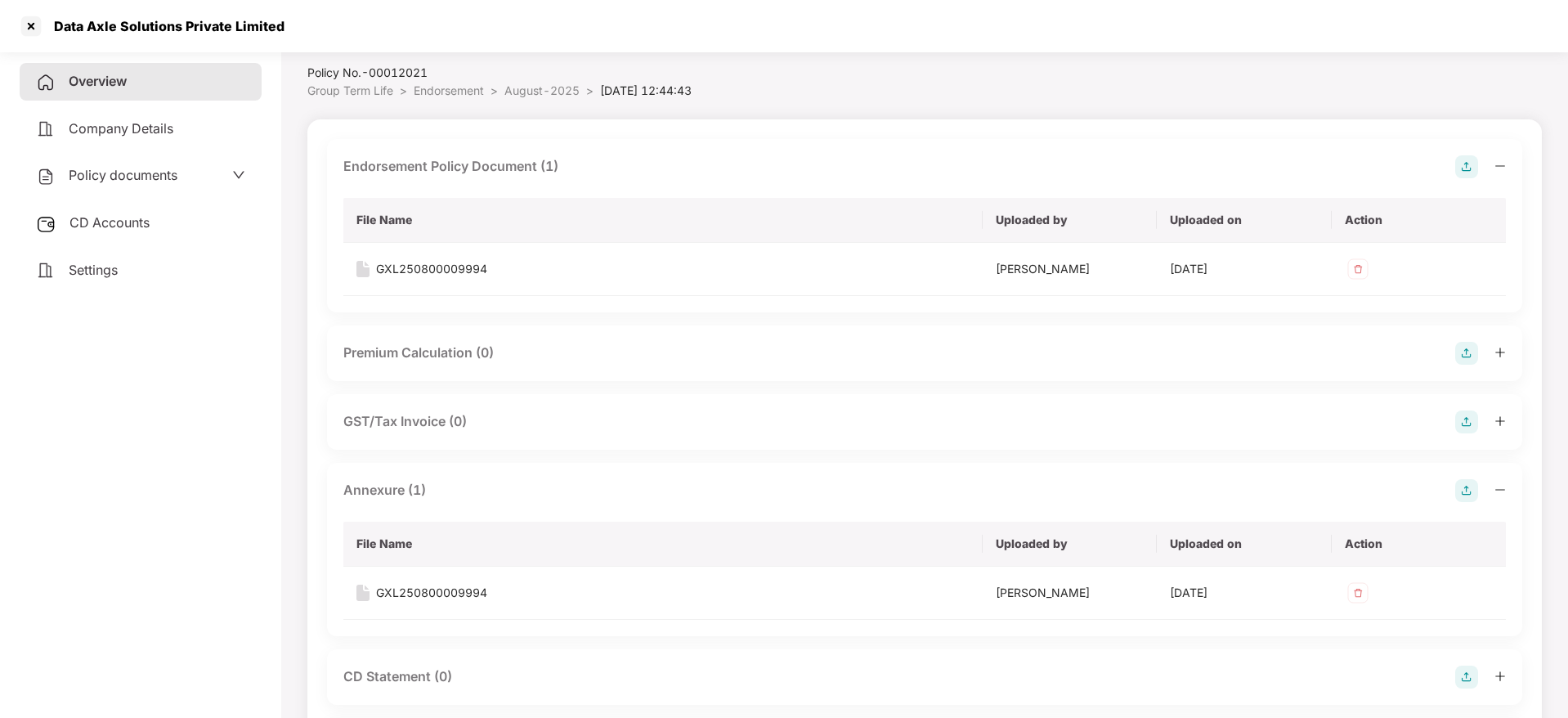
drag, startPoint x: 1500, startPoint y: 487, endPoint x: 1507, endPoint y: 354, distance: 133.2
click at [1499, 489] on icon "minus" at bounding box center [1501, 490] width 12 height 12
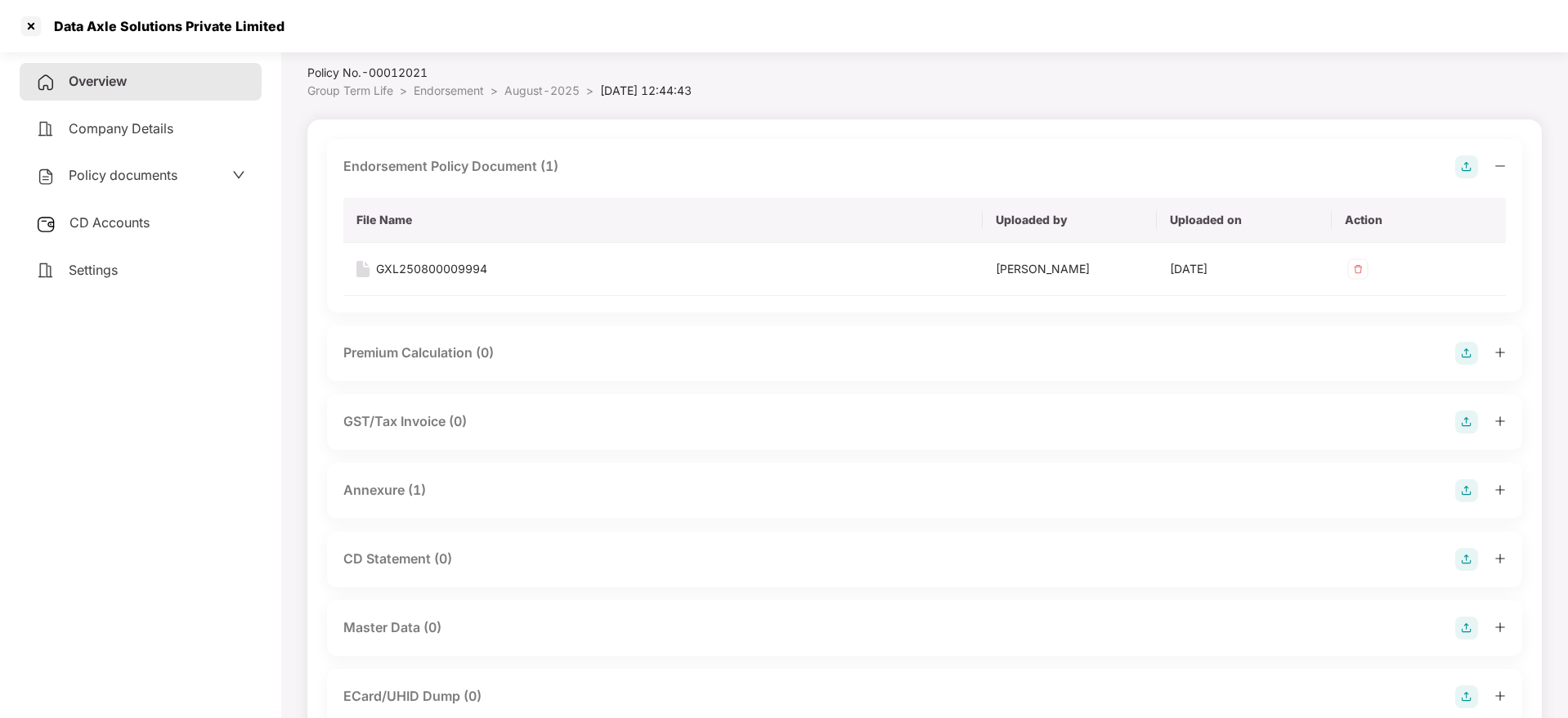
click at [1502, 169] on icon "minus" at bounding box center [1501, 166] width 12 height 12
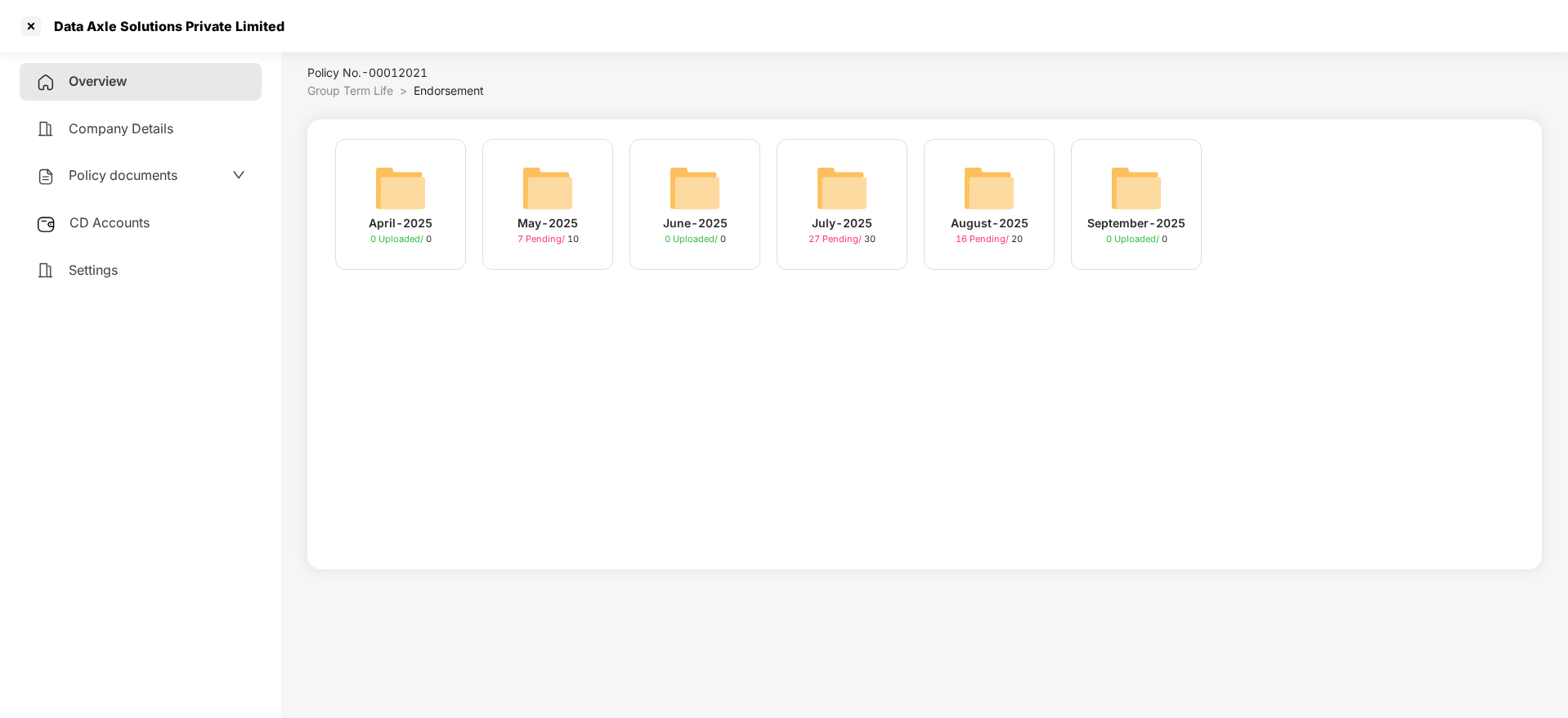
click at [836, 215] on div "July-2025" at bounding box center [843, 223] width 61 height 18
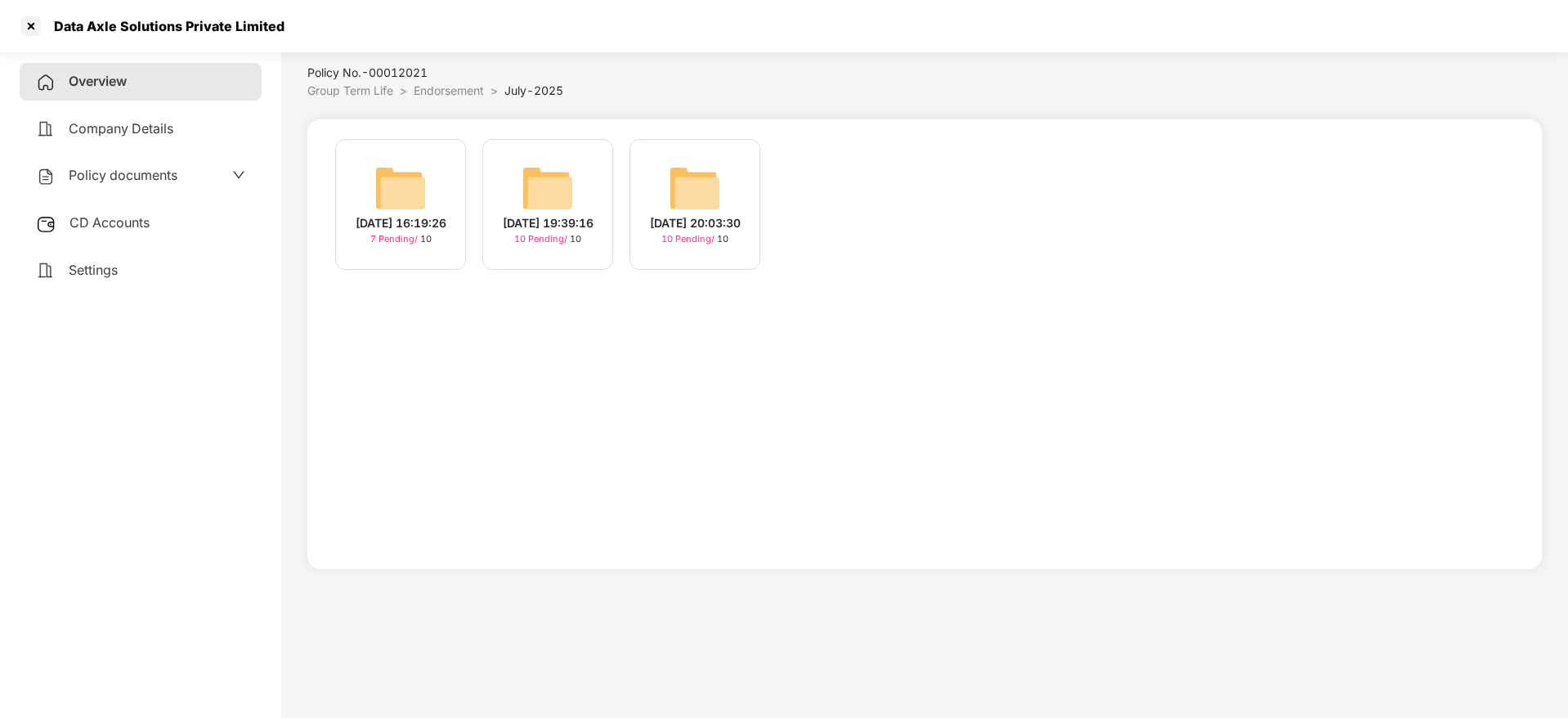
click at [558, 240] on span "10 Pending /" at bounding box center [542, 239] width 56 height 12
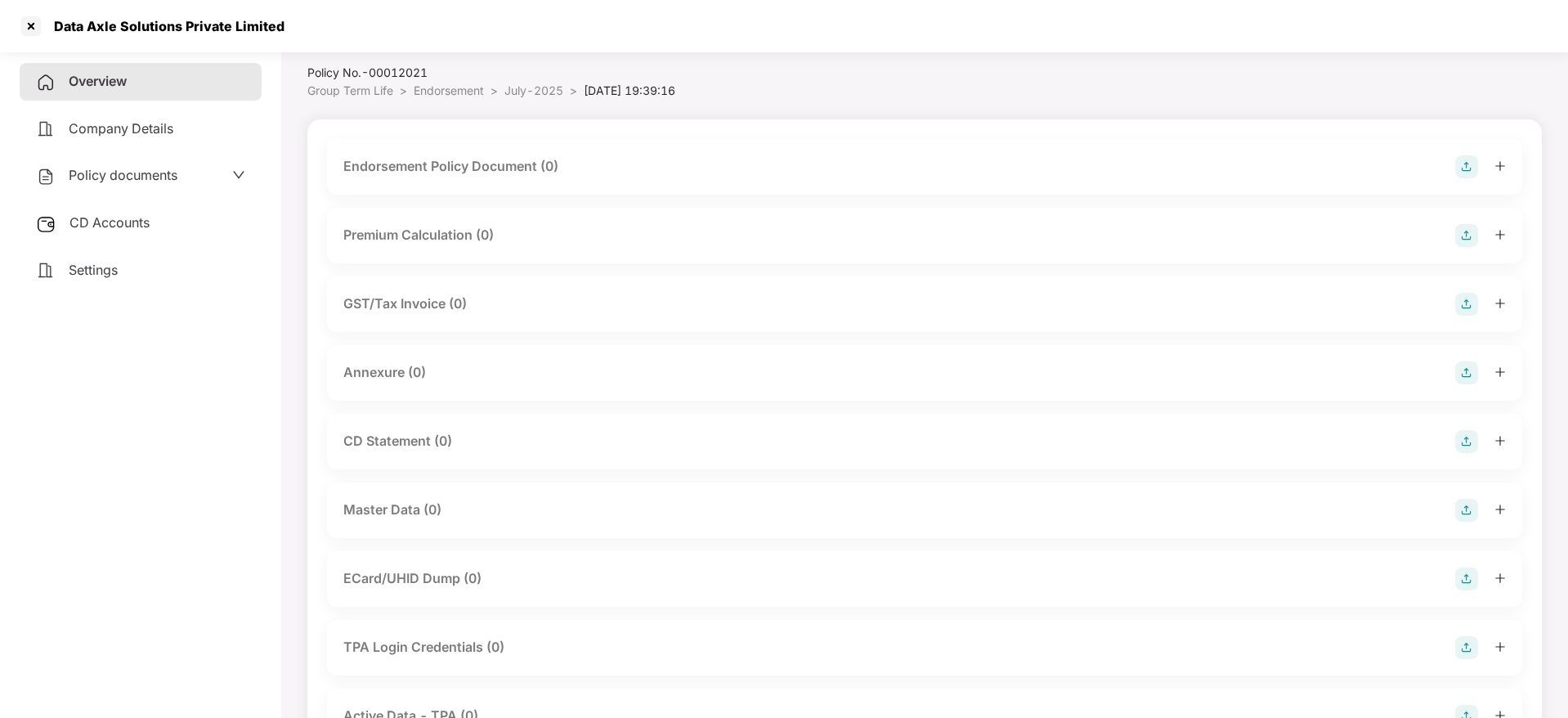
click at [1460, 165] on img at bounding box center [1466, 166] width 23 height 23
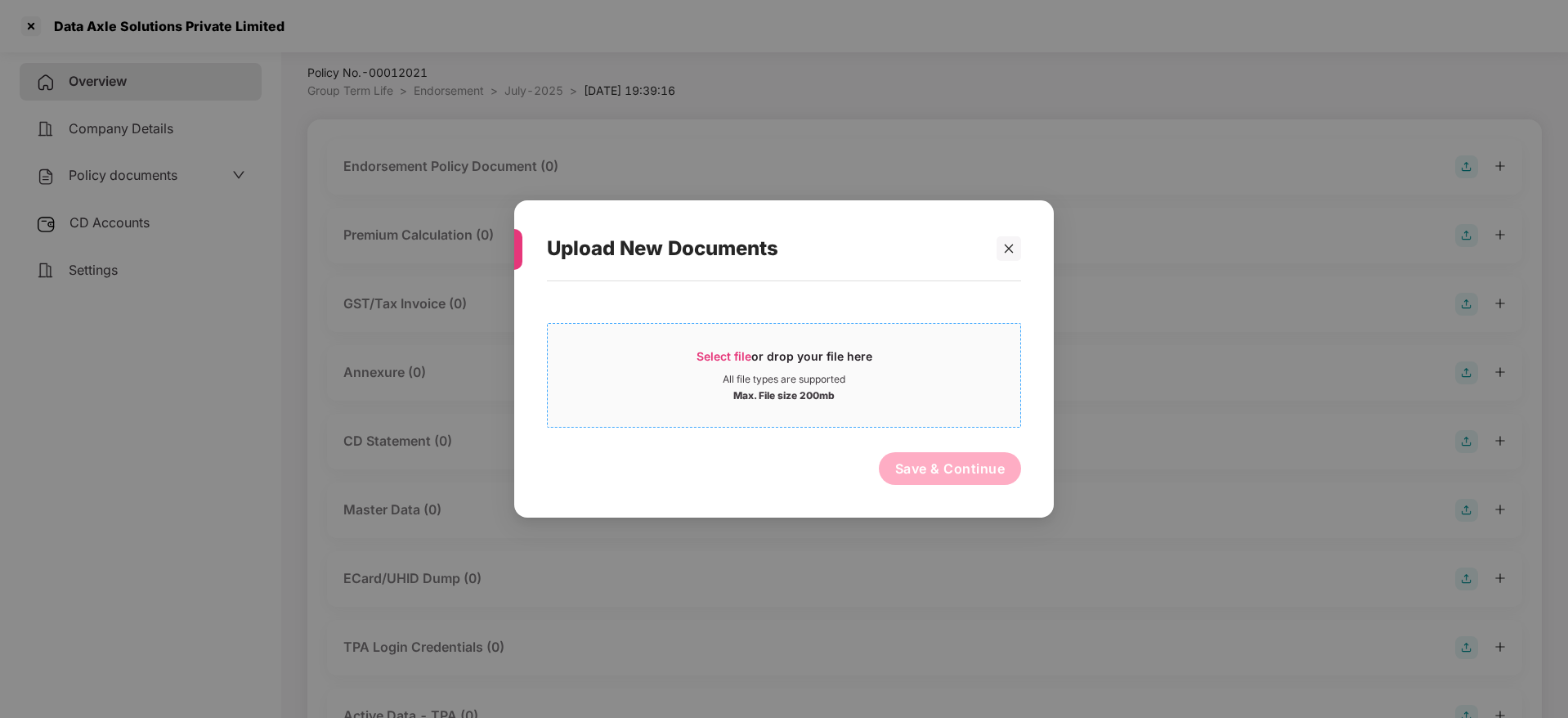
click at [725, 363] on div "Select file or drop your file here" at bounding box center [784, 360] width 175 height 24
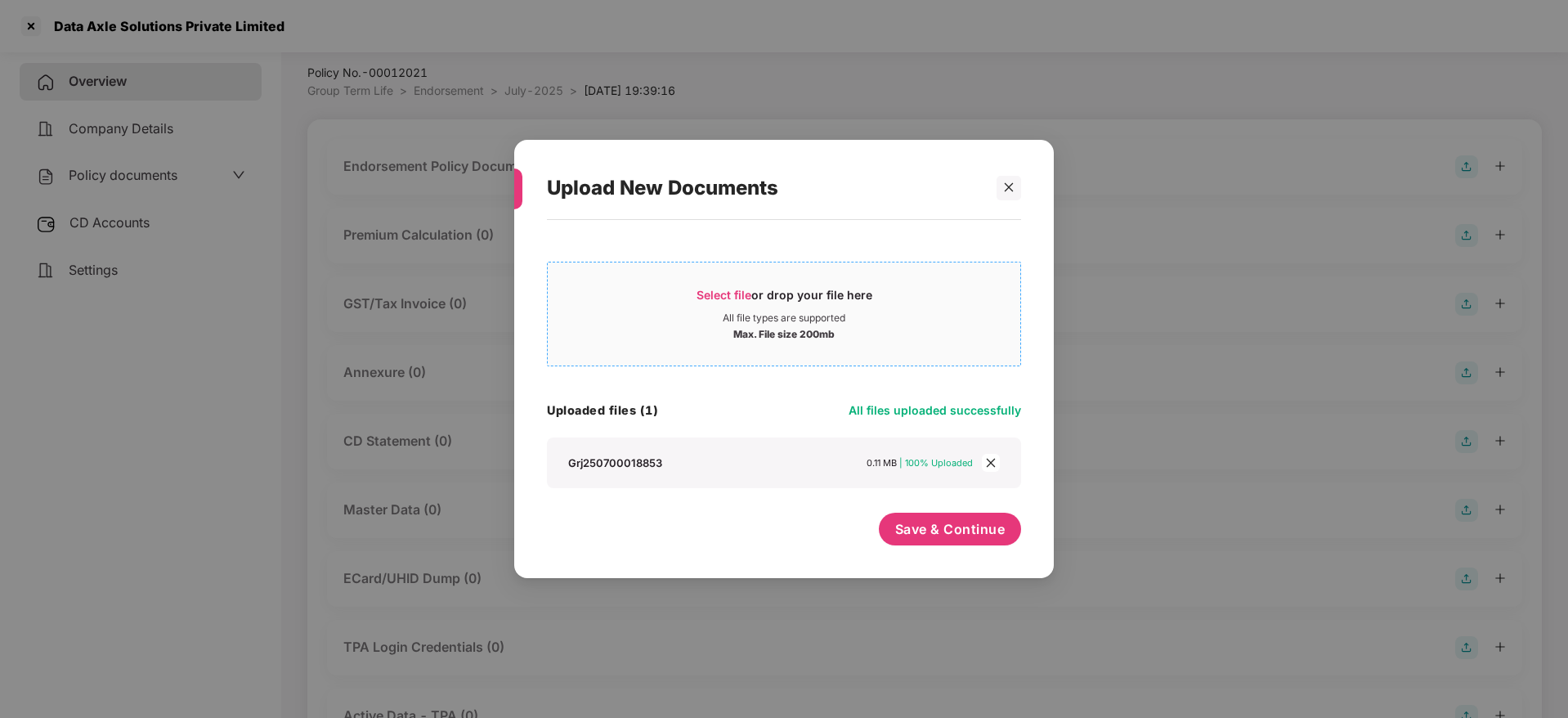
click at [760, 289] on div "Select file or drop your file here" at bounding box center [784, 299] width 175 height 24
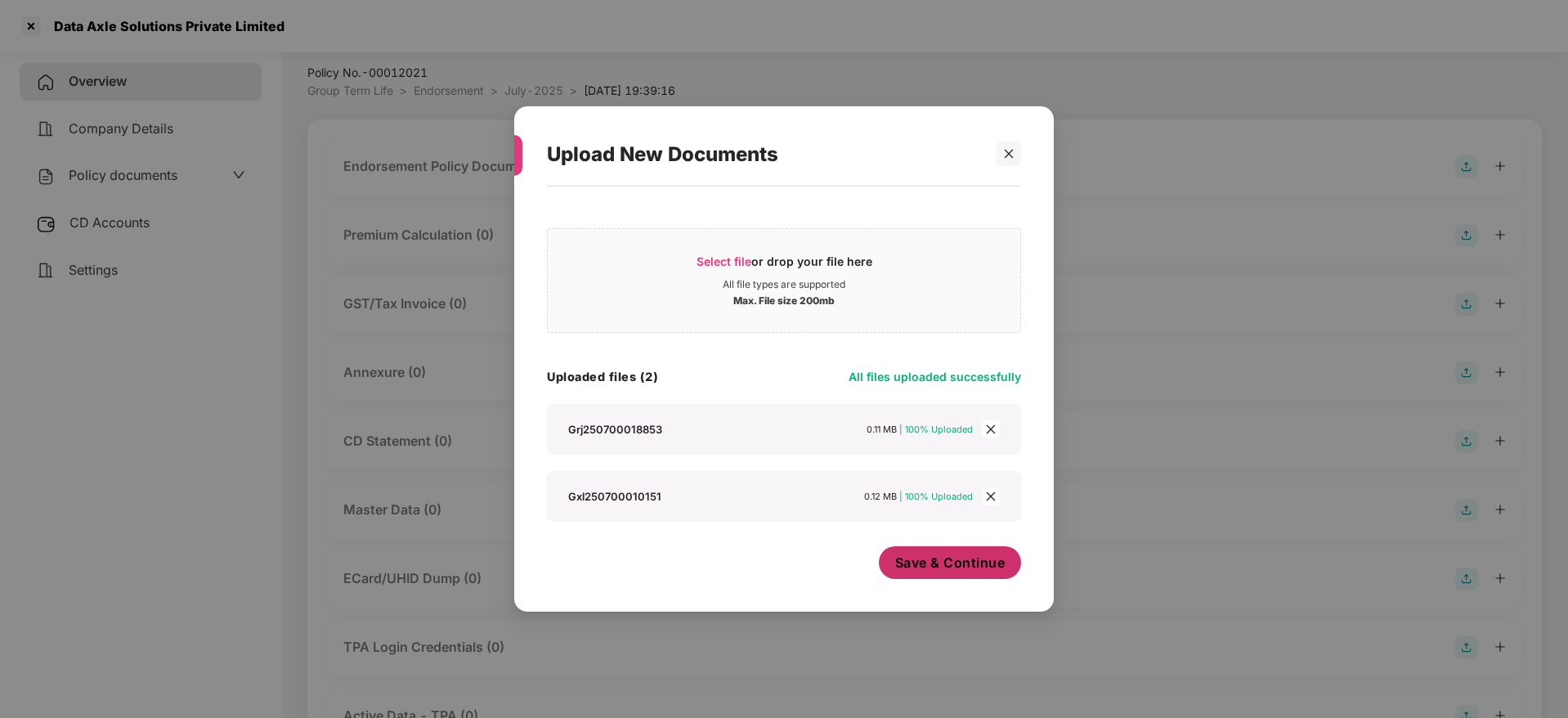
click at [950, 562] on span "Save & Continue" at bounding box center [950, 562] width 110 height 18
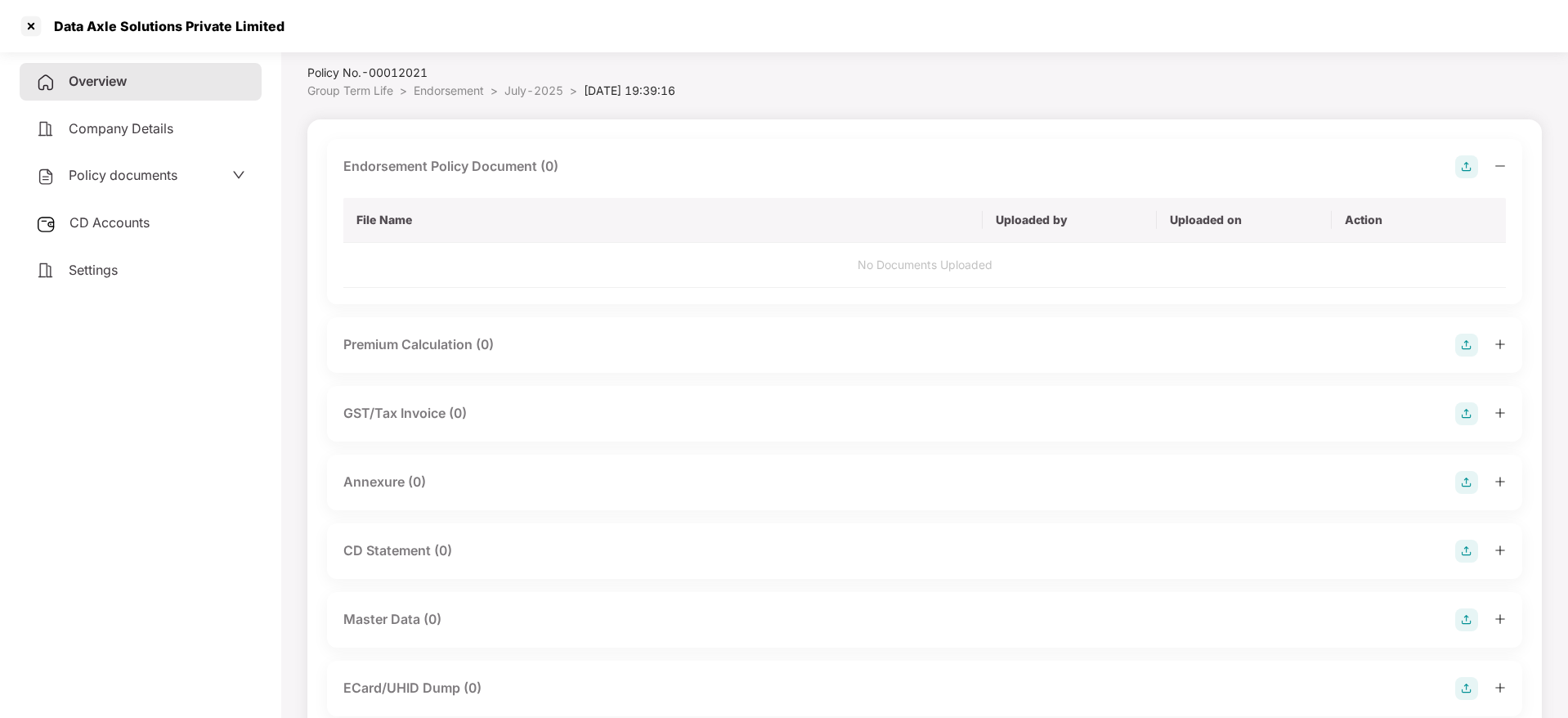
click at [1492, 166] on div at bounding box center [1480, 166] width 51 height 23
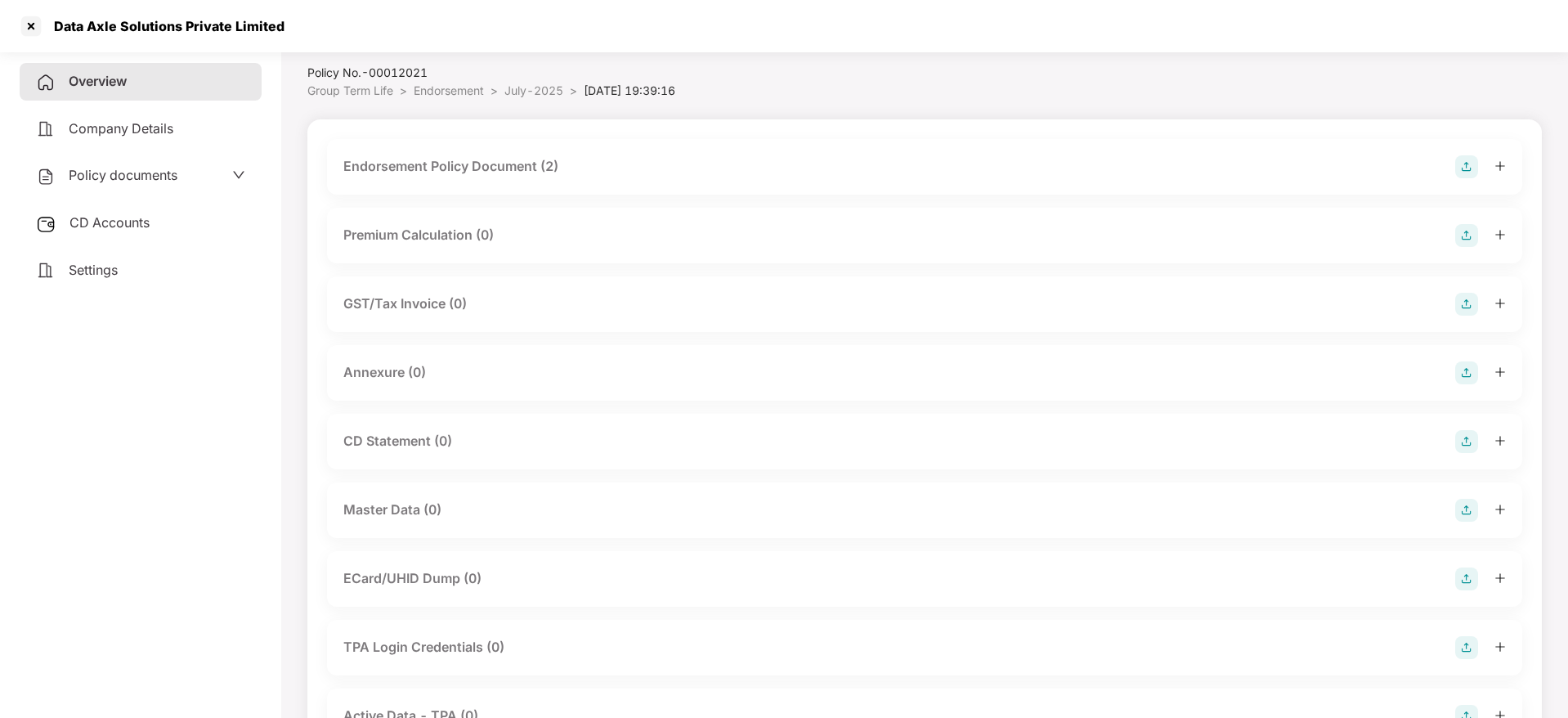
click at [1462, 371] on img at bounding box center [1466, 372] width 23 height 23
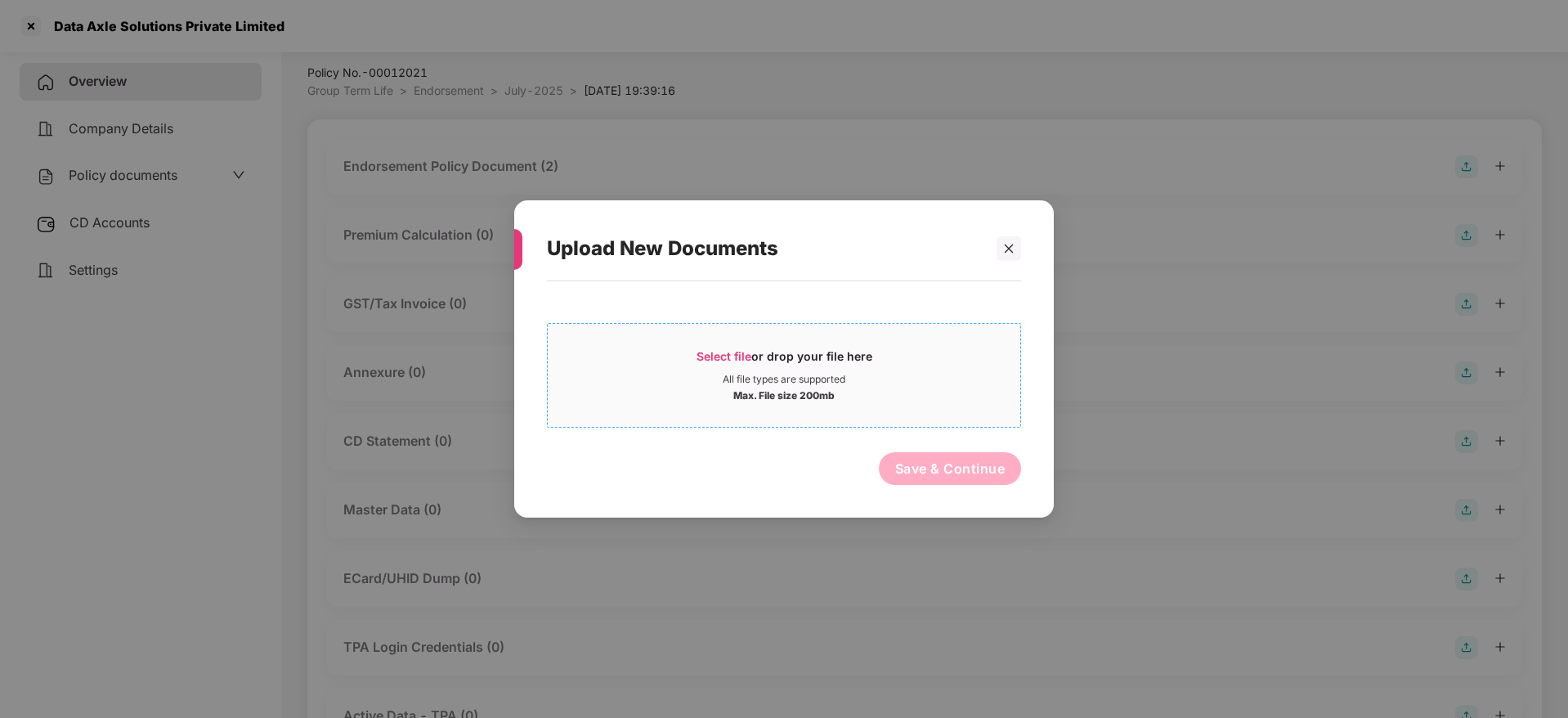
click at [771, 358] on div "Select file or drop your file here" at bounding box center [784, 360] width 175 height 24
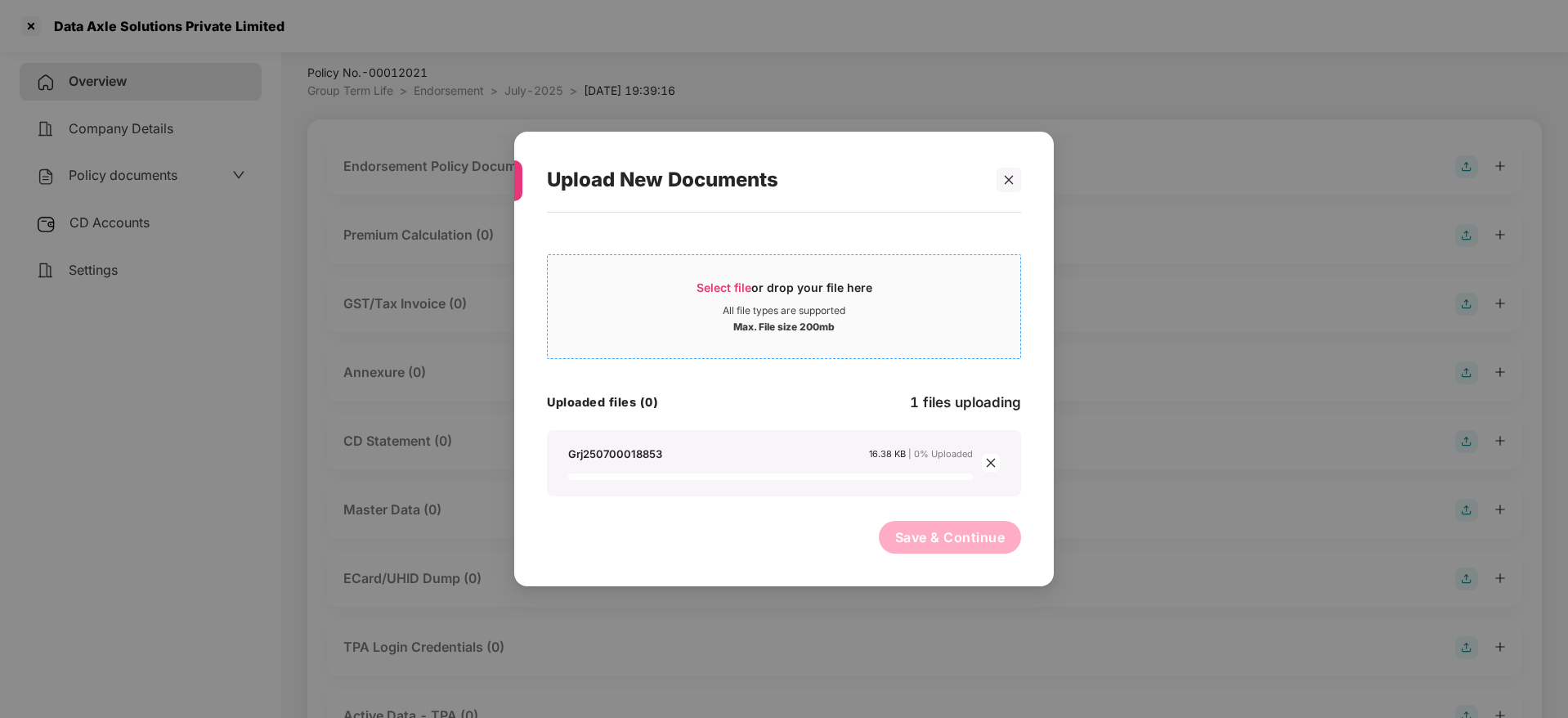
drag, startPoint x: 826, startPoint y: 300, endPoint x: 798, endPoint y: 286, distance: 31.3
click at [798, 286] on div "Select file or drop your file here" at bounding box center [784, 292] width 175 height 24
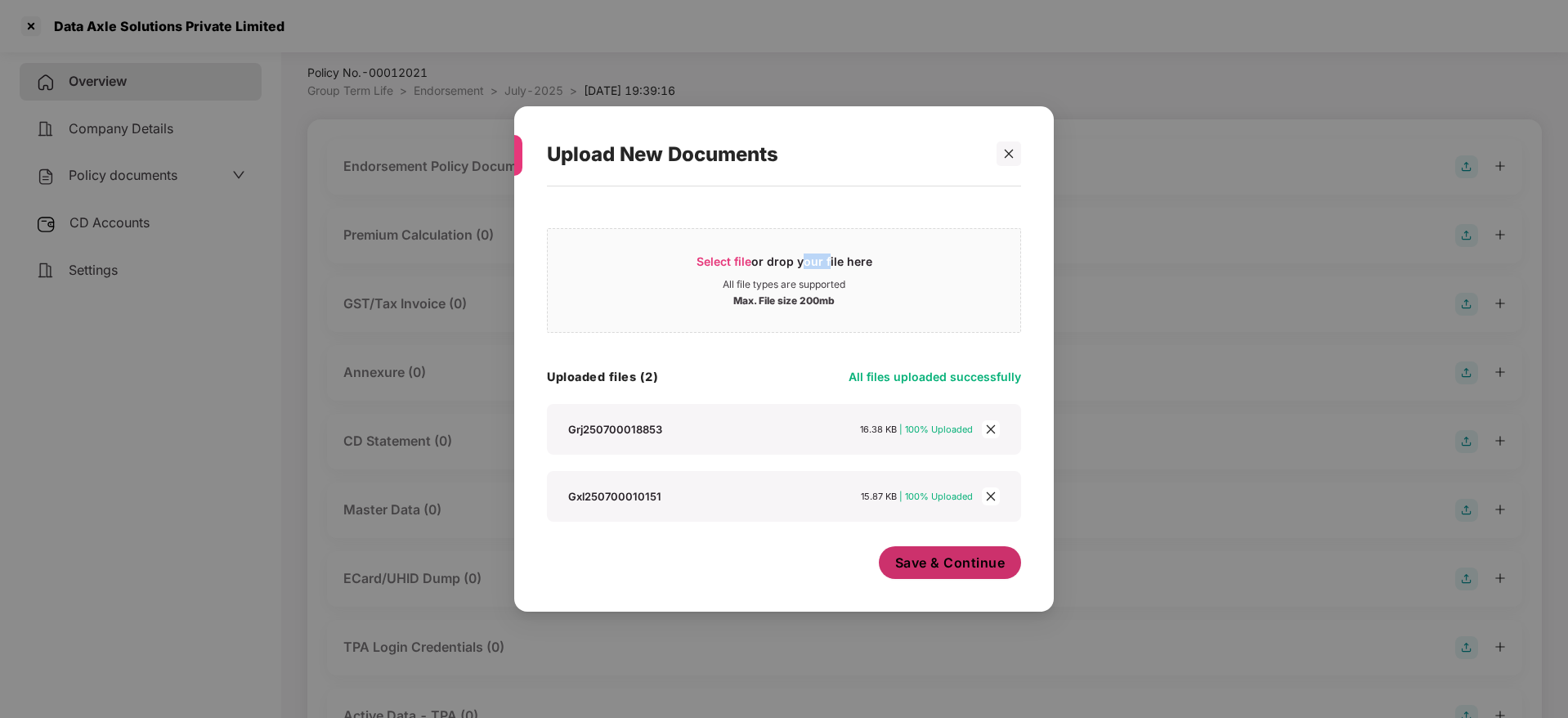
click at [983, 560] on span "Save & Continue" at bounding box center [950, 562] width 110 height 18
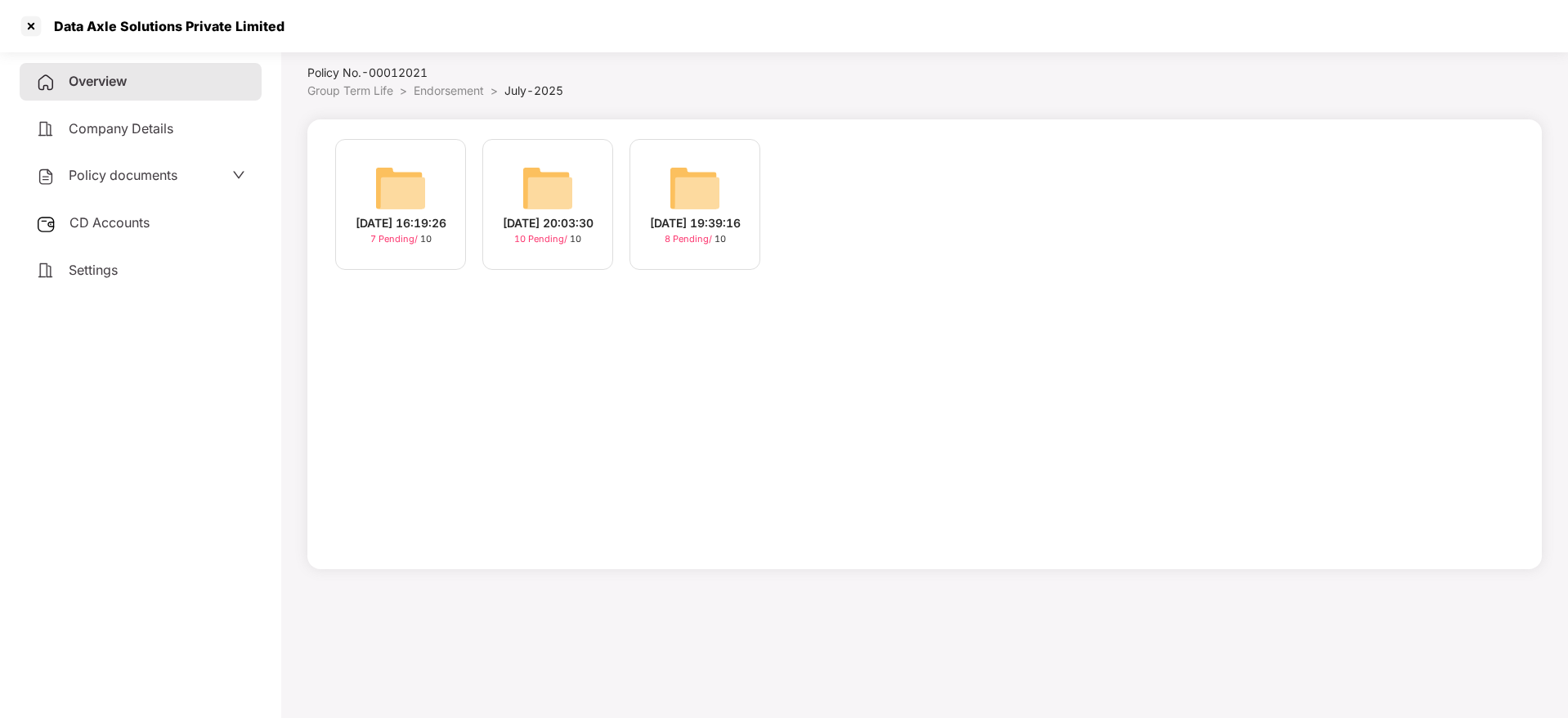
click at [539, 216] on div "[DATE] 20:03:30" at bounding box center [548, 223] width 91 height 18
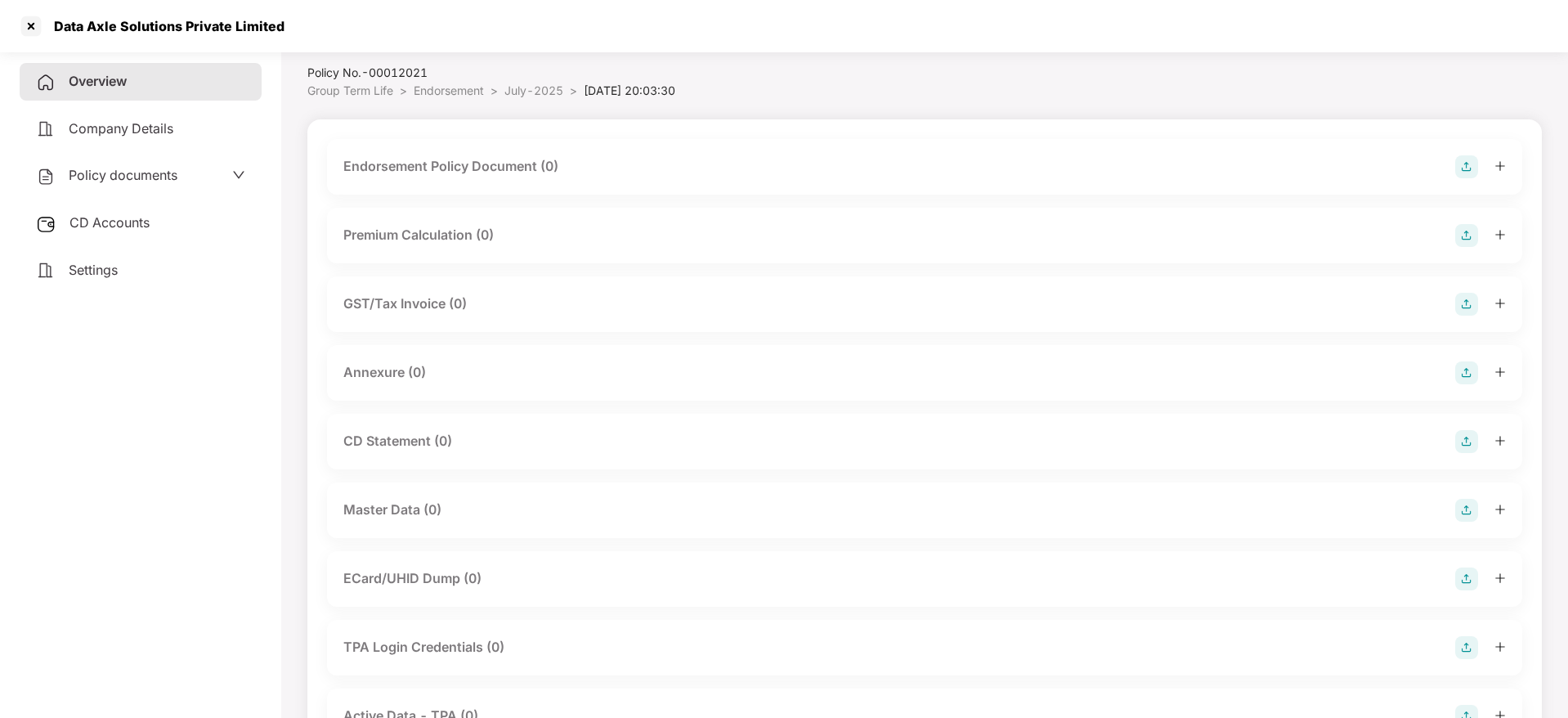
click at [1471, 157] on img at bounding box center [1466, 166] width 23 height 23
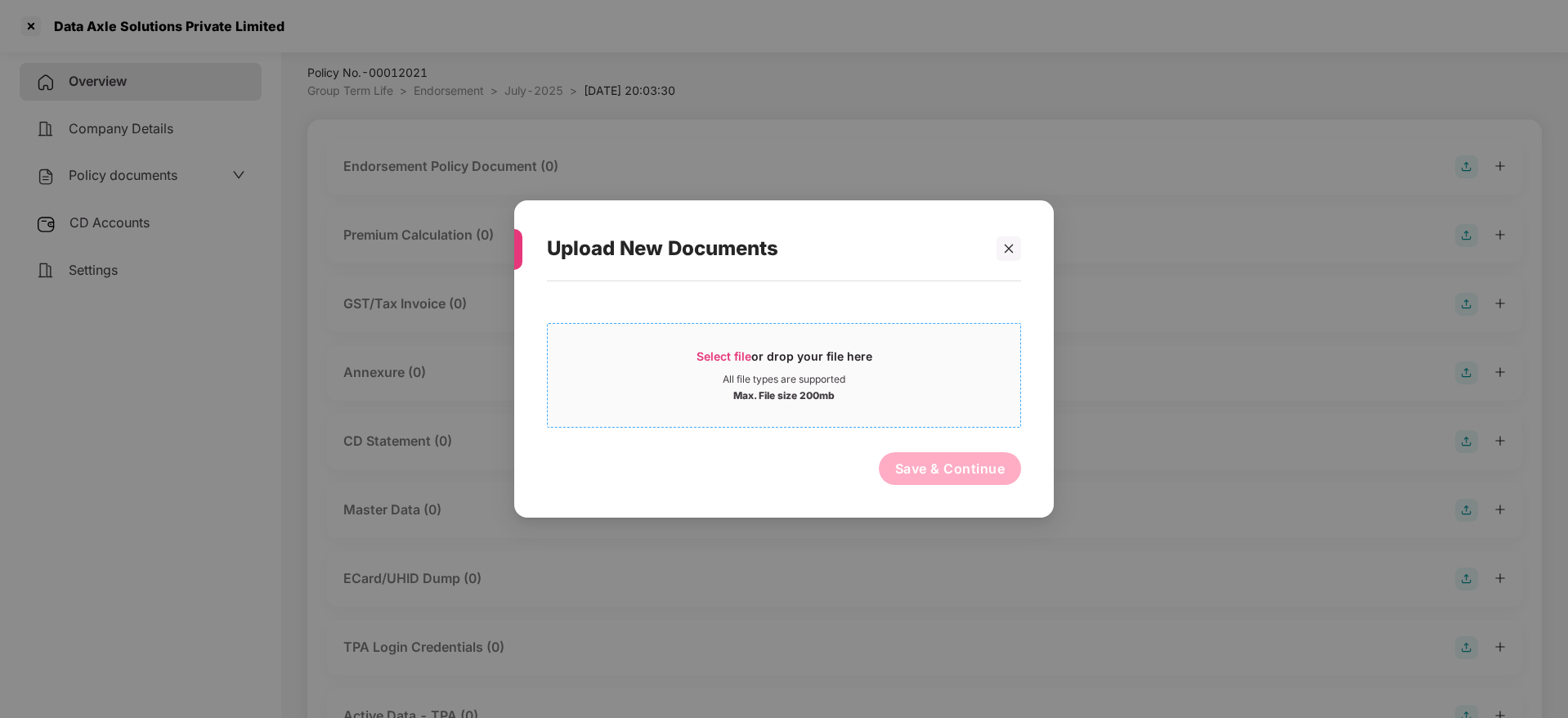
click at [734, 350] on span "Select file" at bounding box center [724, 356] width 55 height 13
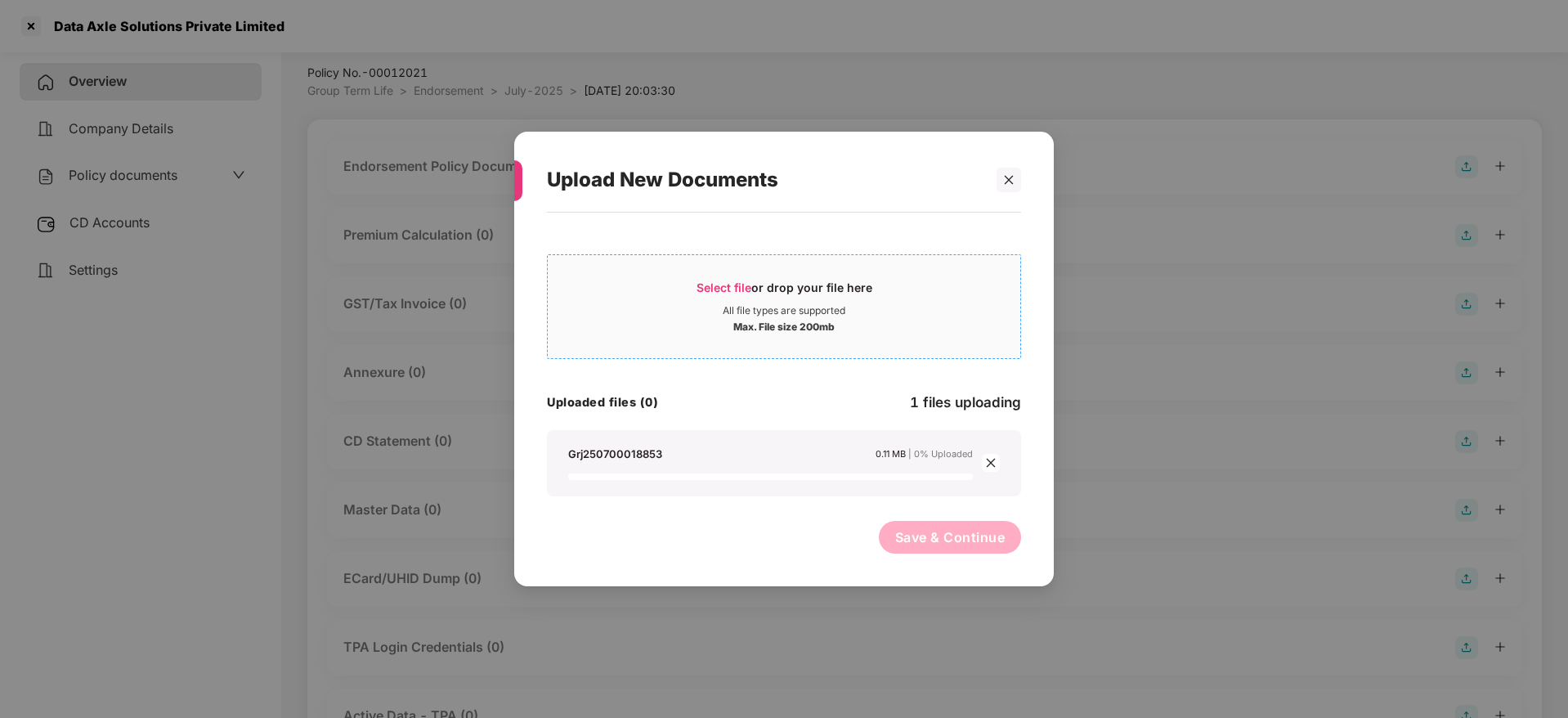
click at [778, 297] on div "Select file or drop your file here" at bounding box center [784, 292] width 175 height 24
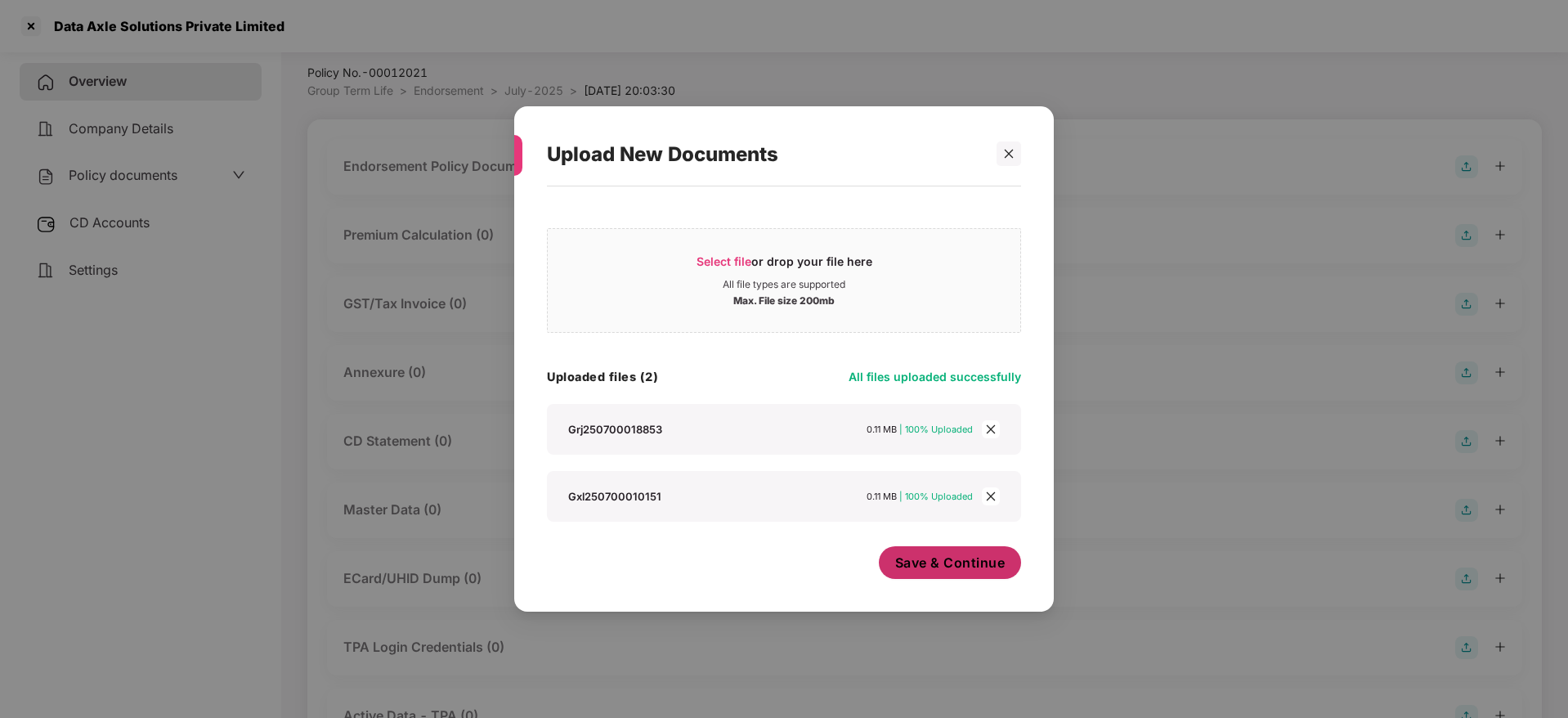
click at [970, 558] on span "Save & Continue" at bounding box center [950, 562] width 110 height 18
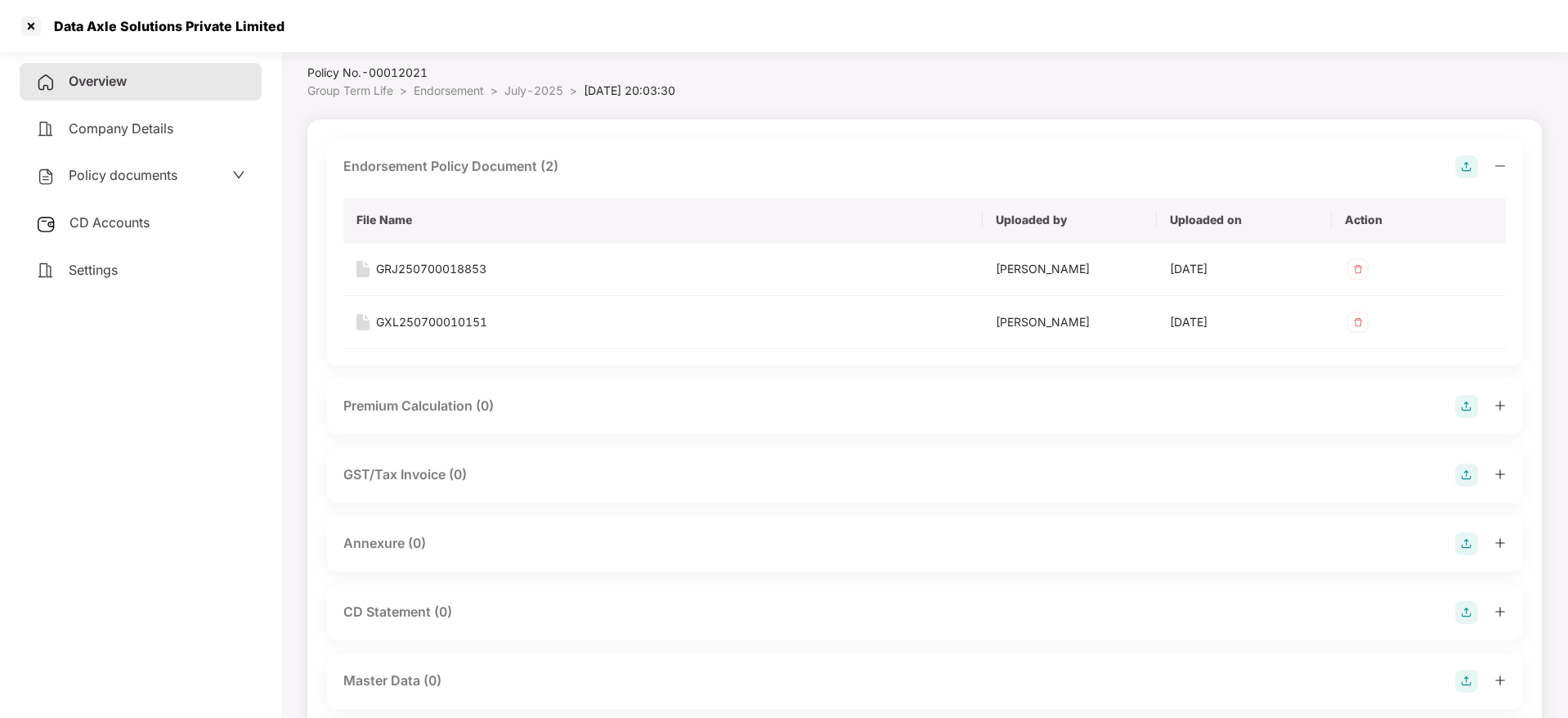
click at [1504, 166] on icon "minus" at bounding box center [1501, 166] width 12 height 12
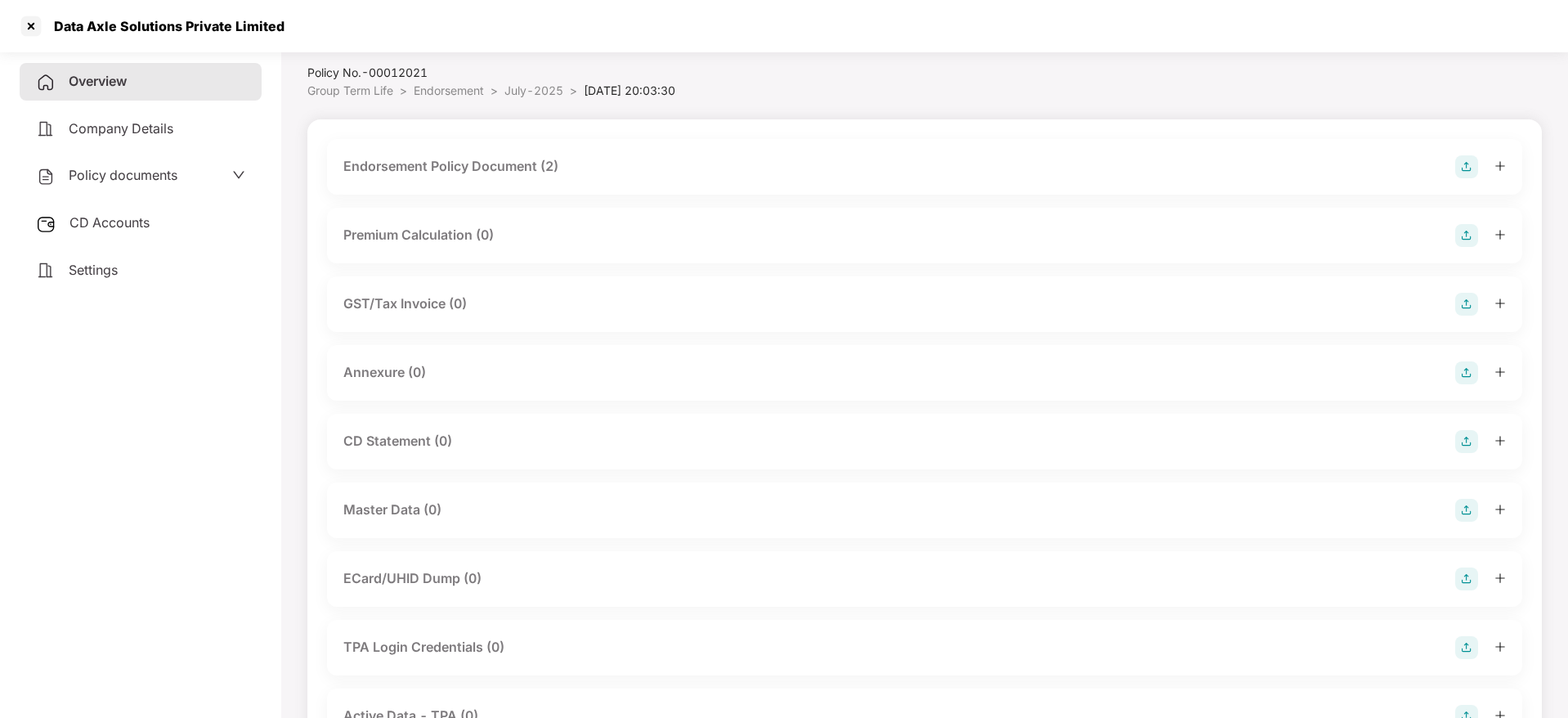
click at [1473, 367] on img at bounding box center [1466, 372] width 23 height 23
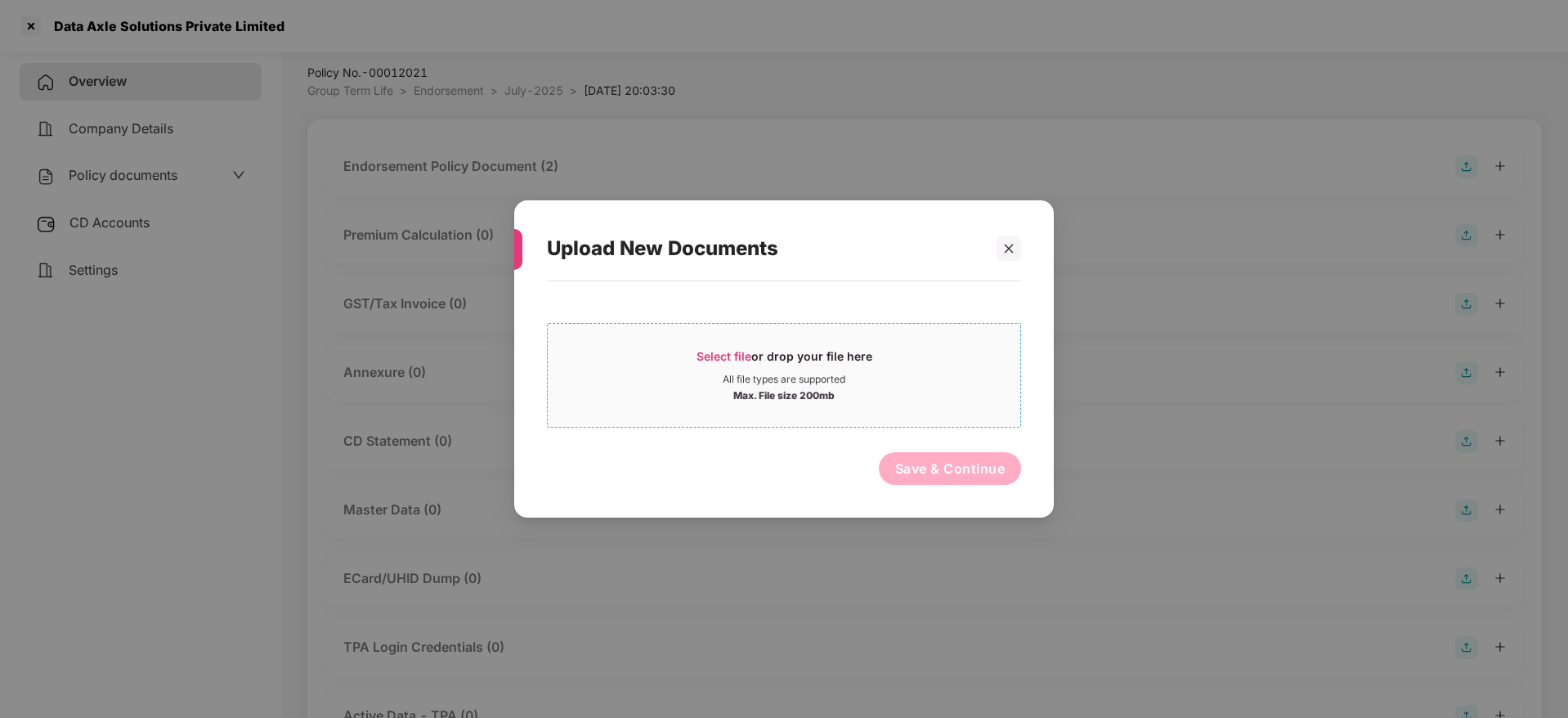
click at [721, 359] on span "Select file" at bounding box center [724, 356] width 55 height 13
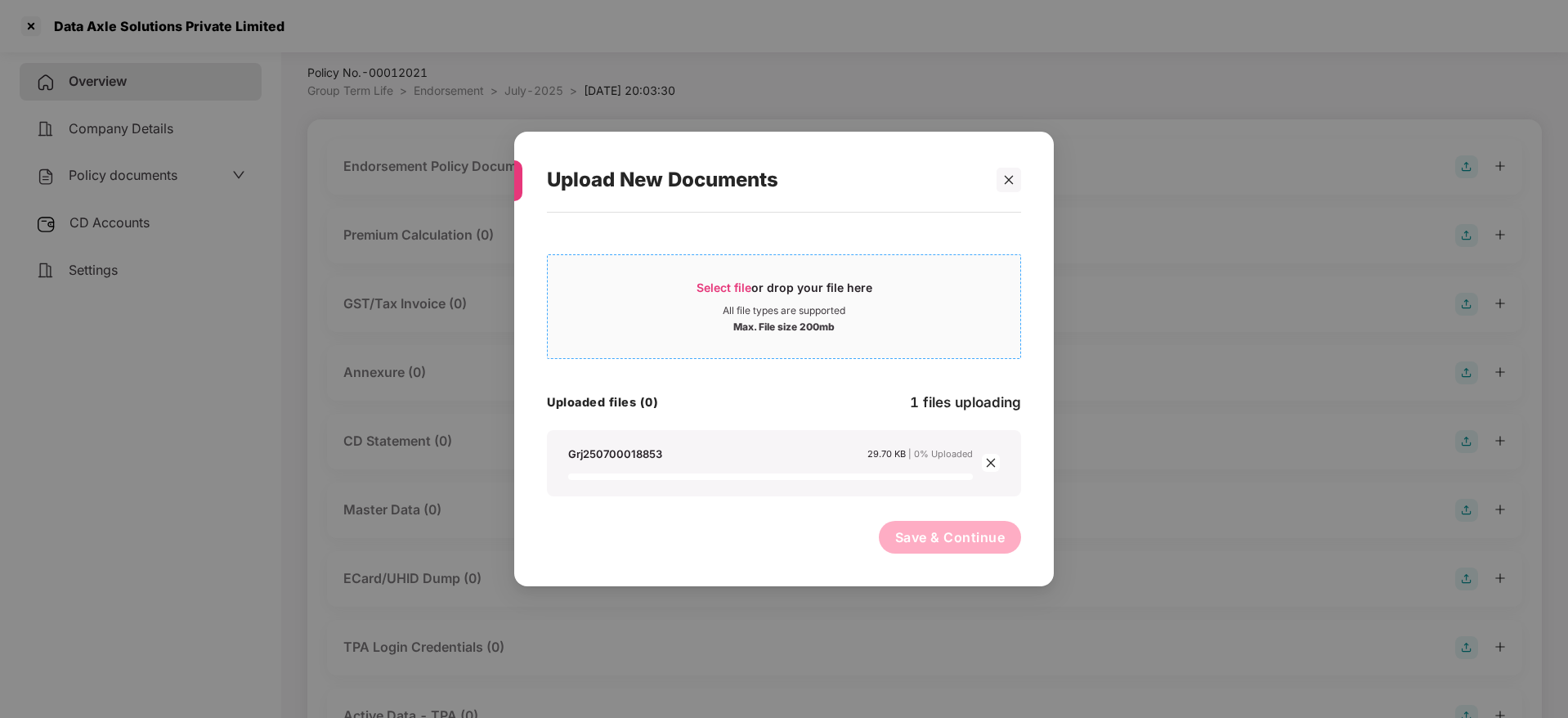
click at [755, 294] on div "Select file or drop your file here" at bounding box center [784, 292] width 175 height 24
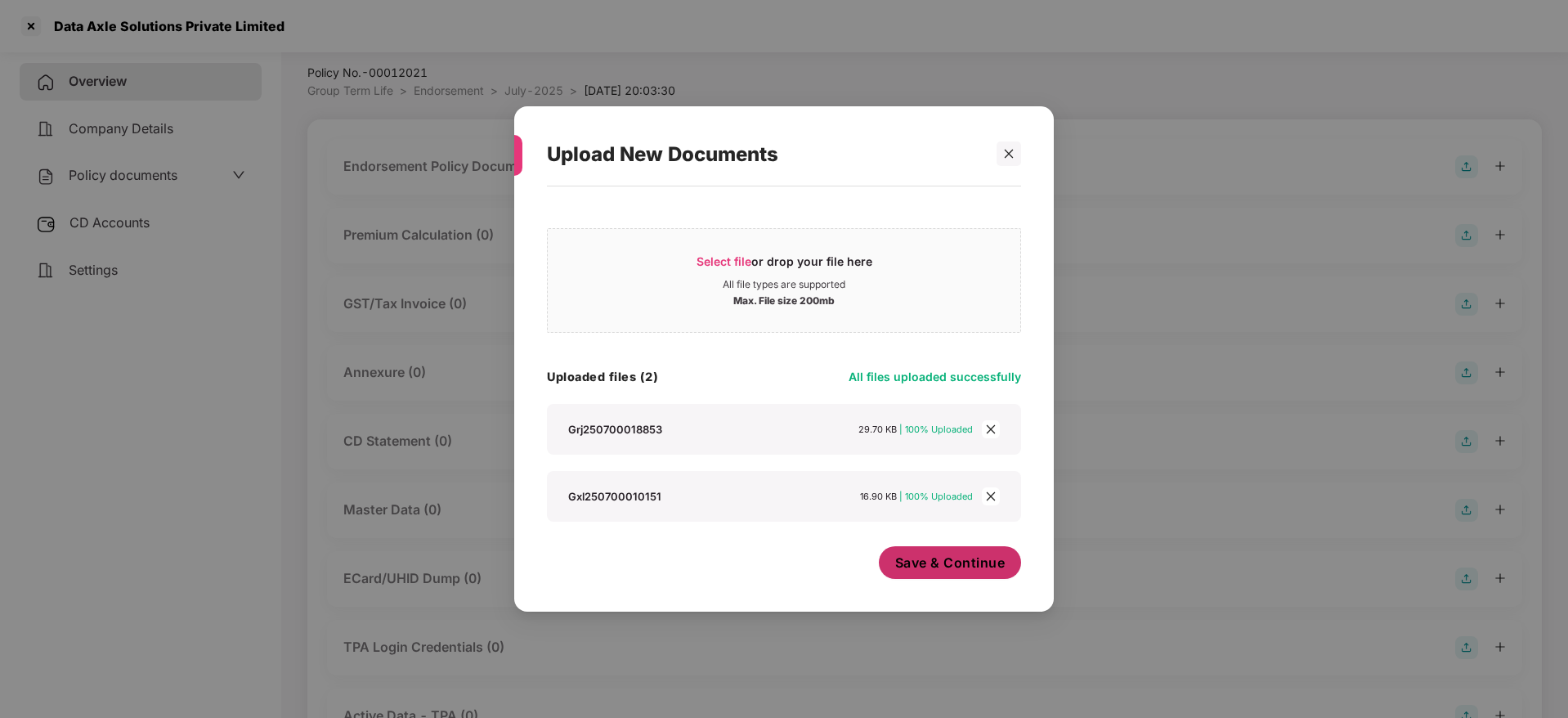
click at [926, 553] on button "Save & Continue" at bounding box center [951, 563] width 143 height 33
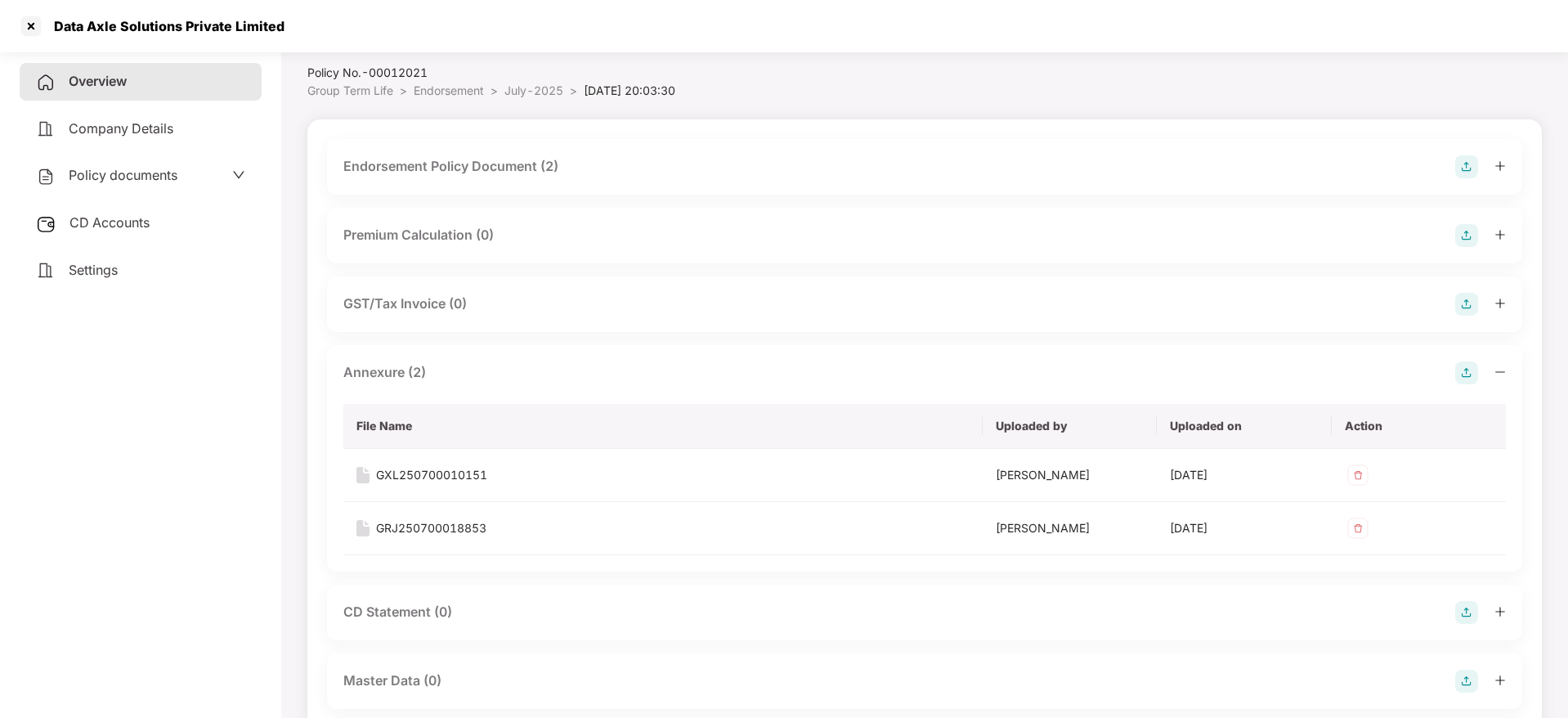
click at [1495, 370] on icon "minus" at bounding box center [1501, 372] width 12 height 12
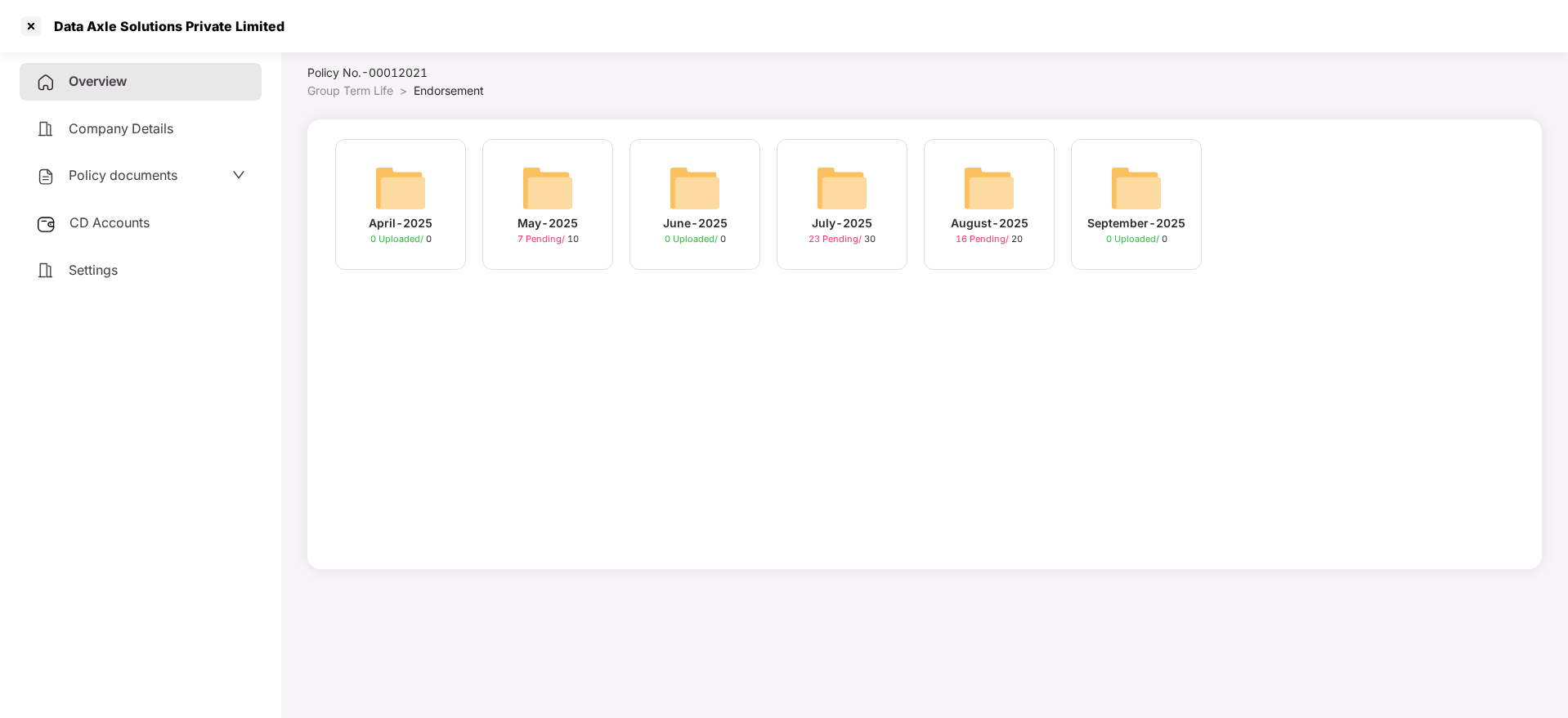
click at [994, 223] on div "August-2025" at bounding box center [989, 223] width 78 height 18
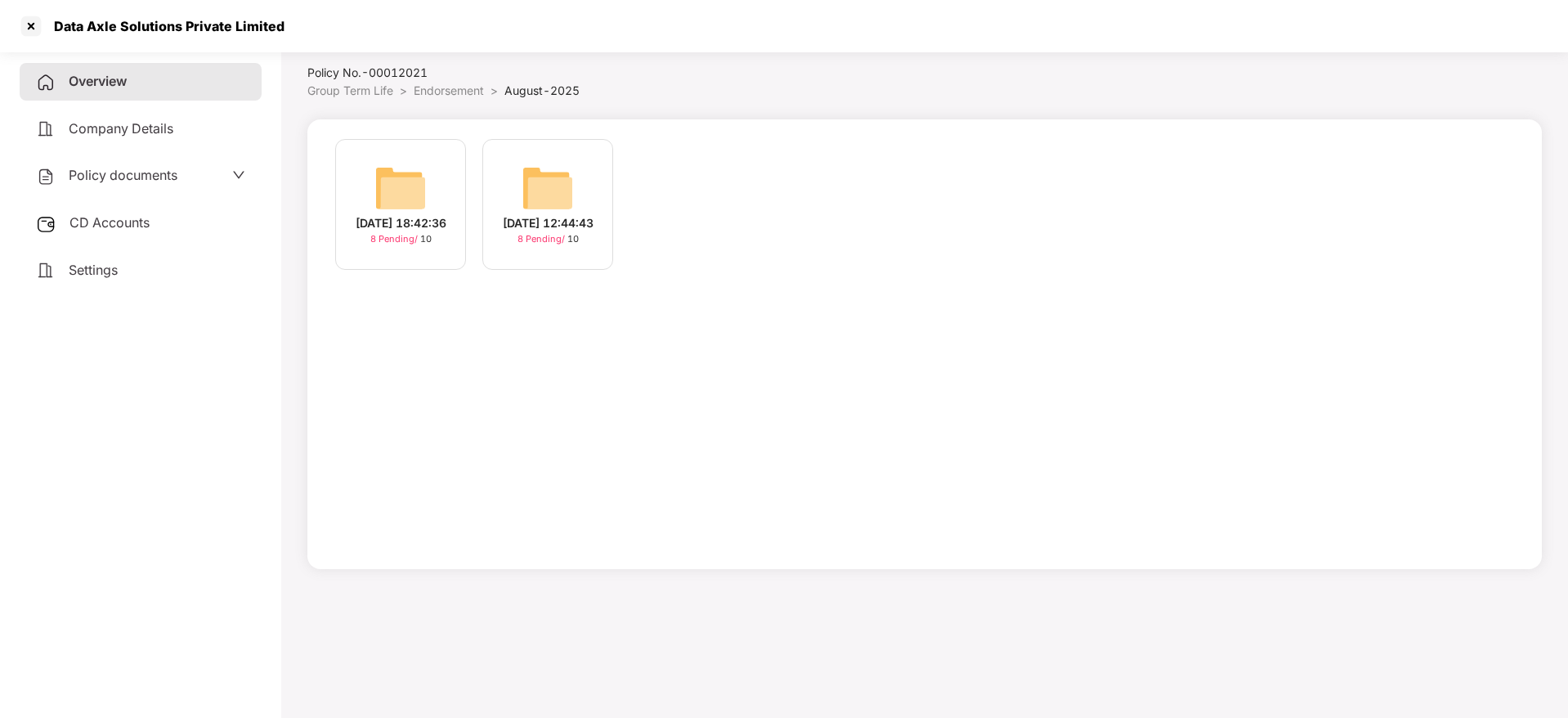
click at [553, 221] on div "[DATE] 12:44:43" at bounding box center [548, 223] width 91 height 18
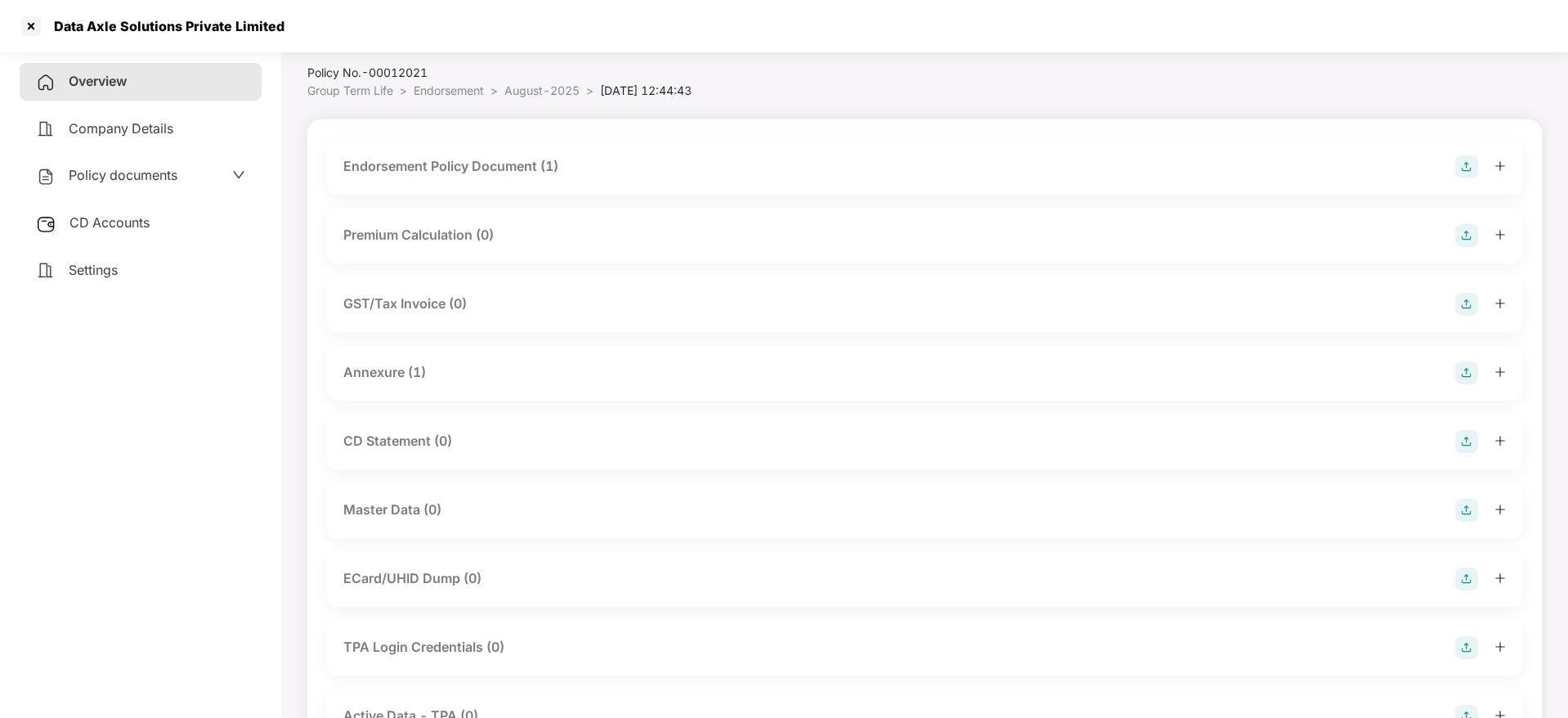
click at [1473, 506] on img at bounding box center [1466, 510] width 23 height 23
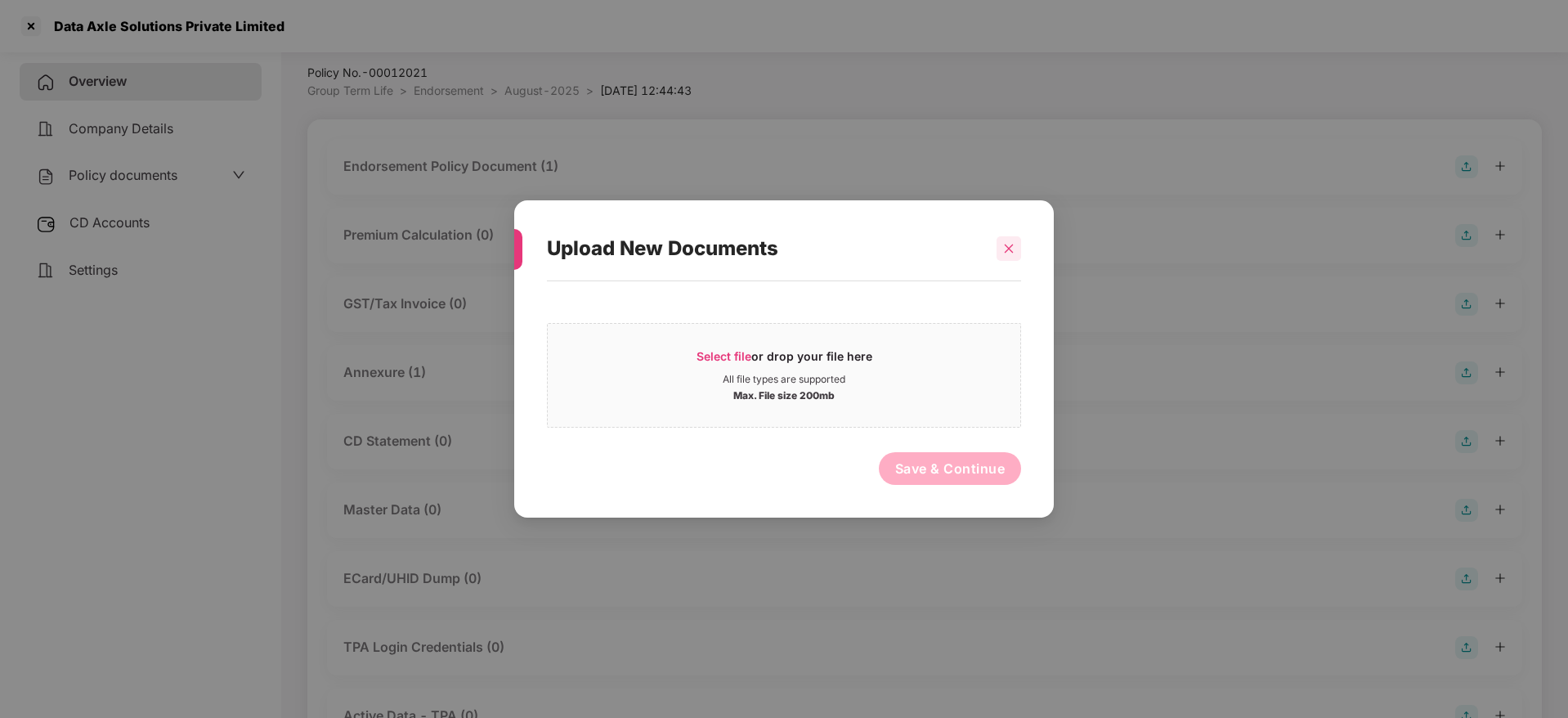
click at [1019, 246] on div at bounding box center [1009, 248] width 24 height 24
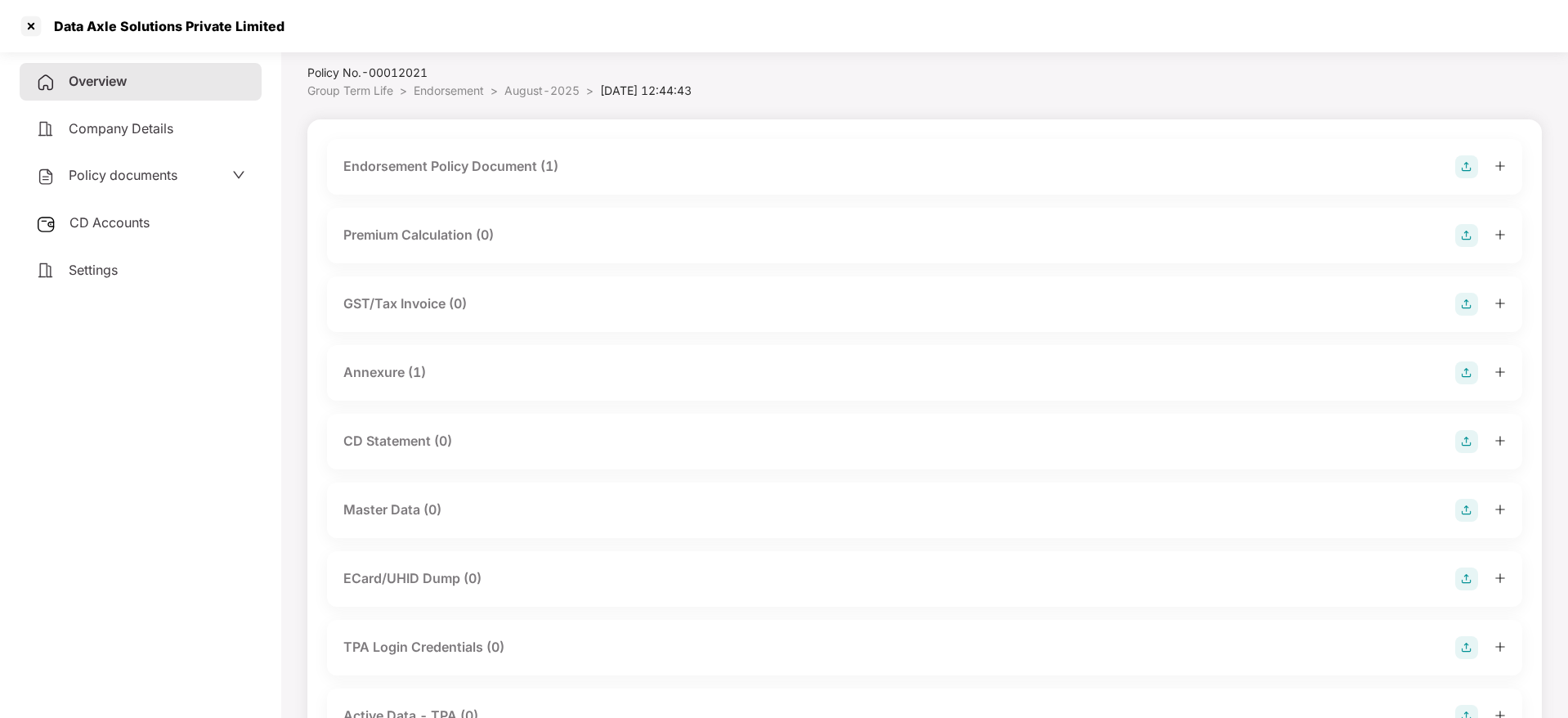
click at [1468, 436] on img at bounding box center [1466, 441] width 23 height 23
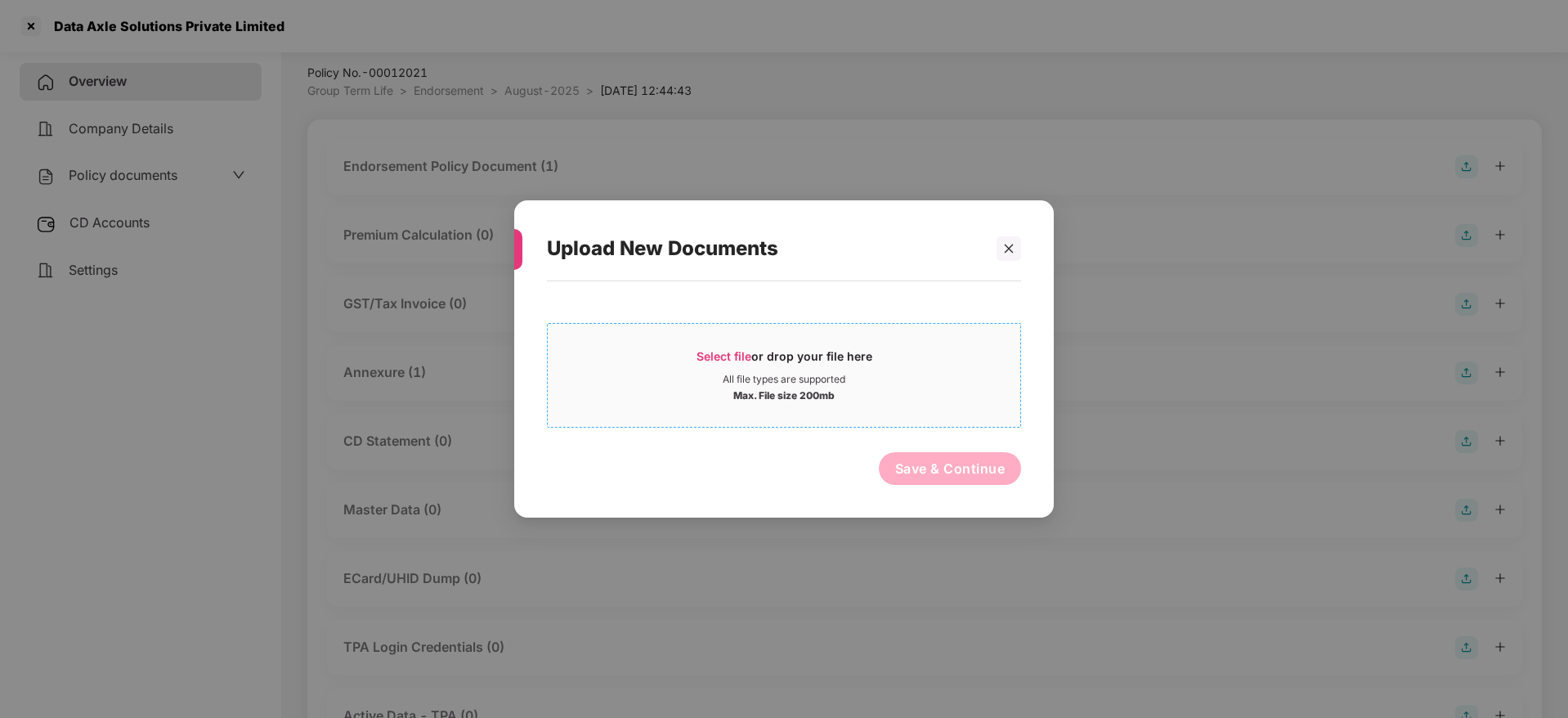
click at [705, 361] on span "Select file" at bounding box center [724, 356] width 55 height 13
click at [1004, 253] on div at bounding box center [1009, 248] width 24 height 24
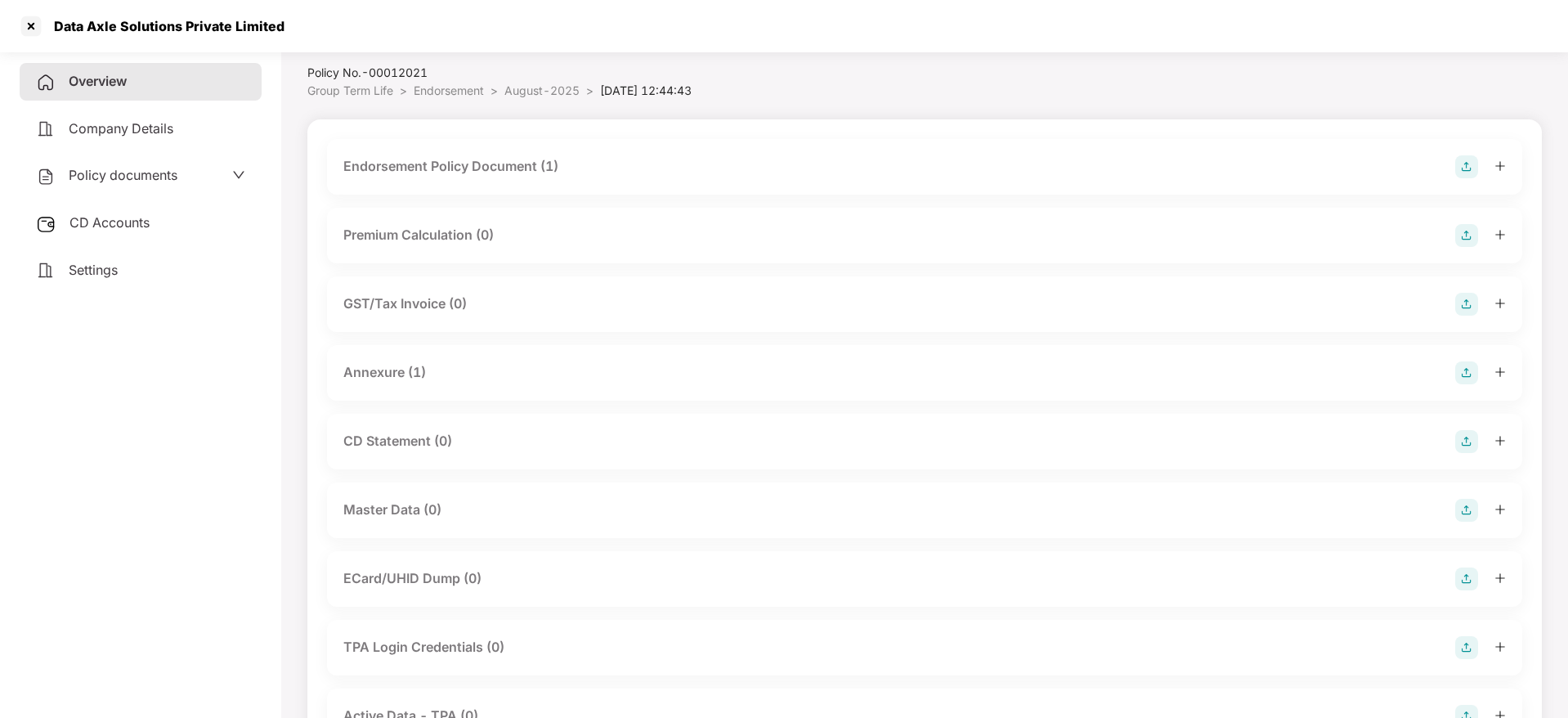
click at [1462, 510] on img at bounding box center [1466, 510] width 23 height 23
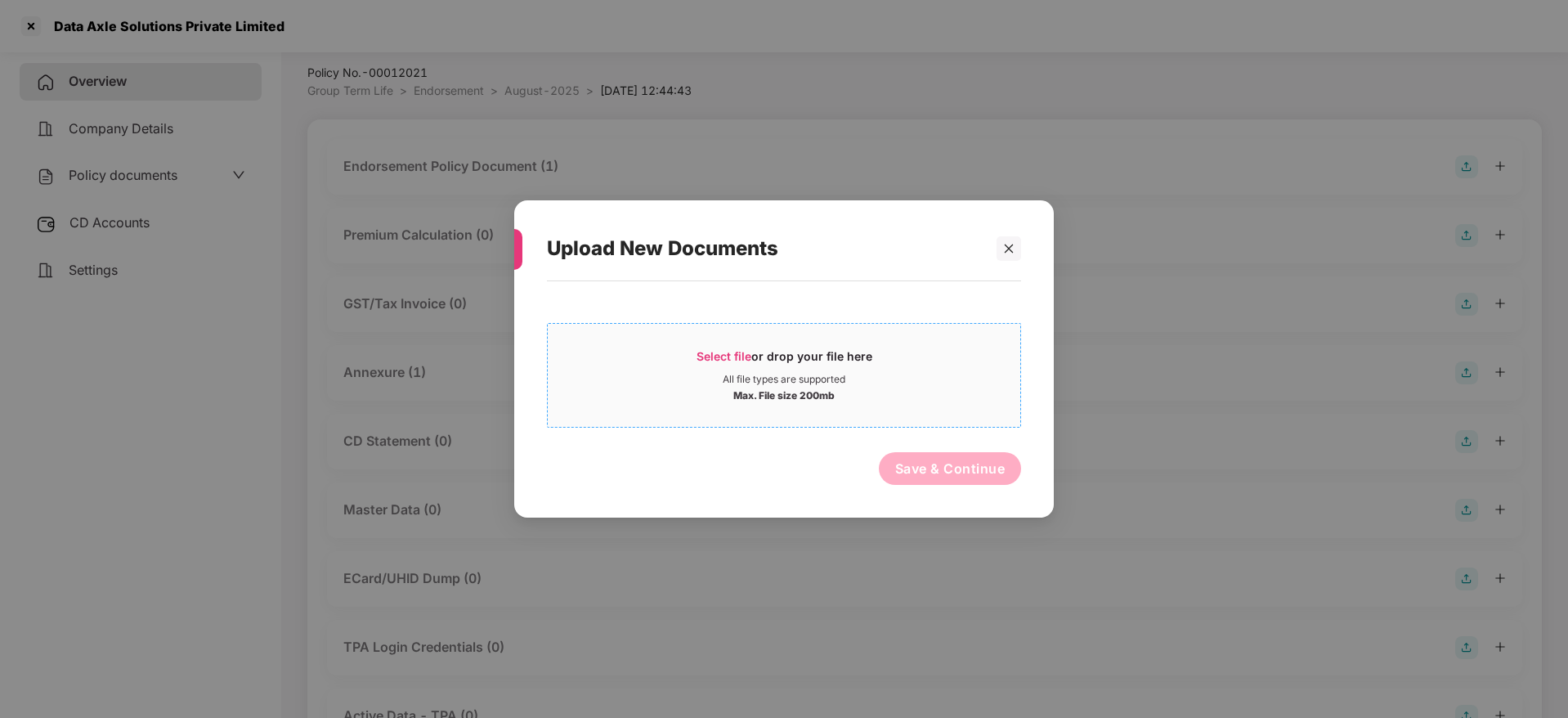
click at [749, 358] on span "Select file" at bounding box center [724, 356] width 55 height 13
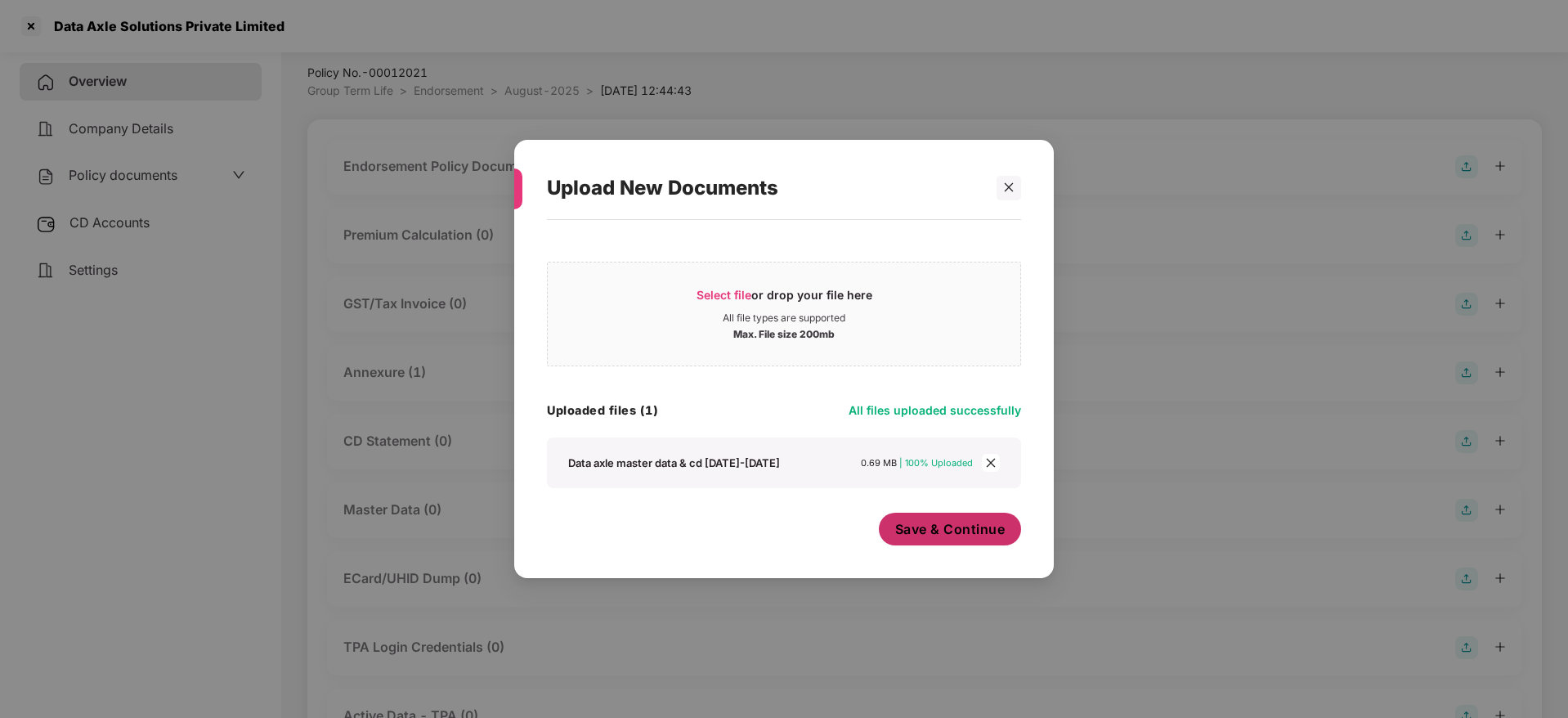
click at [978, 528] on span "Save & Continue" at bounding box center [950, 529] width 110 height 18
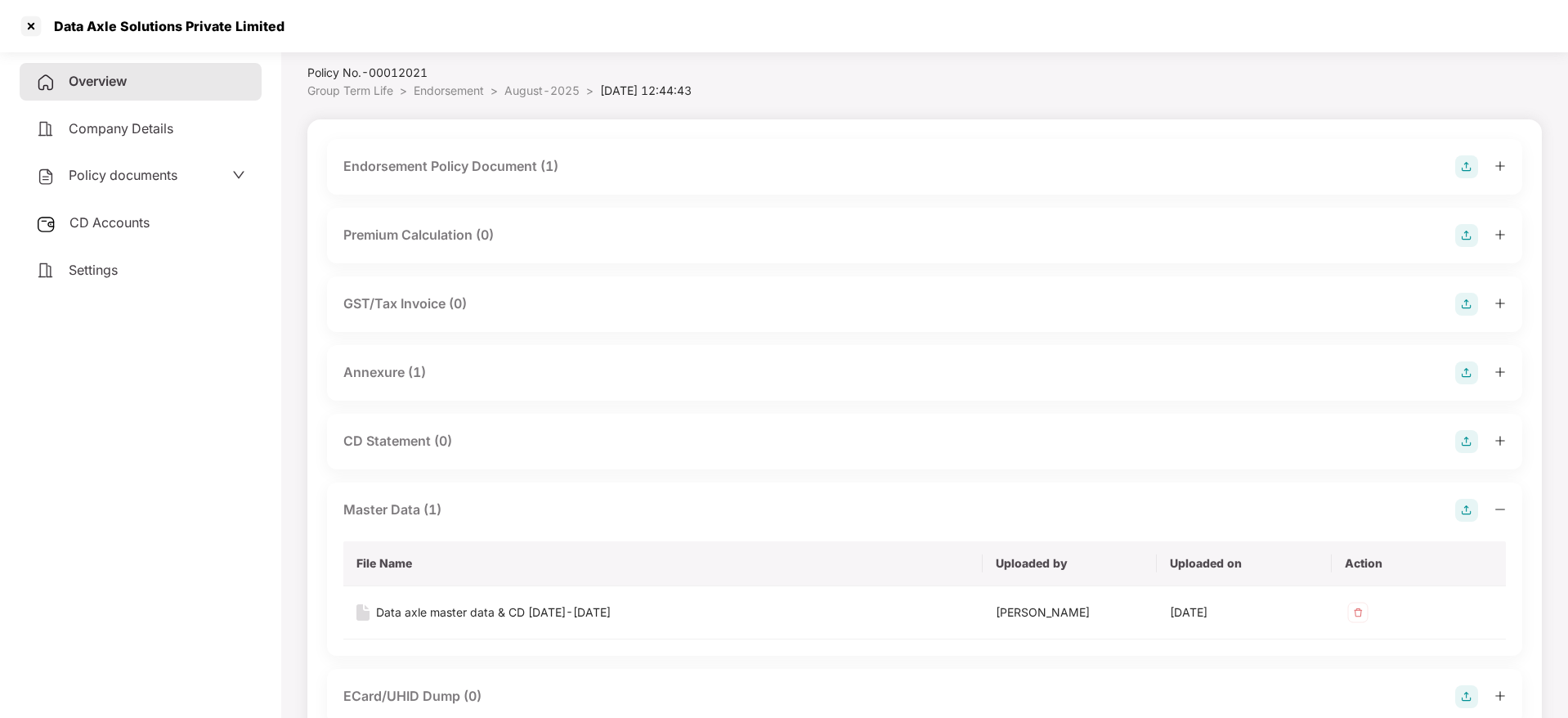
click at [1500, 509] on icon "minus" at bounding box center [1501, 509] width 10 height 1
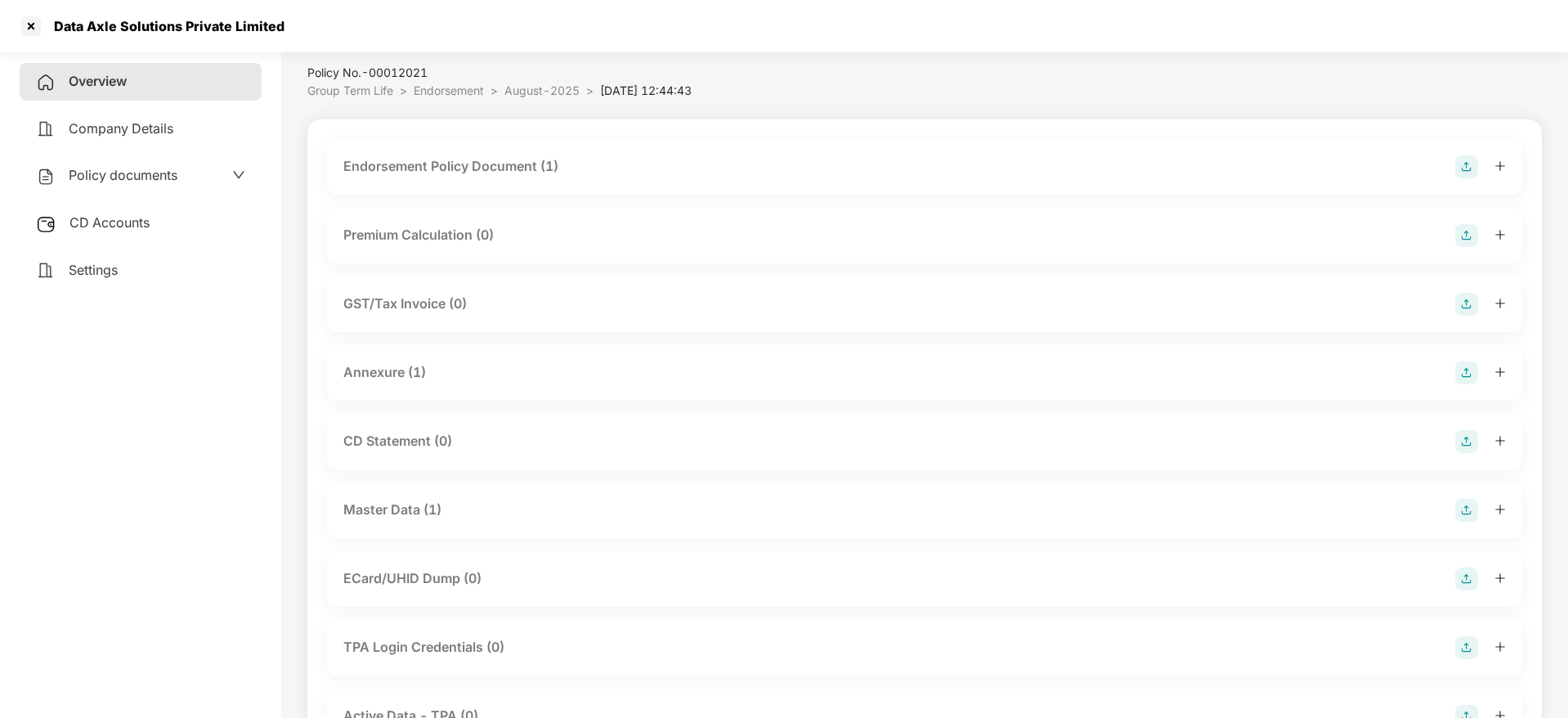
click at [94, 73] on span "Overview" at bounding box center [97, 80] width 58 height 16
